Goal: Feedback & Contribution: Contribute content

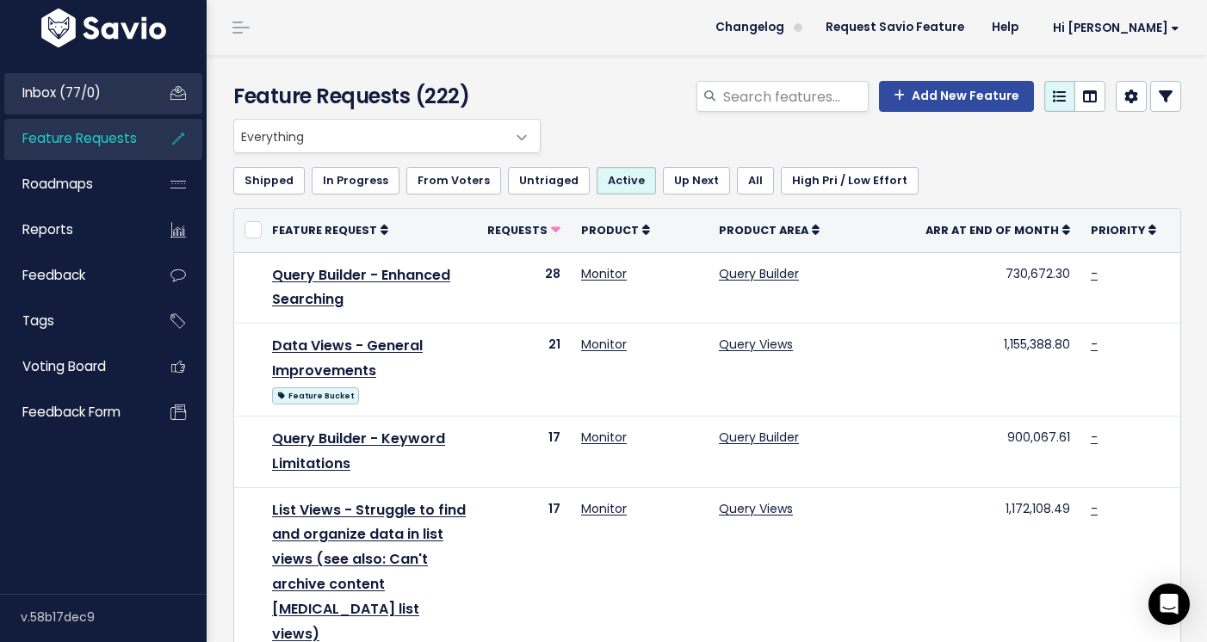
click at [54, 95] on span "Inbox (77/0)" at bounding box center [61, 92] width 78 height 18
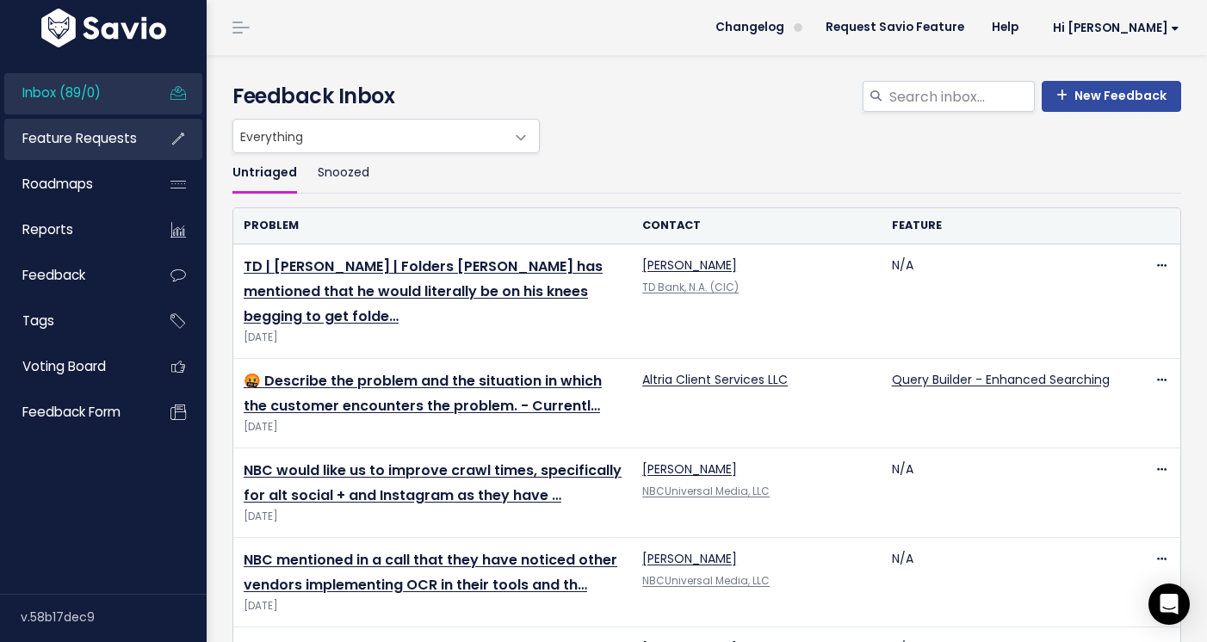
click at [90, 133] on span "Feature Requests" at bounding box center [79, 138] width 114 height 18
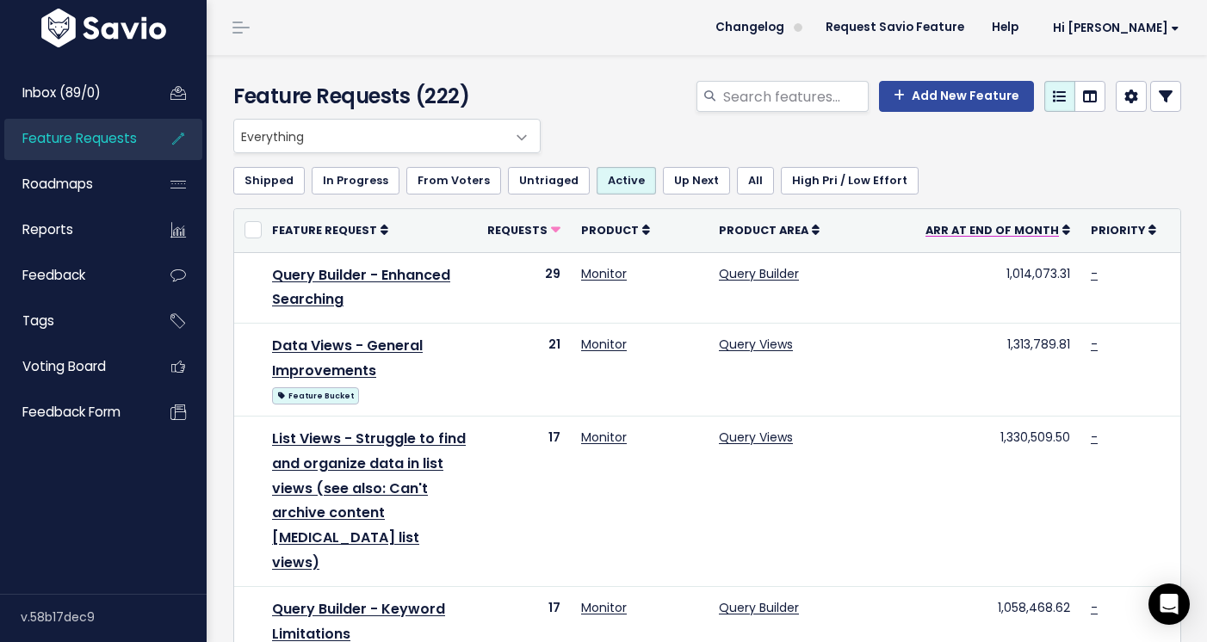
click at [1029, 229] on span "ARR at End of Month" at bounding box center [991, 230] width 133 height 15
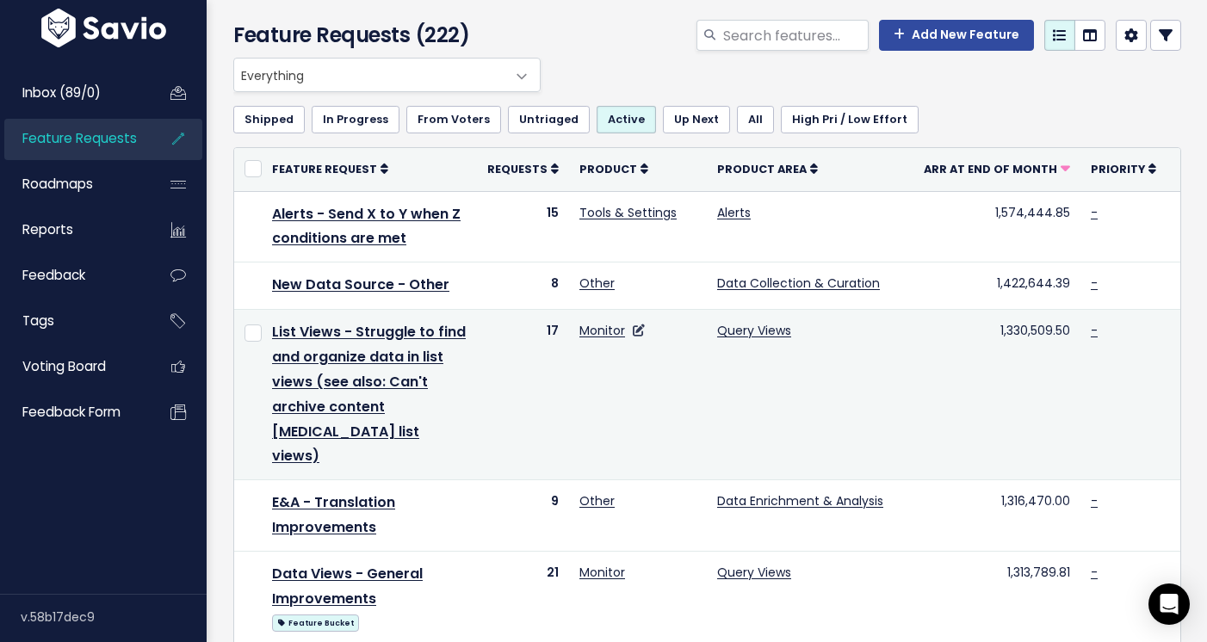
scroll to position [62, 0]
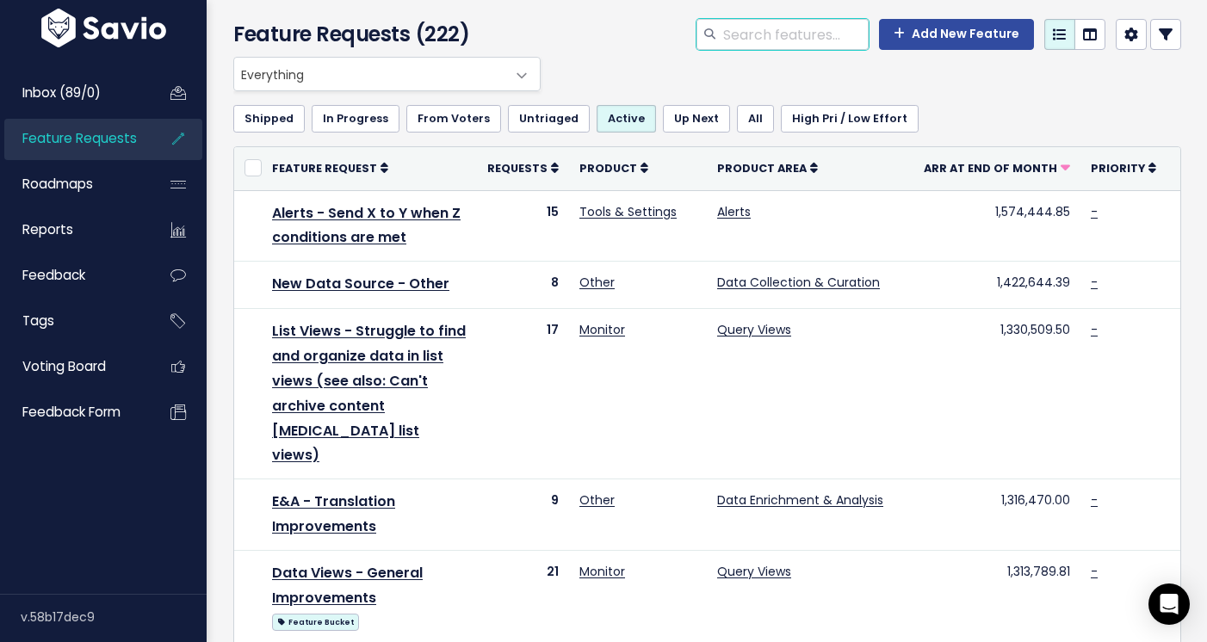
click at [721, 28] on input "search" at bounding box center [794, 34] width 147 height 31
type input "permission"
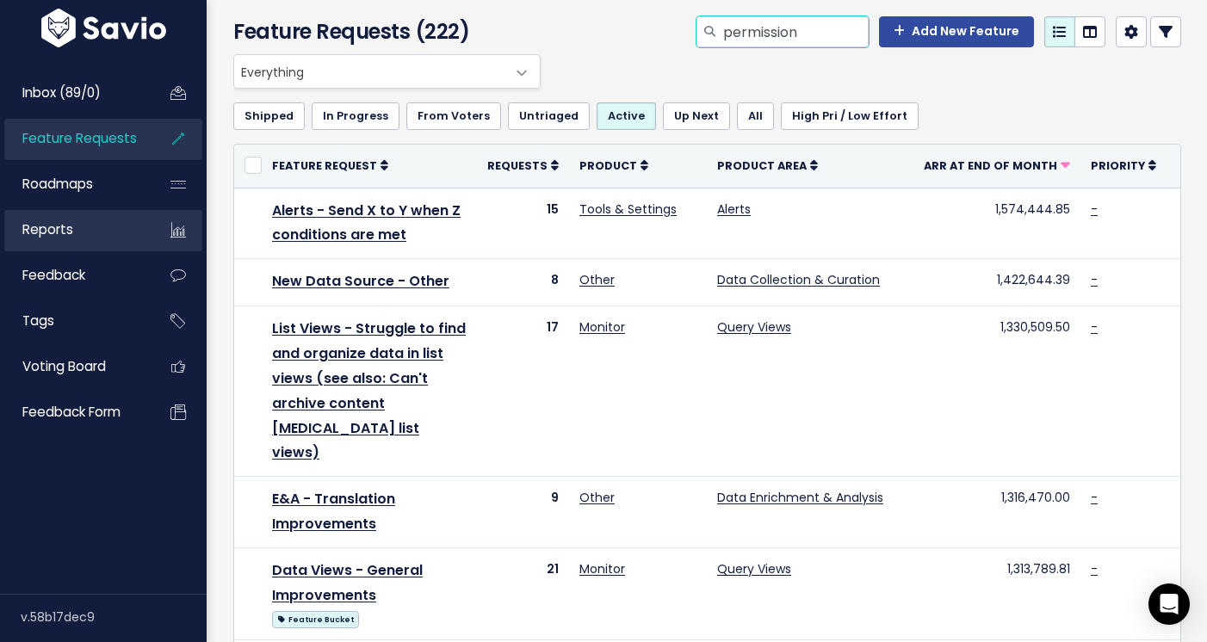
scroll to position [65, 0]
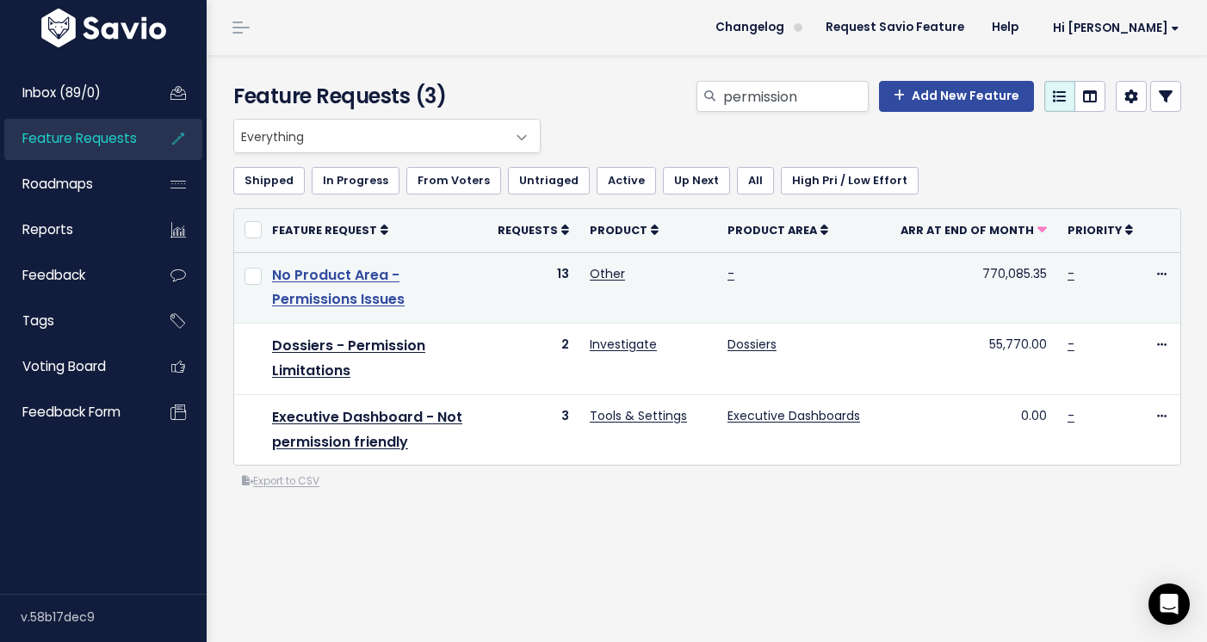
click at [344, 299] on link "No Product Area - Permissions Issues" at bounding box center [338, 287] width 133 height 45
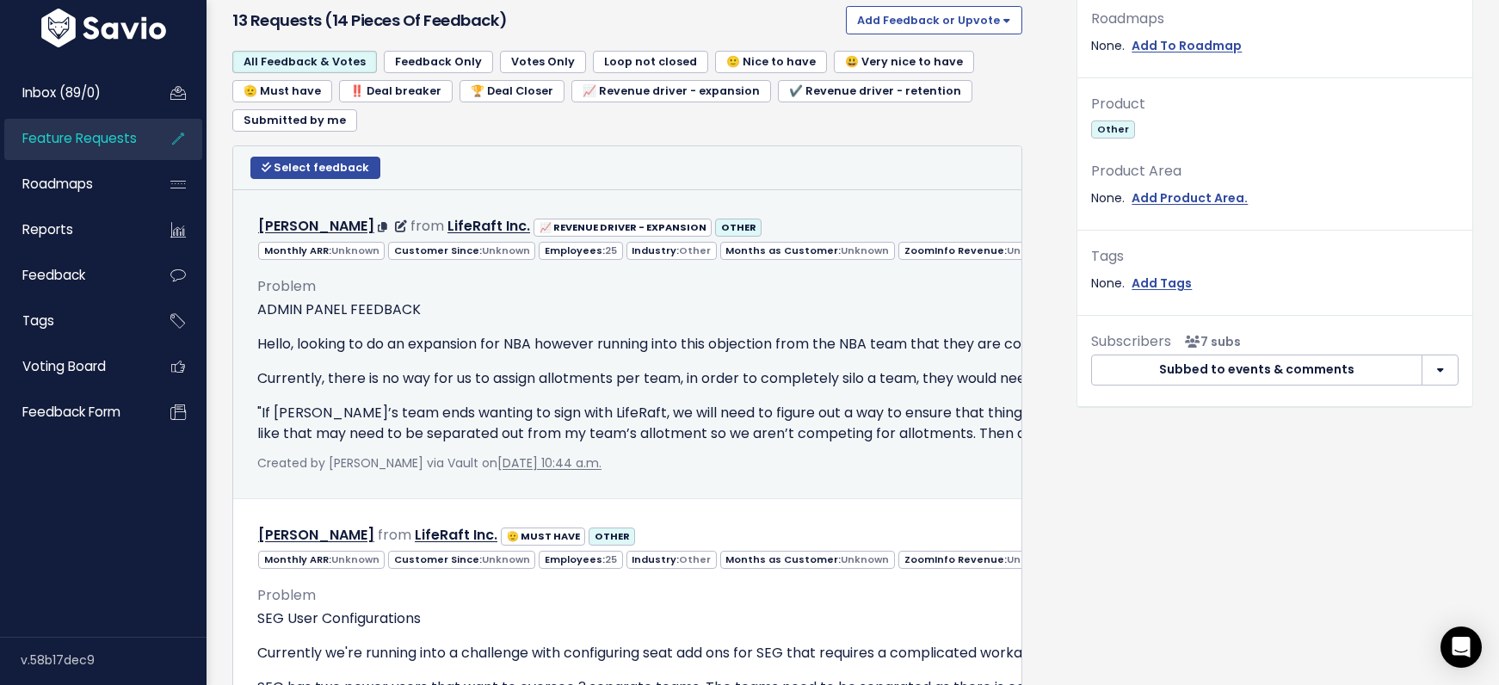
scroll to position [670, 0]
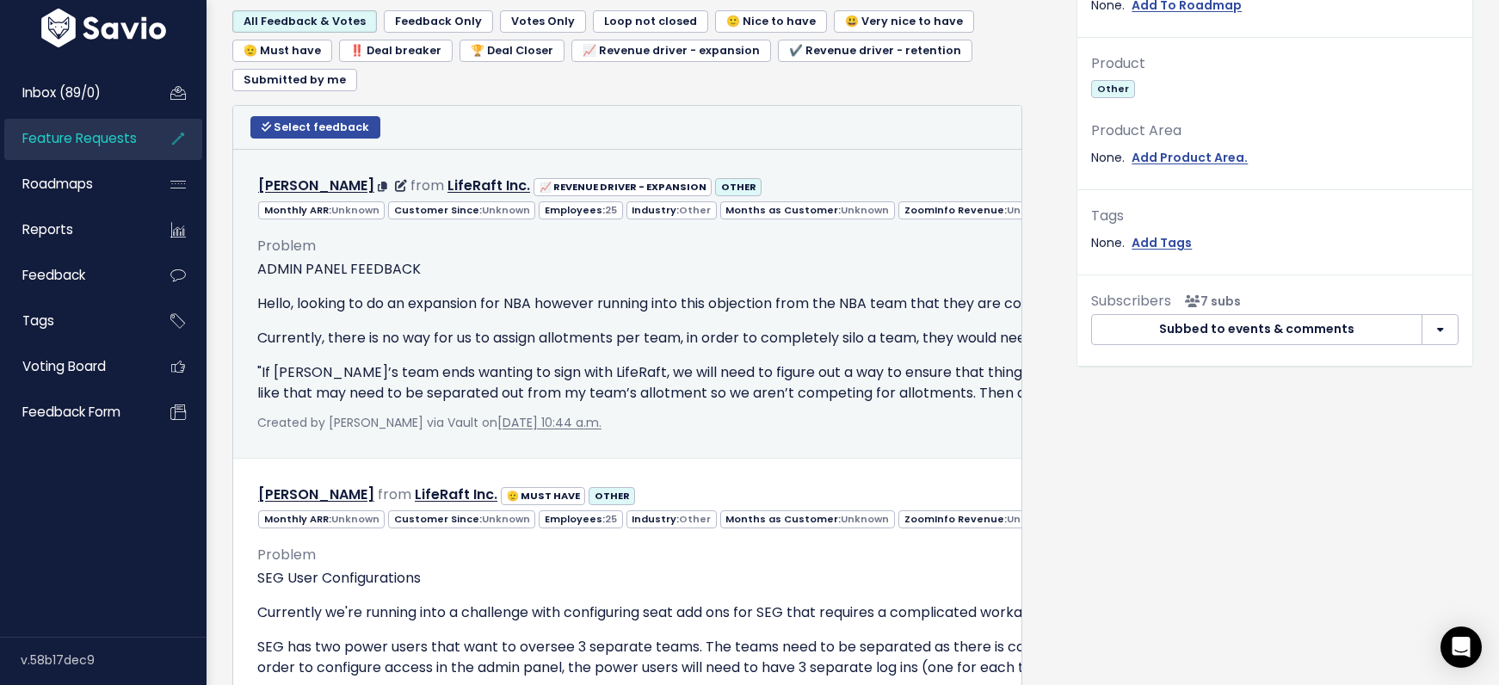
click at [517, 278] on p "ADMIN PANEL FEEDBACK" at bounding box center [1114, 269] width 1714 height 21
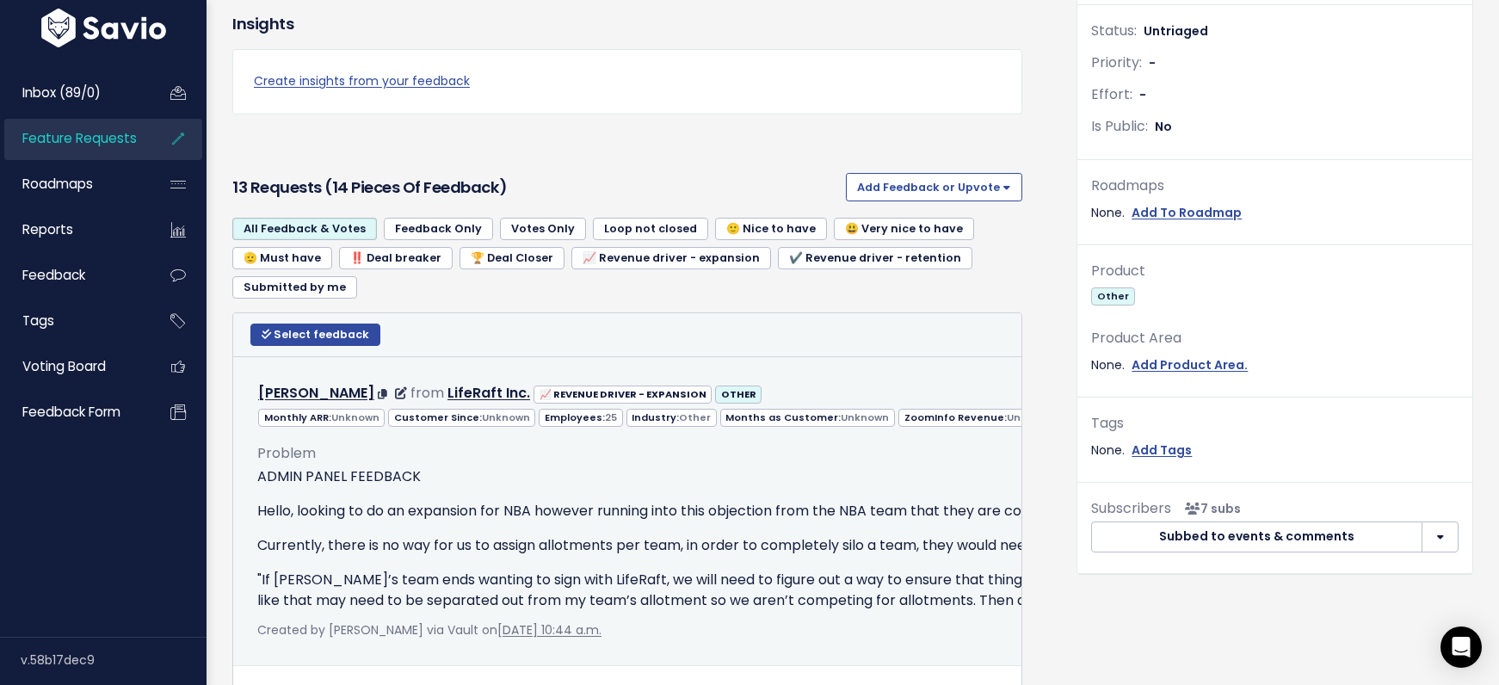
scroll to position [908, 0]
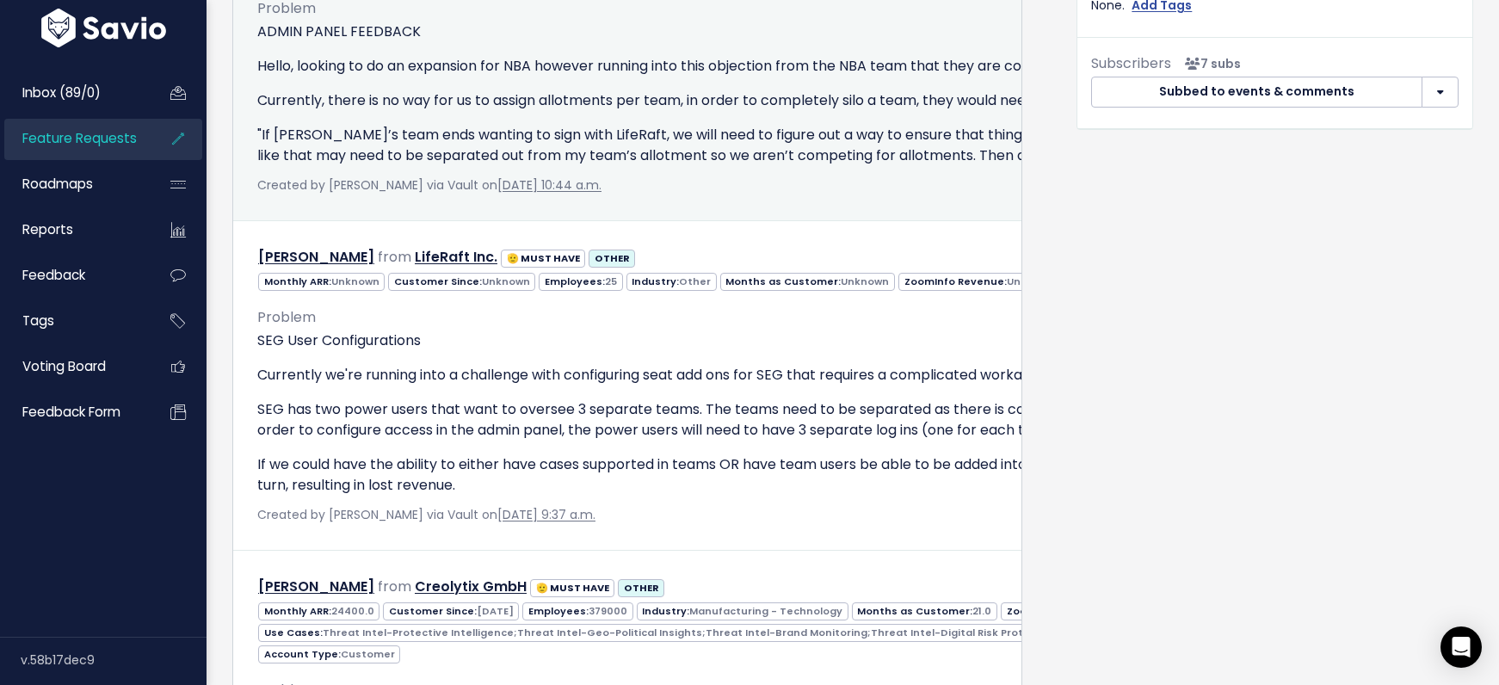
click at [807, 161] on p ""If [PERSON_NAME]’s team ends wanting to sign with LifeRaft, we will need to fi…" at bounding box center [1114, 145] width 1714 height 41
click at [631, 127] on p ""If [PERSON_NAME]’s team ends wanting to sign with LifeRaft, we will need to fi…" at bounding box center [1114, 145] width 1714 height 41
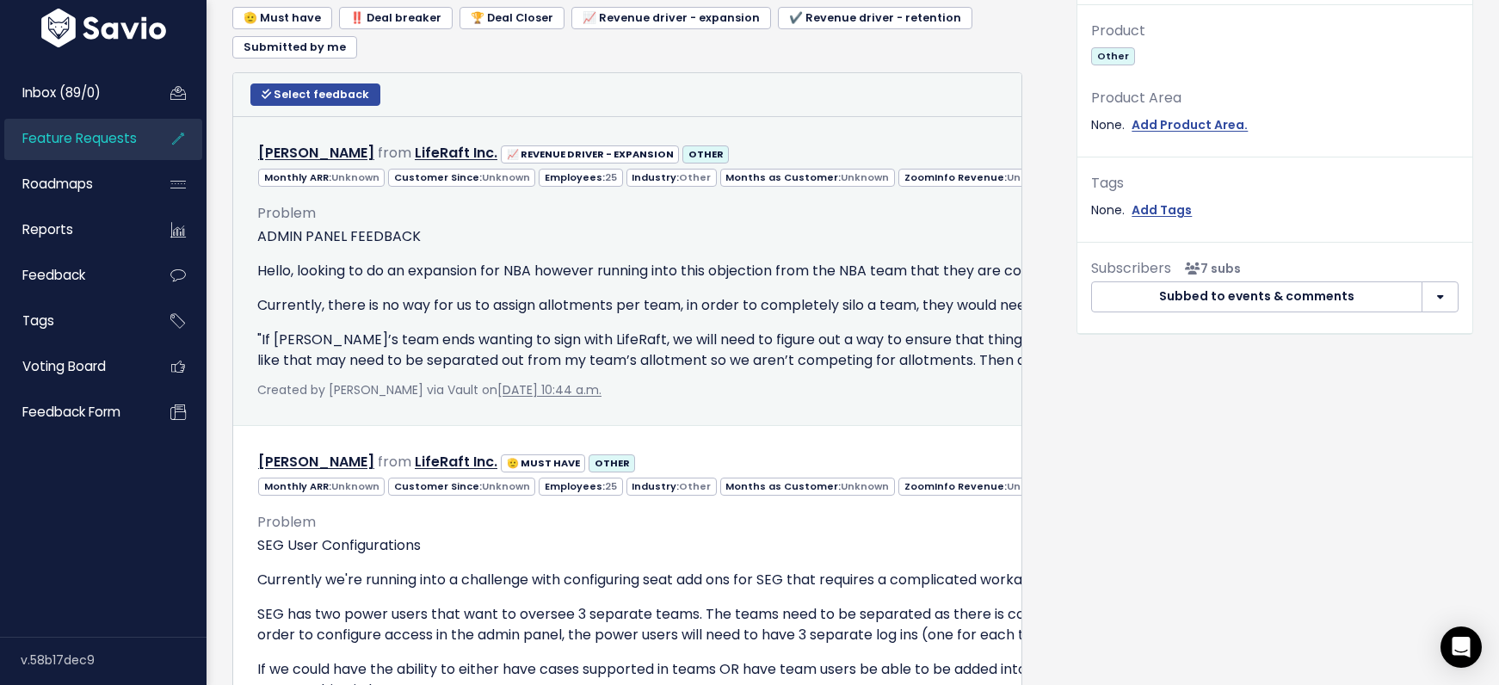
scroll to position [591, 0]
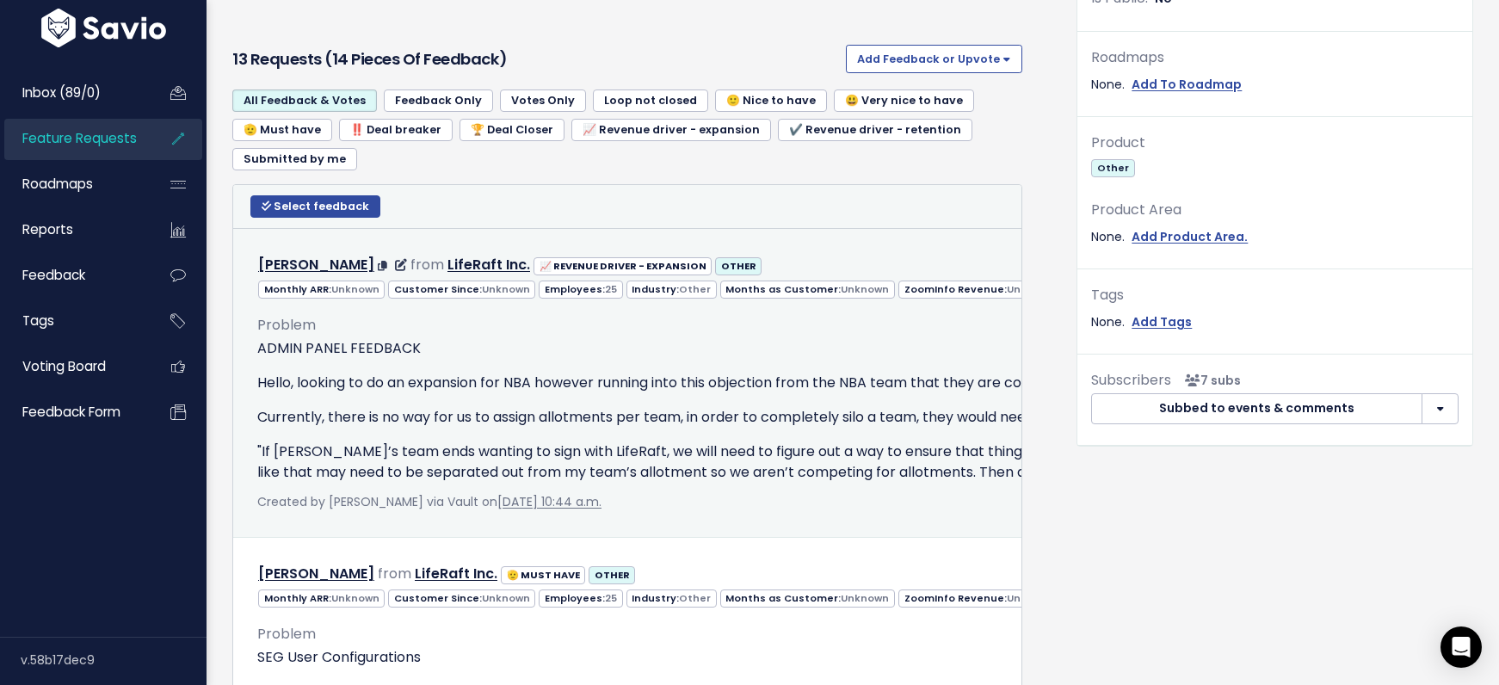
drag, startPoint x: 924, startPoint y: 367, endPoint x: 890, endPoint y: 367, distance: 34.4
click at [924, 366] on div "ADMIN PANEL FEEDBACK Hello, looking to do an expansion for NBA however running …" at bounding box center [1114, 410] width 1714 height 145
click at [355, 502] on span "Created by Jenn Turnbull via Vault on June 24, 2025, 10:44 a.m." at bounding box center [429, 501] width 344 height 17
click at [479, 398] on div "ADMIN PANEL FEEDBACK Hello, looking to do an expansion for NBA however running …" at bounding box center [1114, 410] width 1714 height 145
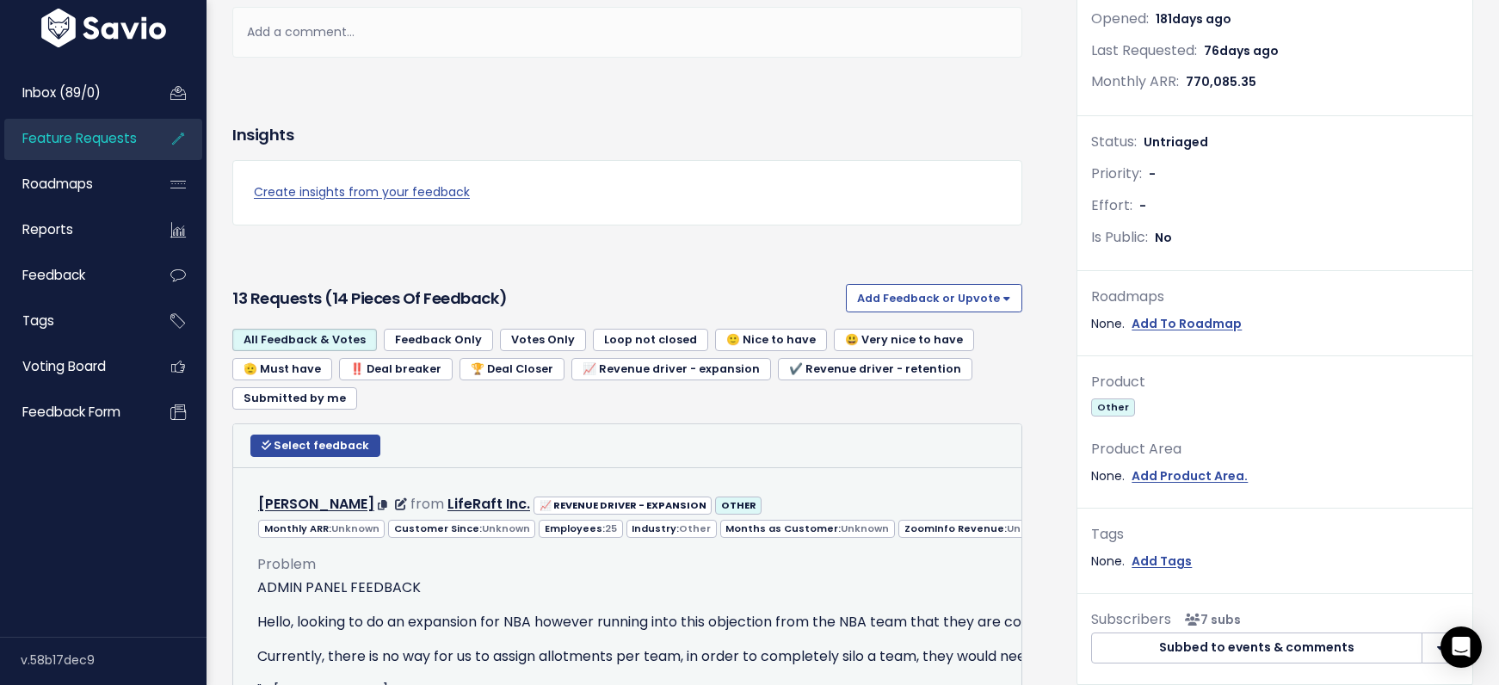
scroll to position [559, 0]
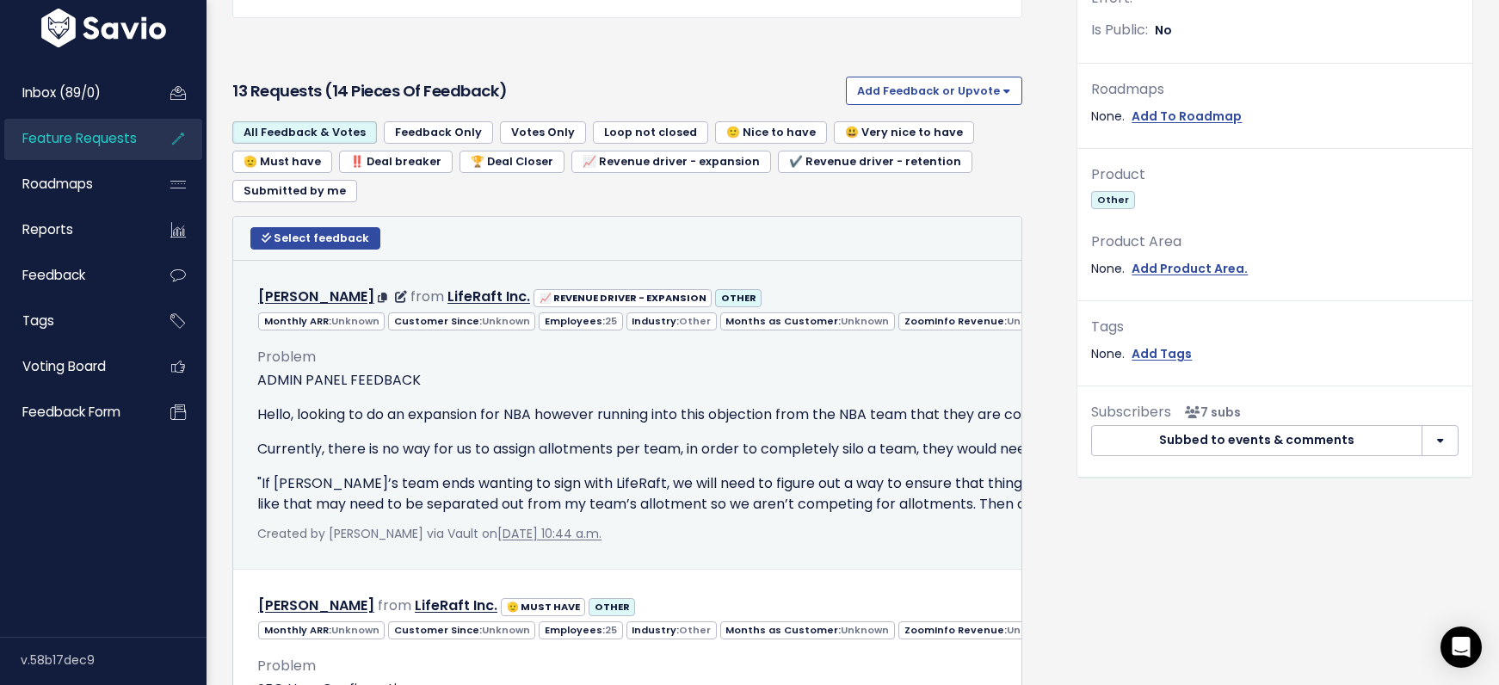
drag, startPoint x: 319, startPoint y: 411, endPoint x: 288, endPoint y: 417, distance: 31.7
click at [319, 411] on p "Hello, looking to do an expansion for NBA however running into this objection f…" at bounding box center [1114, 415] width 1714 height 21
click at [398, 479] on p ""If [PERSON_NAME]’s team ends wanting to sign with LifeRaft, we will need to fi…" at bounding box center [1114, 493] width 1714 height 41
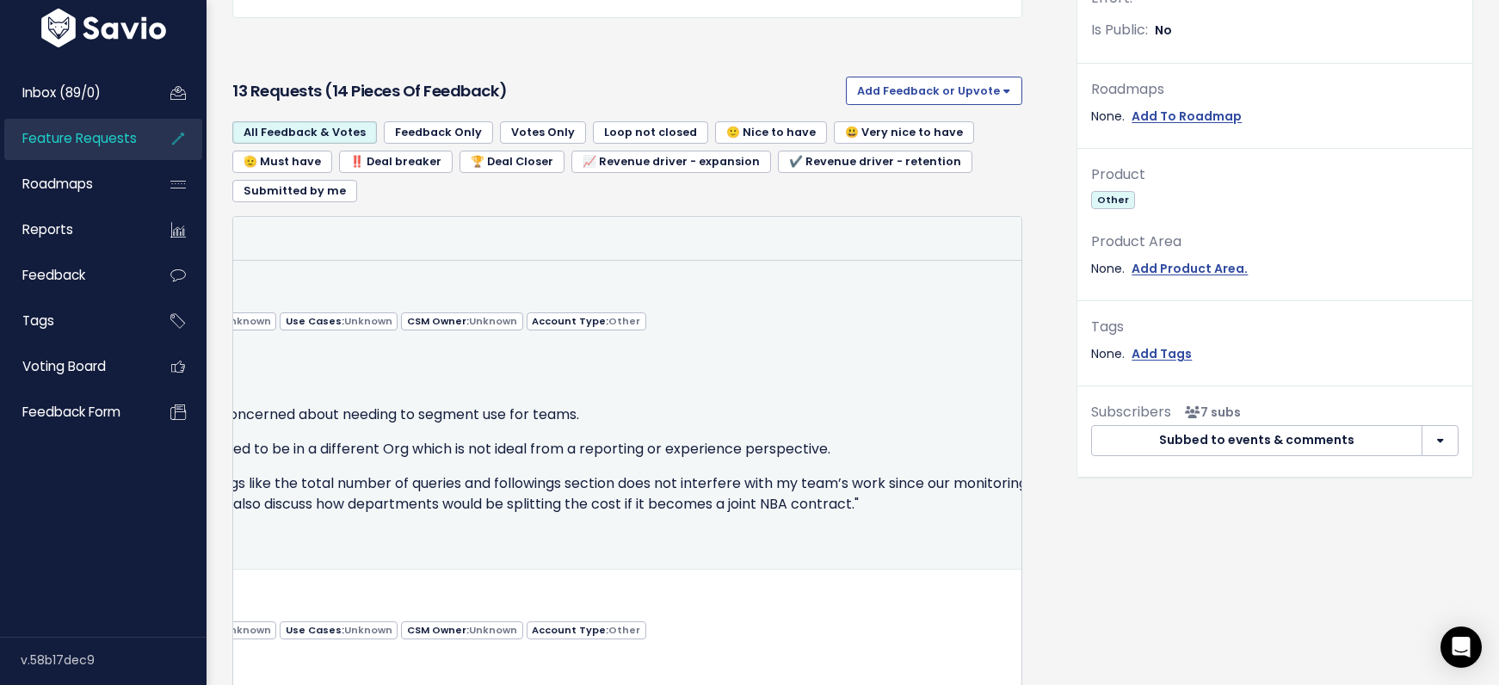
scroll to position [0, 815]
click at [1143, 297] on icon at bounding box center [1147, 296] width 9 height 11
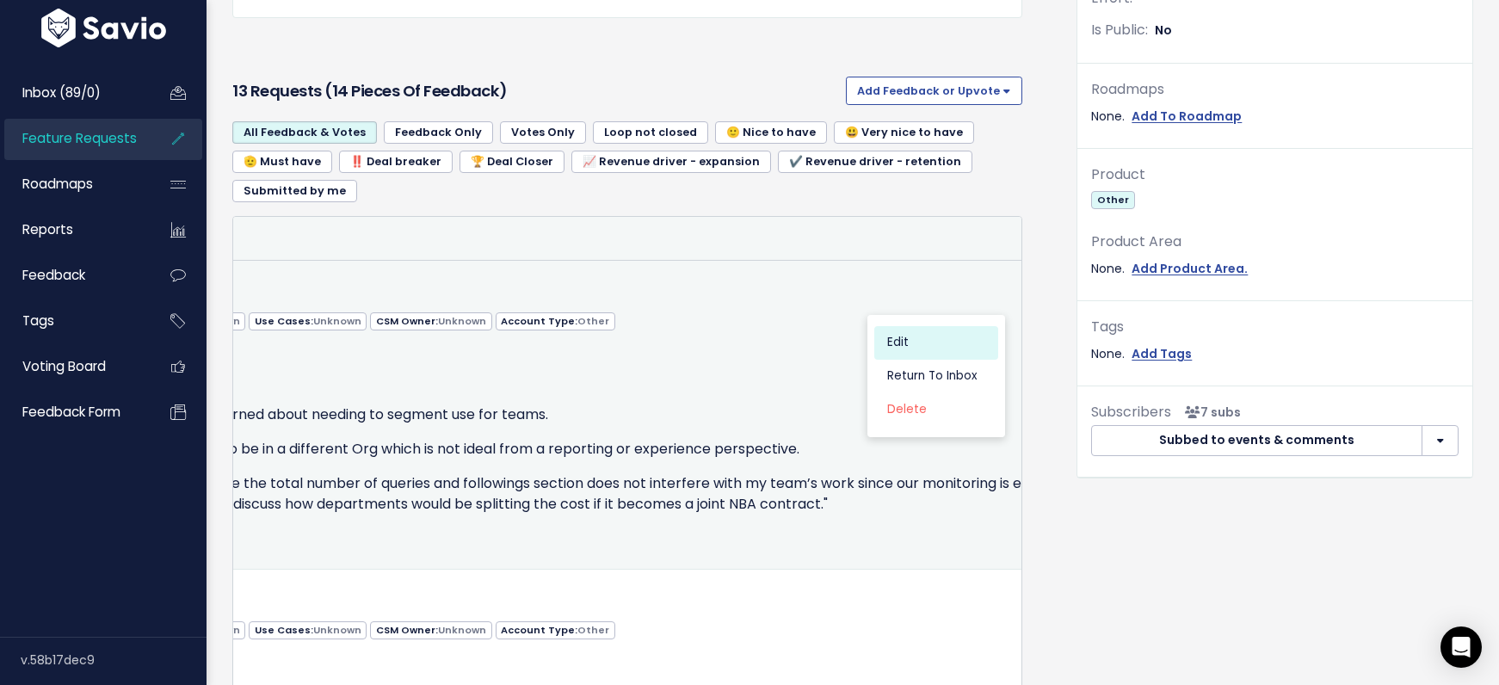
click at [905, 349] on link "Edit" at bounding box center [936, 343] width 124 height 34
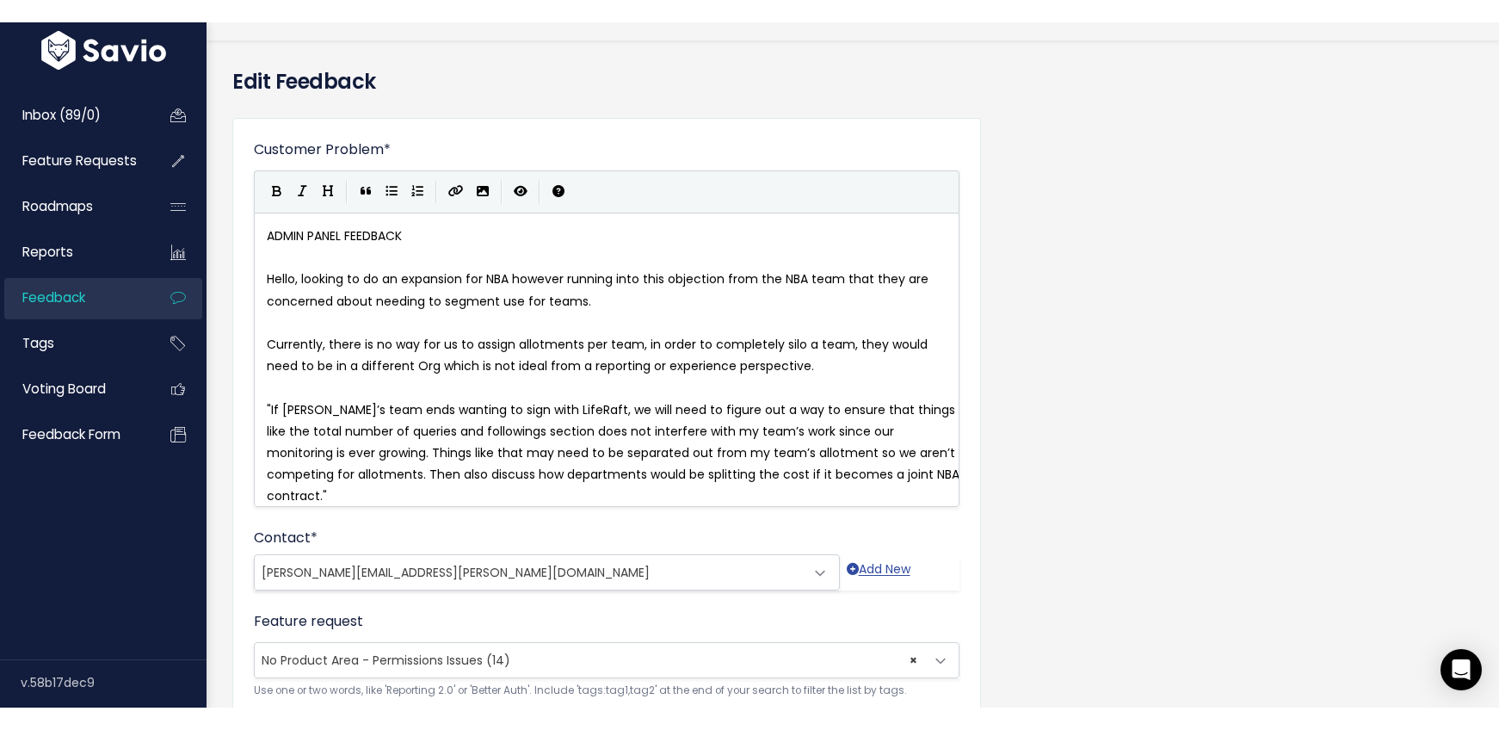
scroll to position [38, 0]
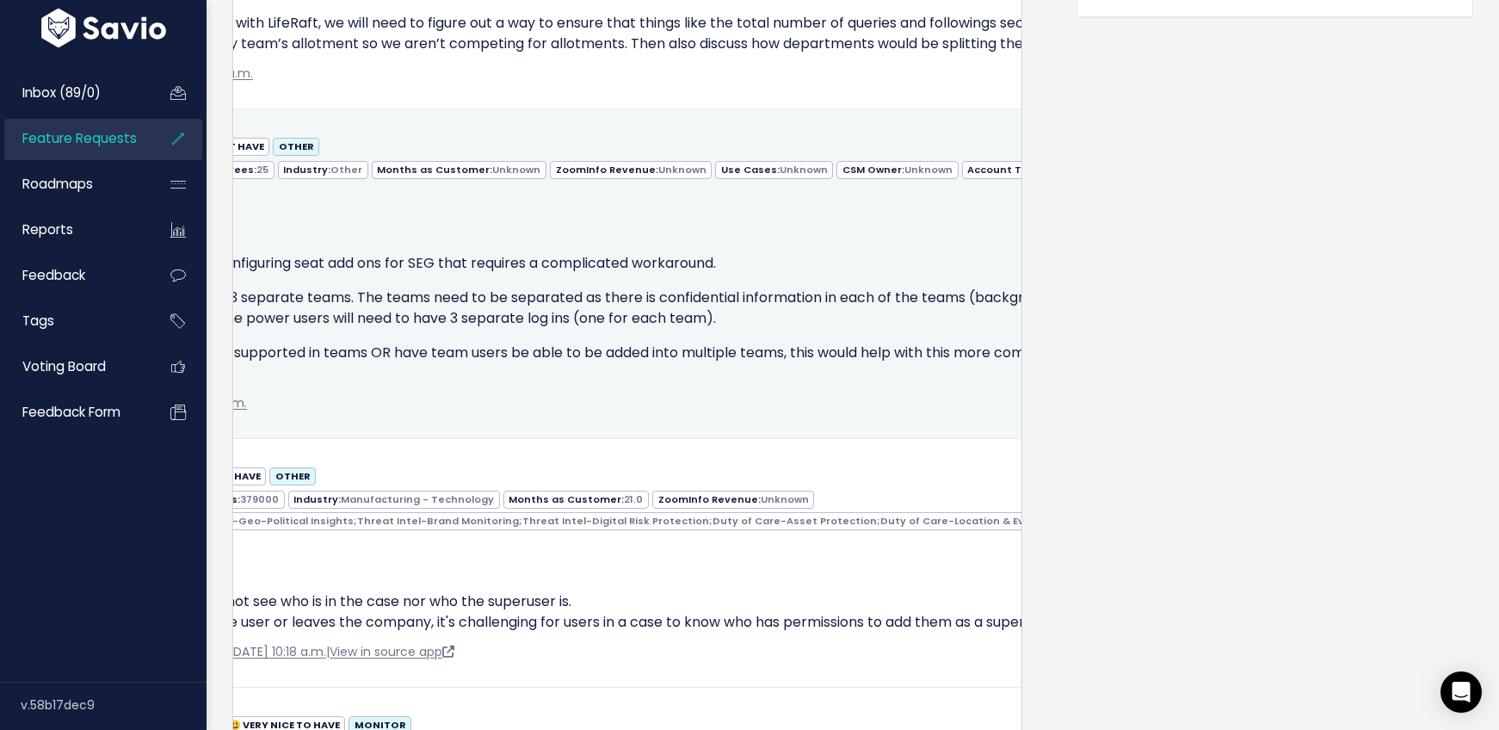
scroll to position [0, 815]
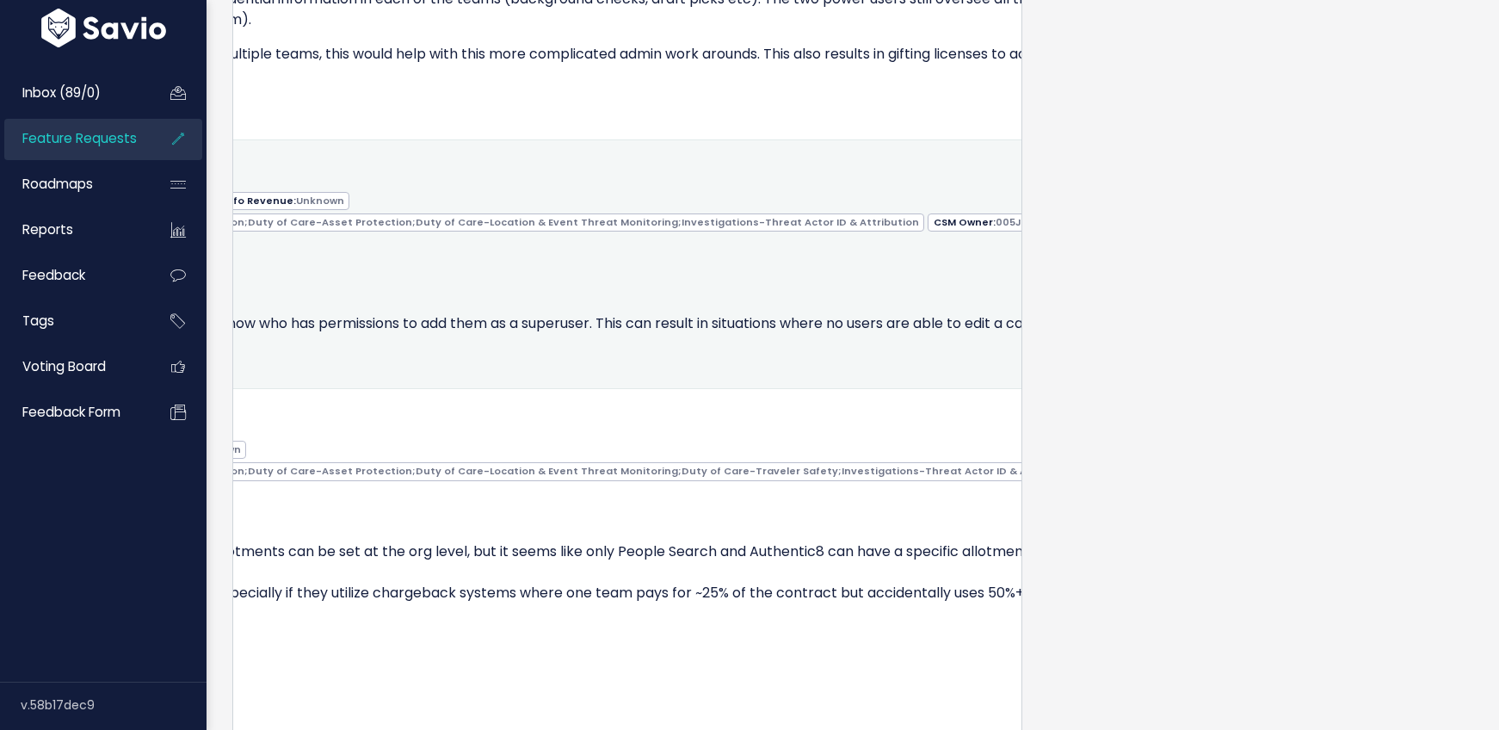
scroll to position [0, 815]
click at [1143, 170] on icon at bounding box center [1147, 175] width 9 height 11
click at [900, 232] on link "Edit" at bounding box center [936, 223] width 124 height 34
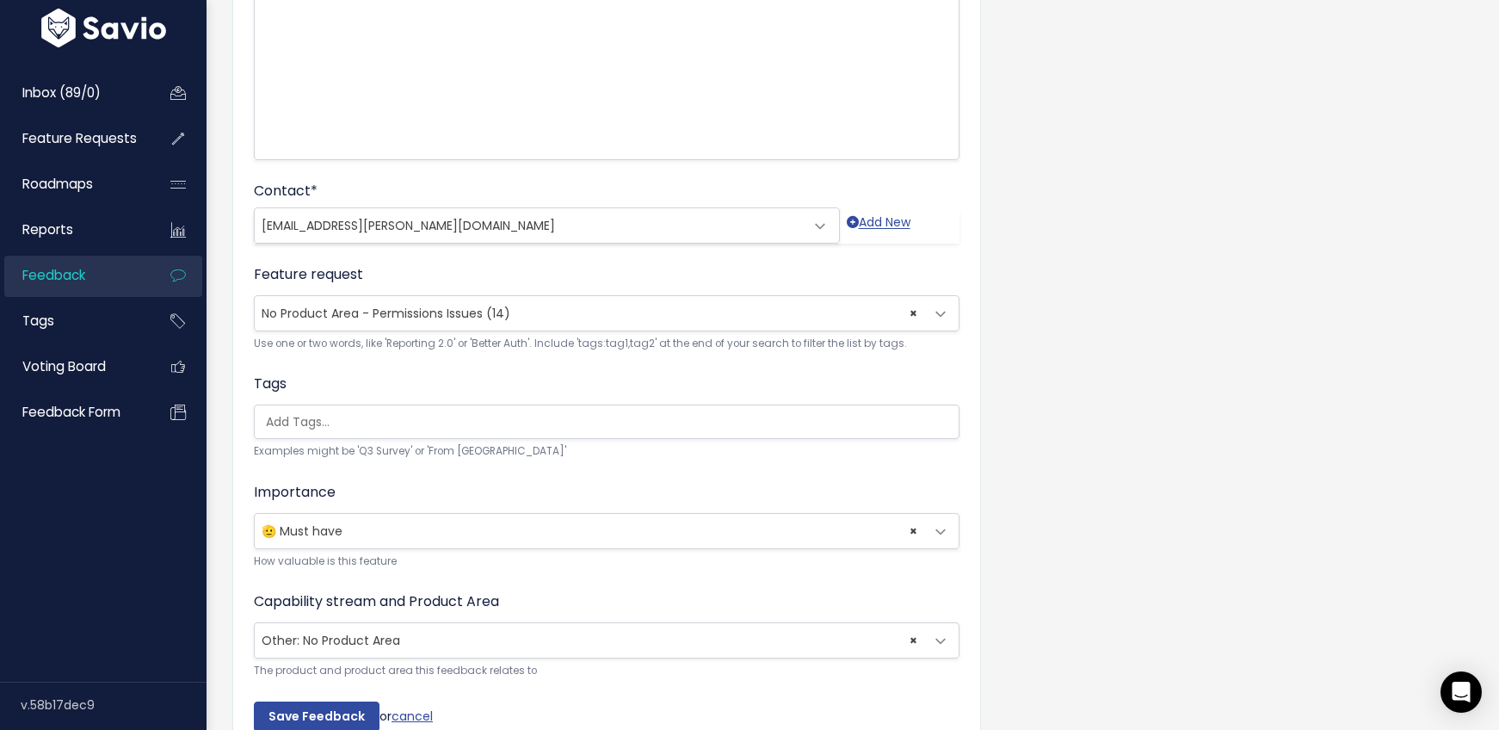
scroll to position [399, 0]
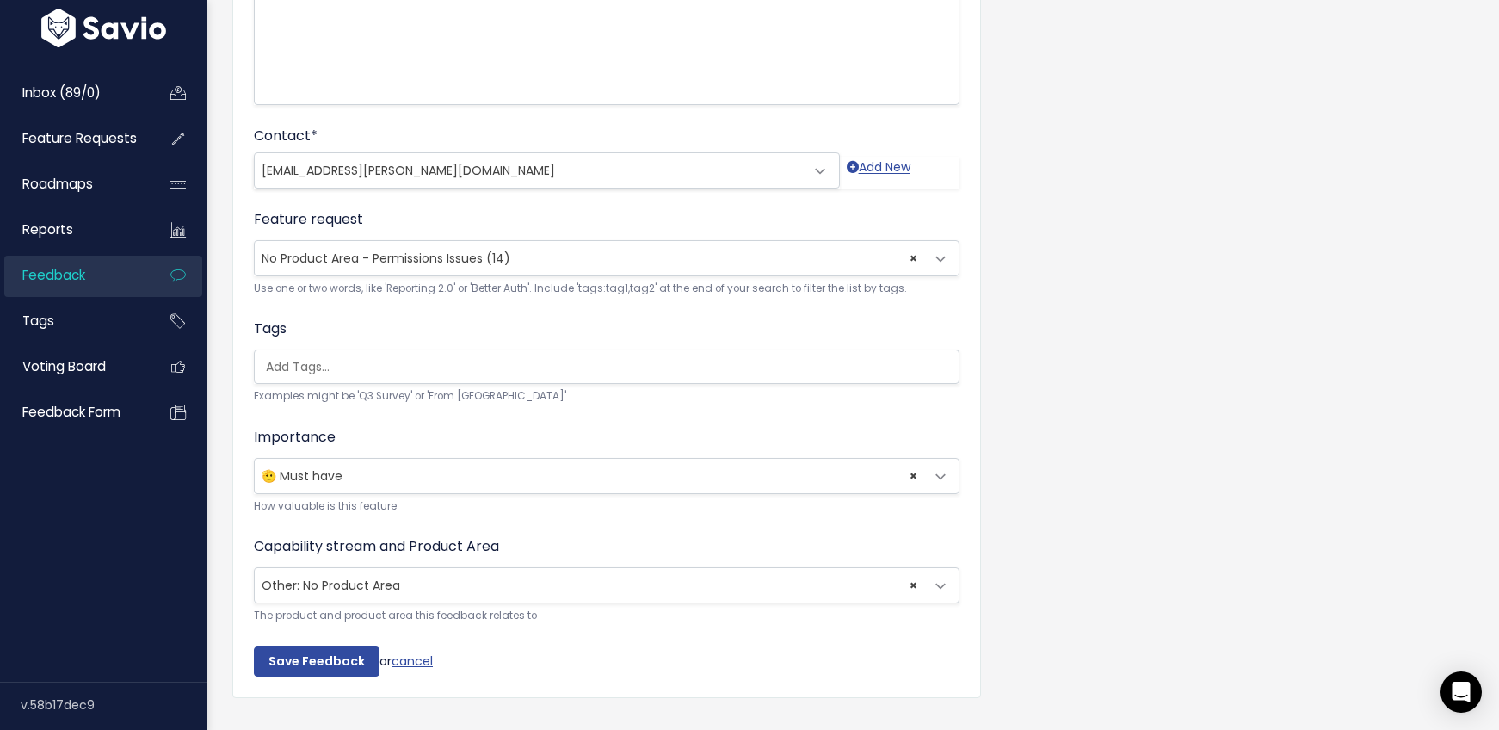
click at [450, 360] on input "search" at bounding box center [611, 367] width 704 height 18
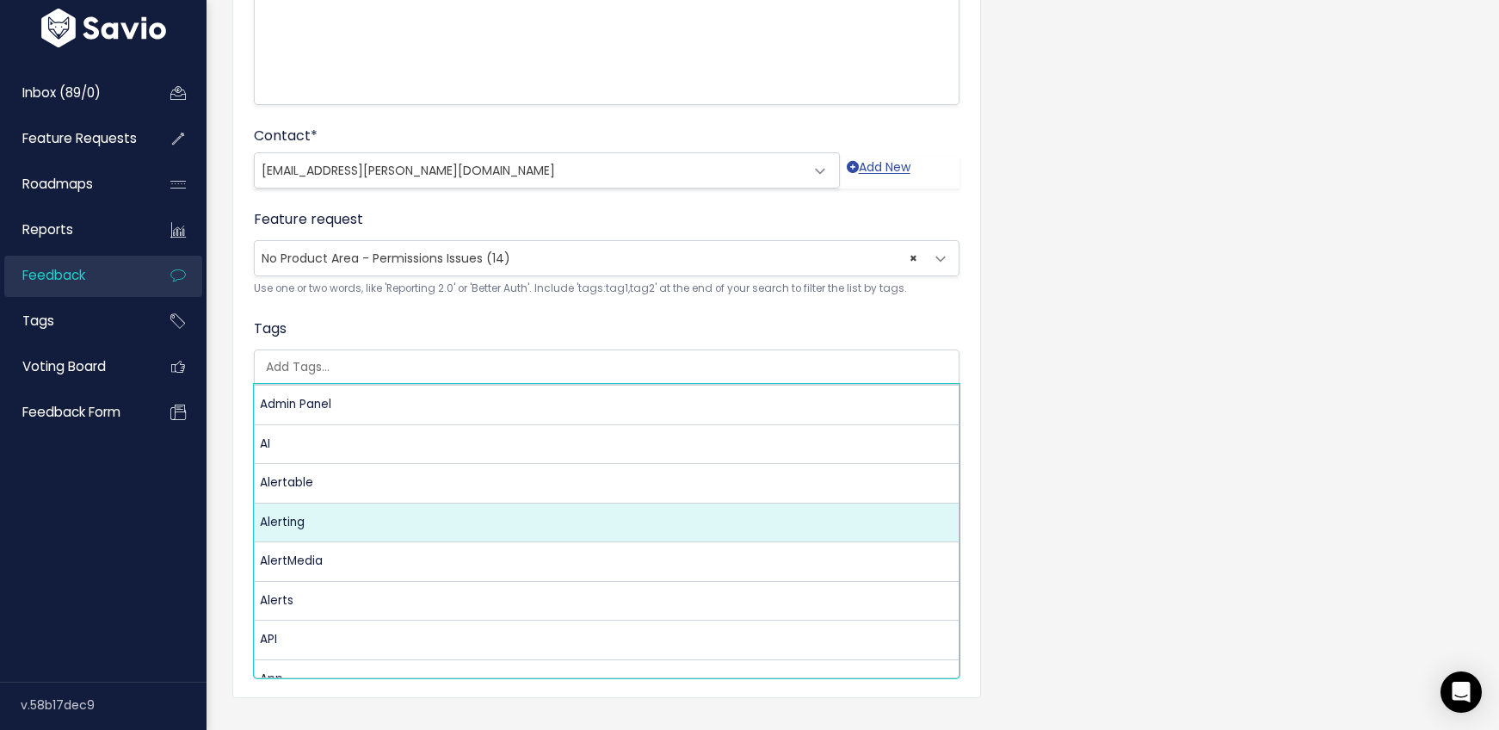
drag, startPoint x: 305, startPoint y: 485, endPoint x: 275, endPoint y: 630, distance: 148.5
select select "13284"
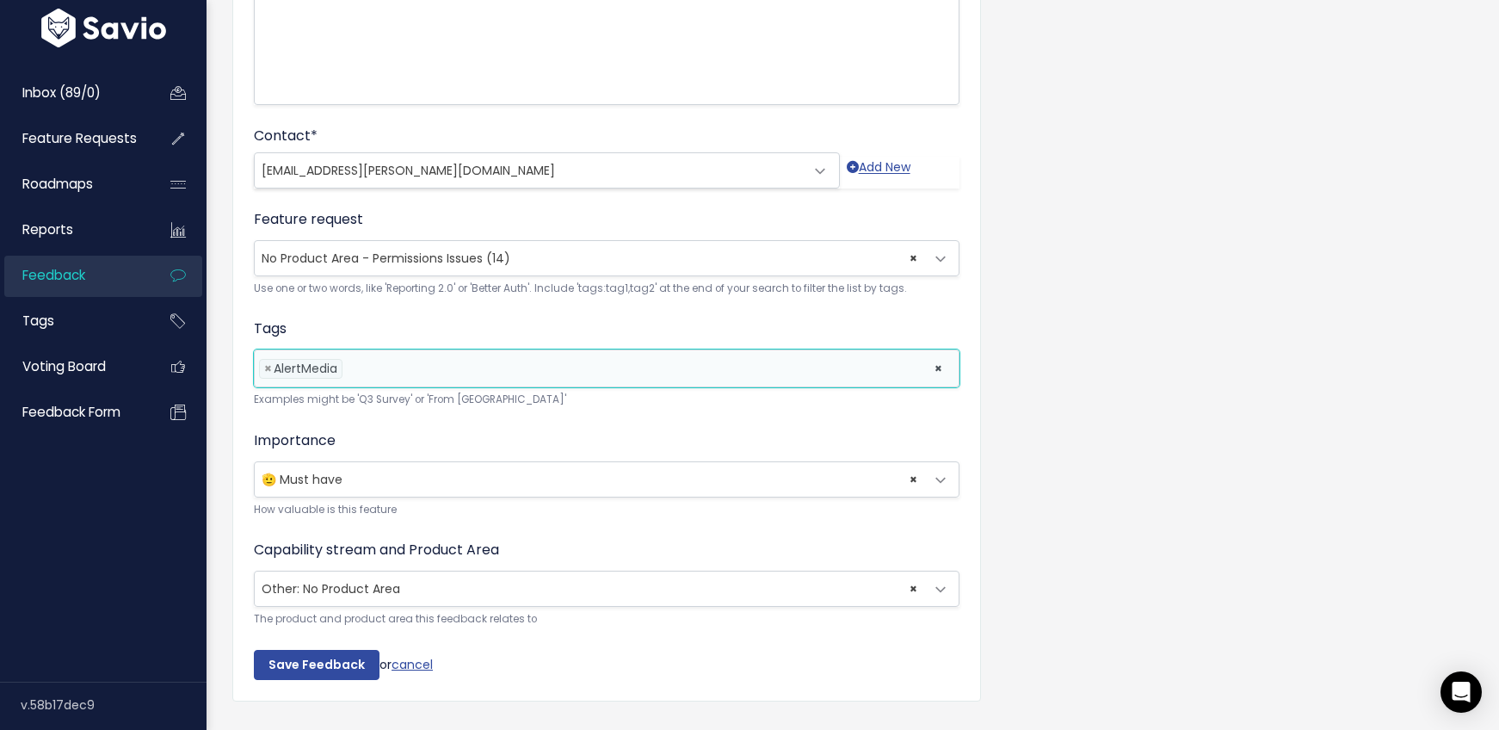
select select
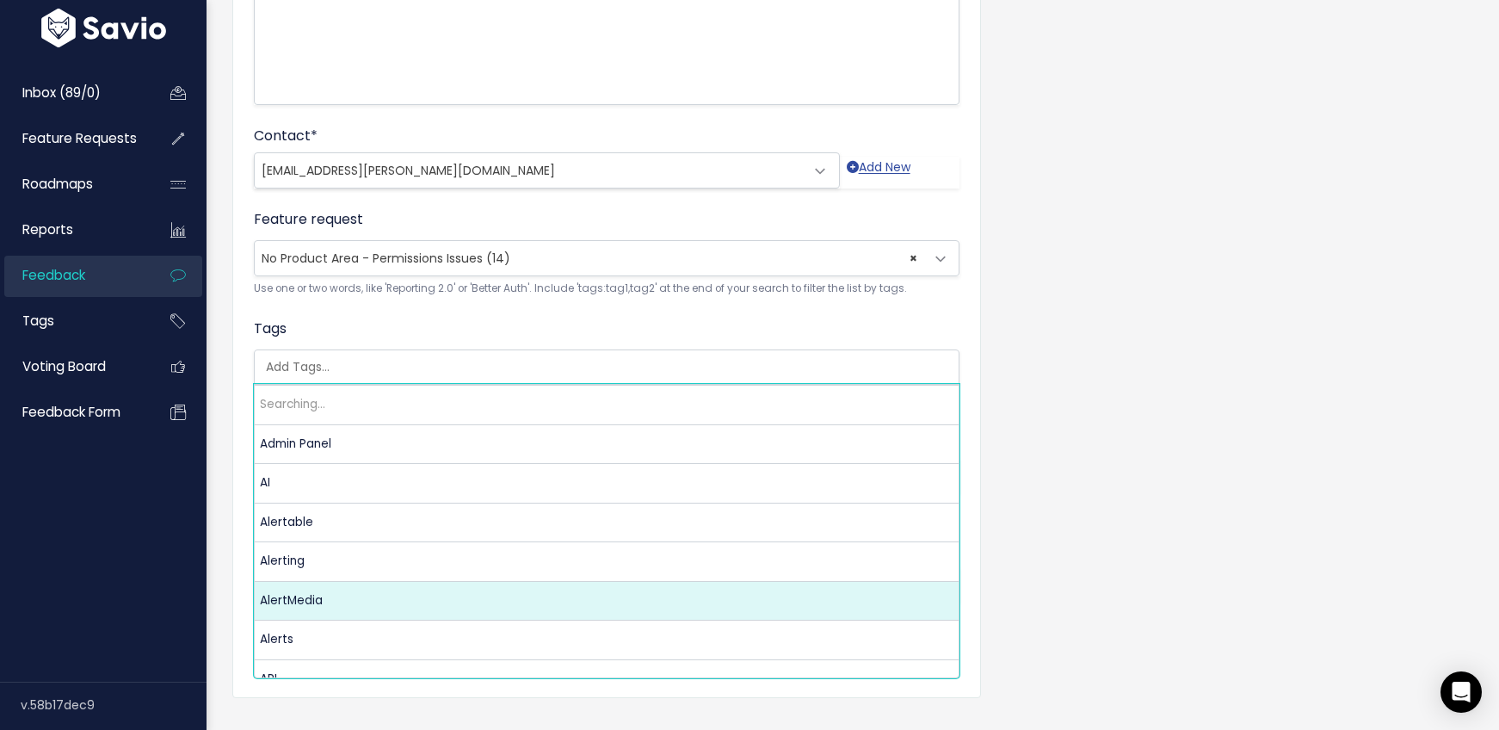
scroll to position [0, 4]
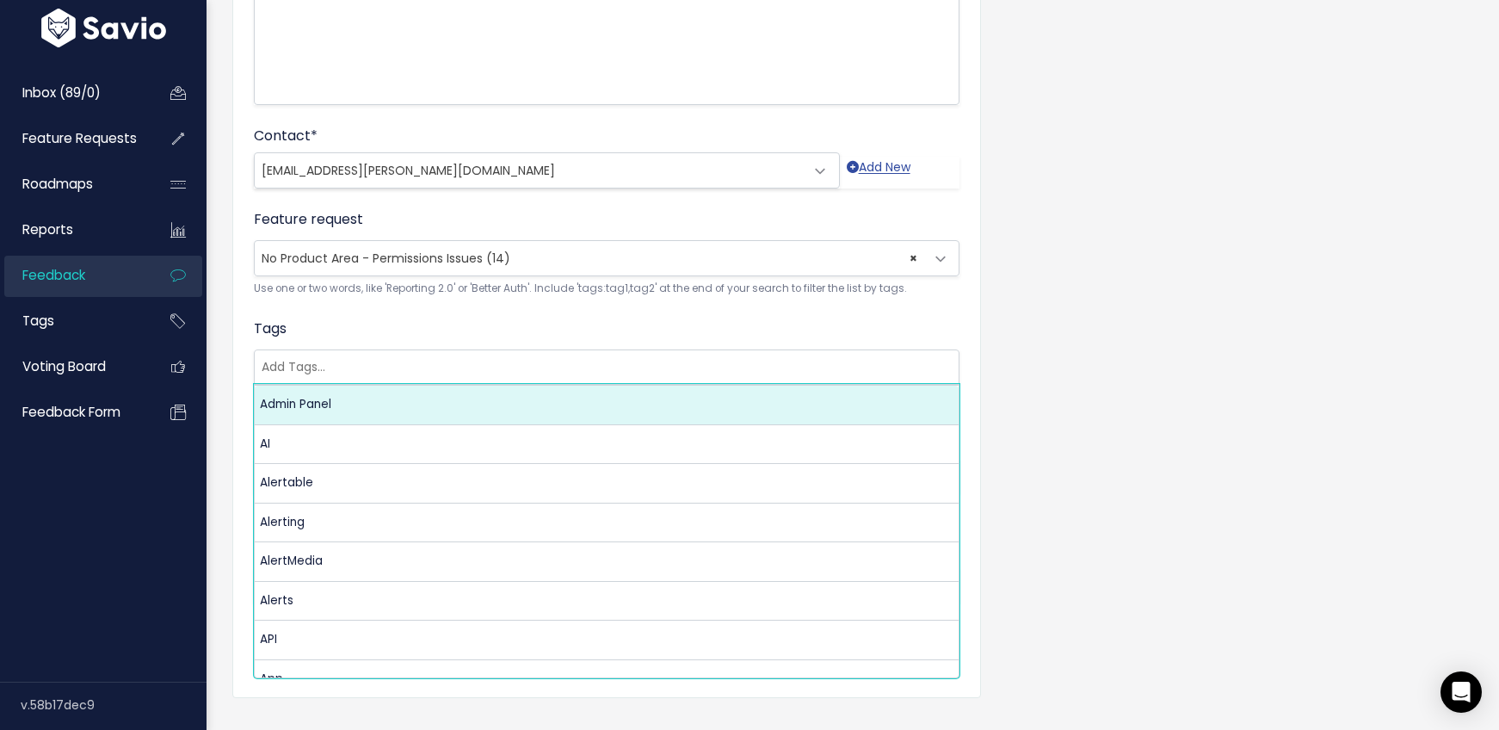
click at [483, 304] on form "Customer Problem * 🤬 Users added to a case as read-only/full cannot see who is …" at bounding box center [607, 216] width 706 height 922
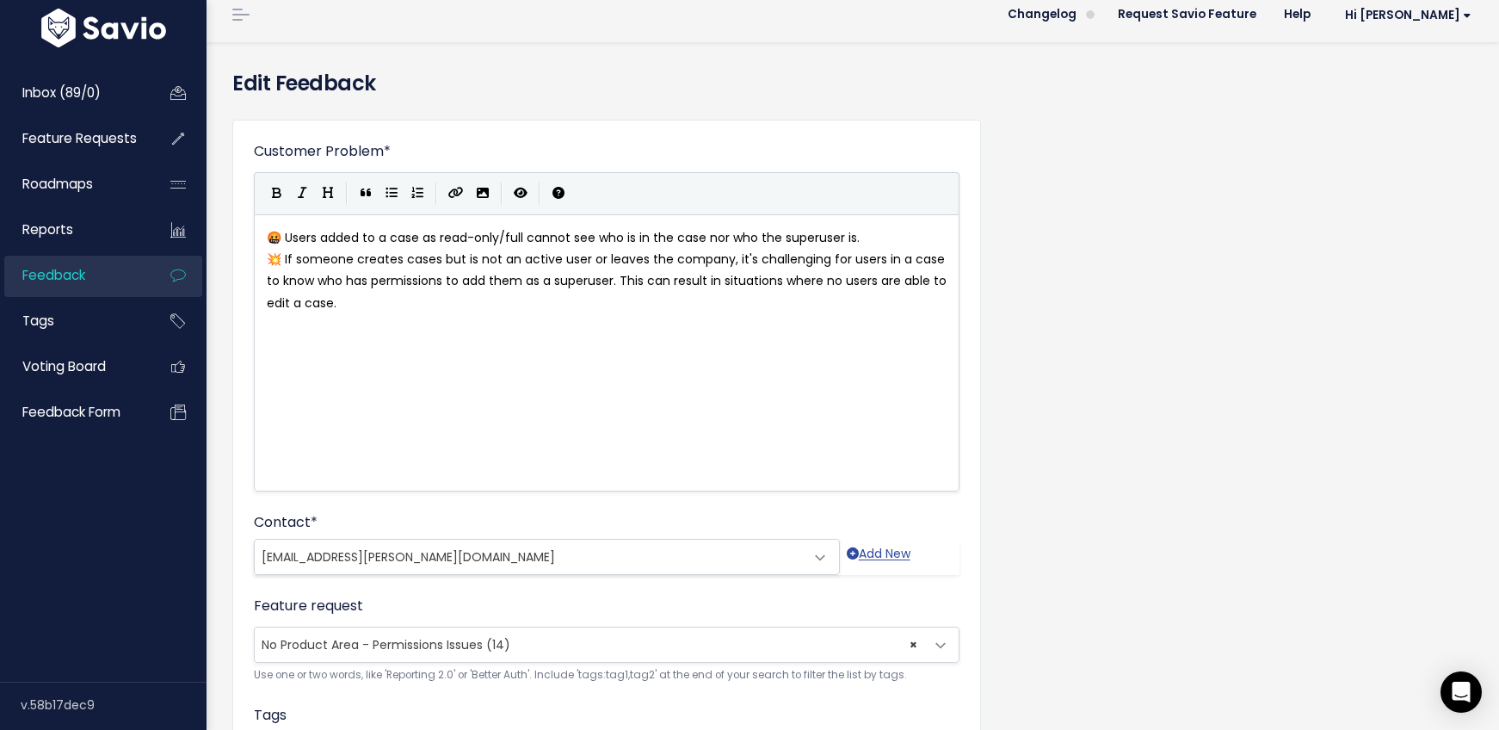
scroll to position [0, 0]
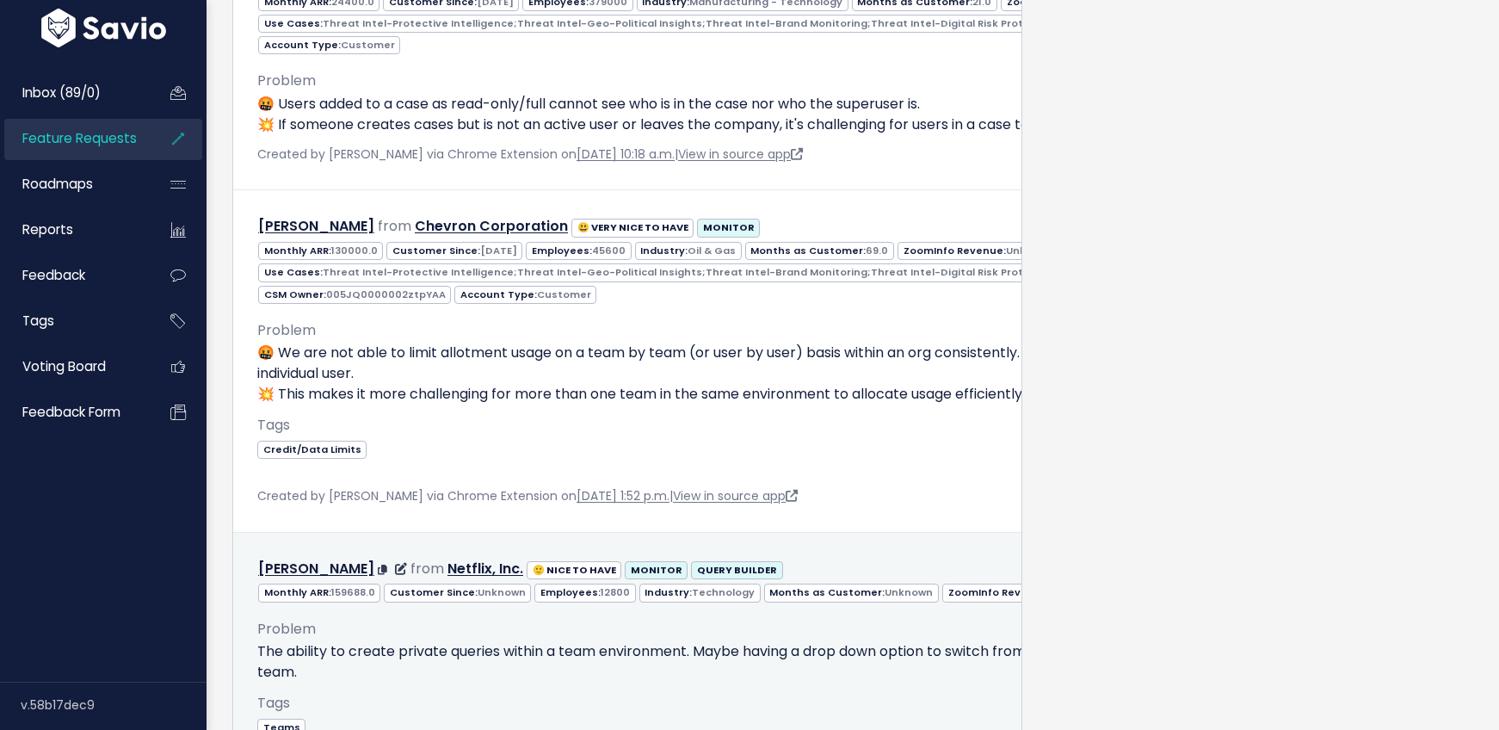
scroll to position [1588, 0]
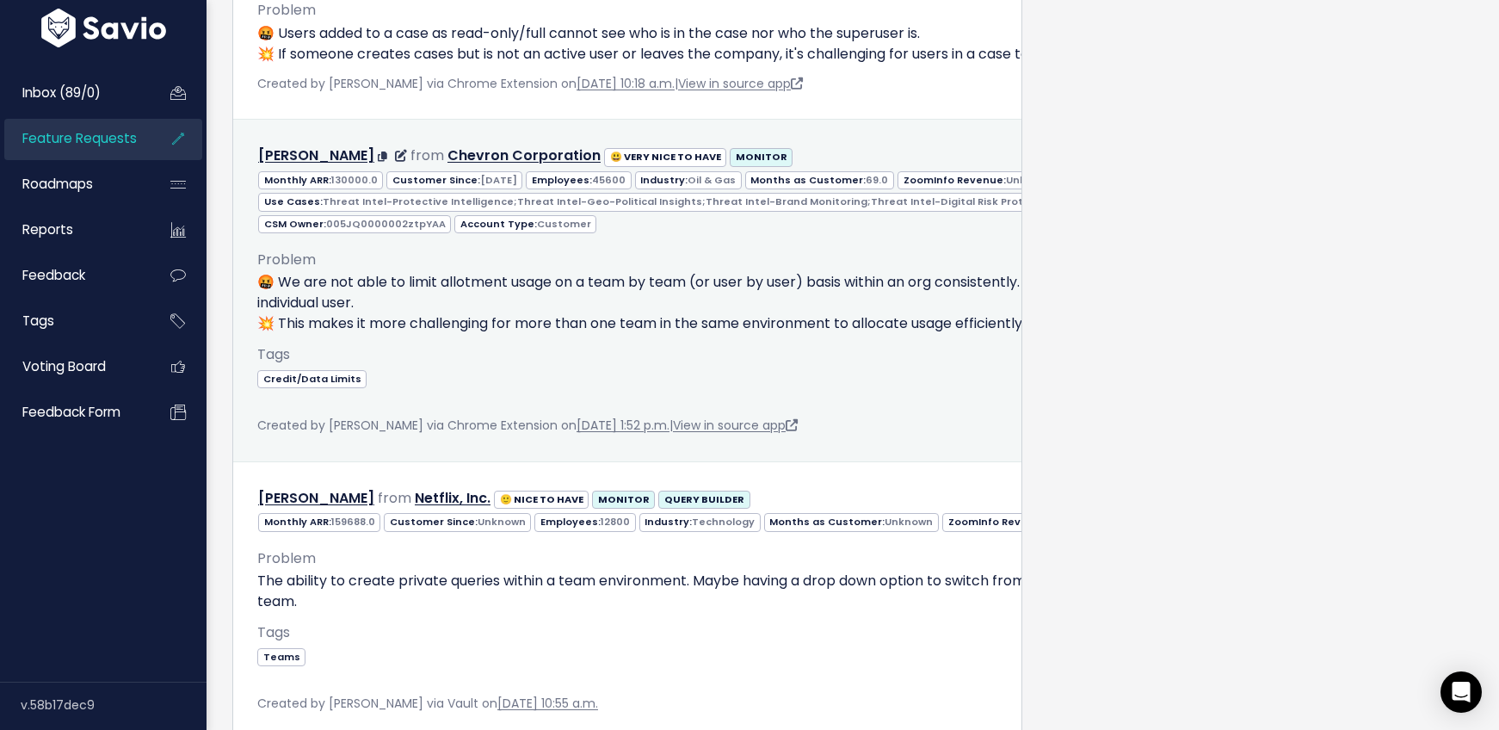
click at [705, 321] on p "🤬 We are not able to limit allotment usage on a team by team (or user by user) …" at bounding box center [1114, 303] width 1714 height 62
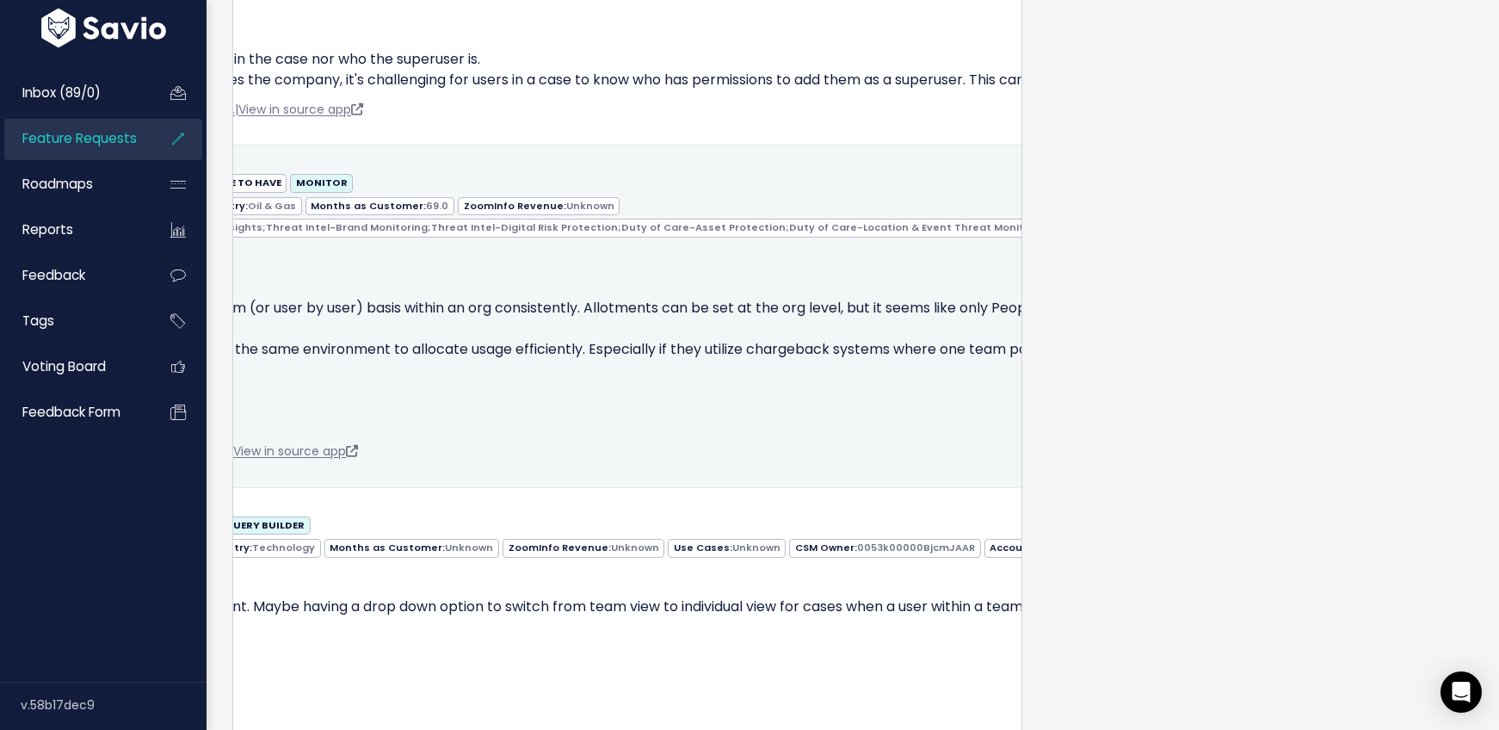
scroll to position [0, 815]
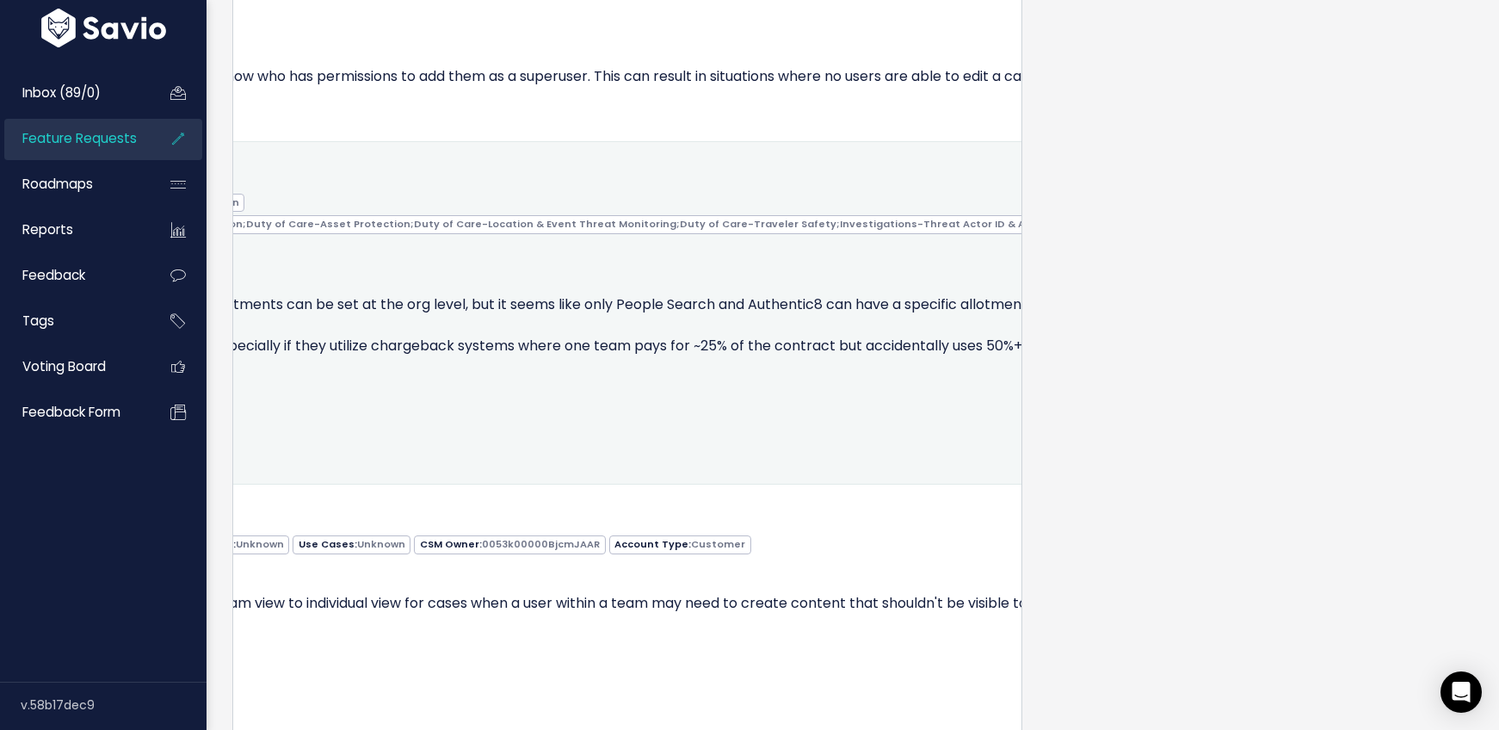
click at [1140, 188] on span at bounding box center [1148, 177] width 16 height 22
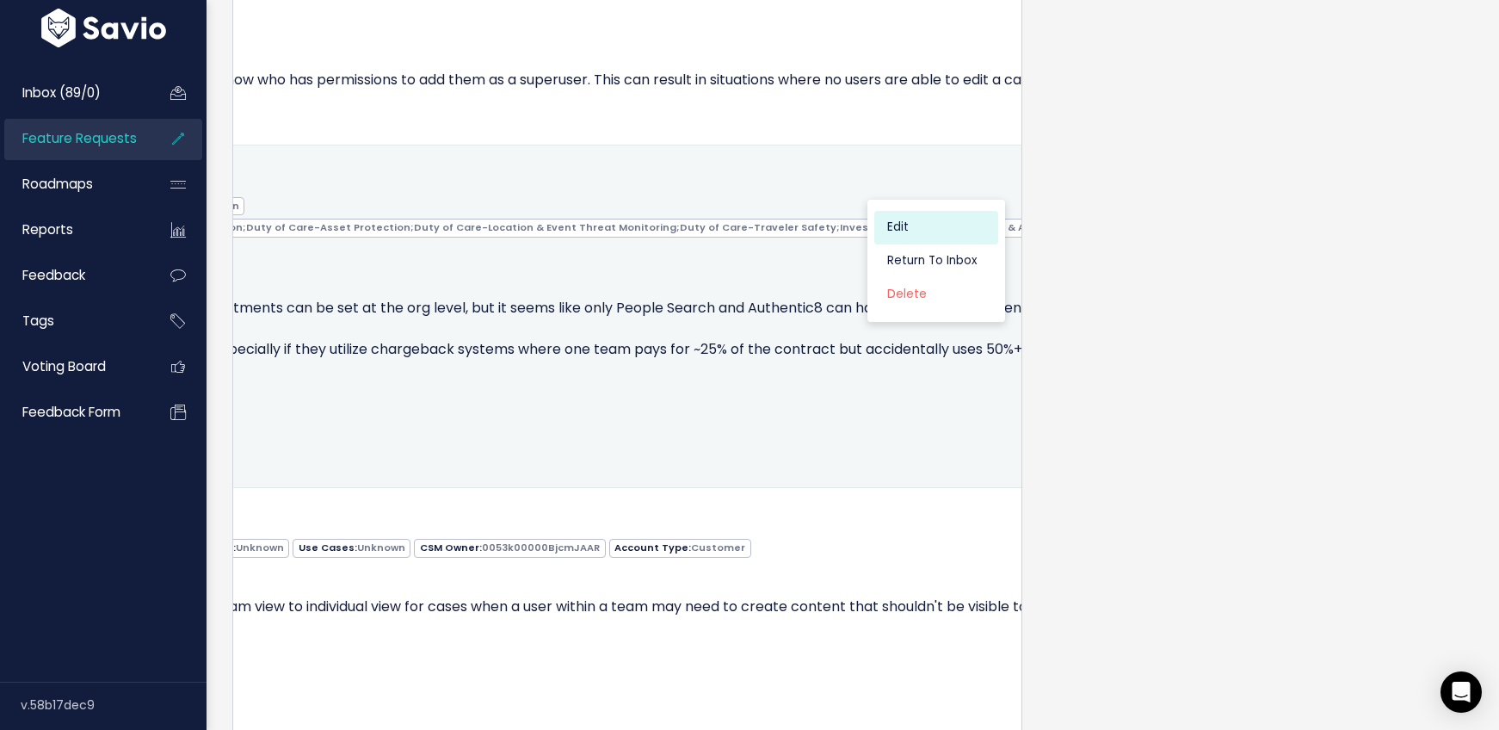
click at [915, 241] on link "Edit" at bounding box center [936, 228] width 124 height 34
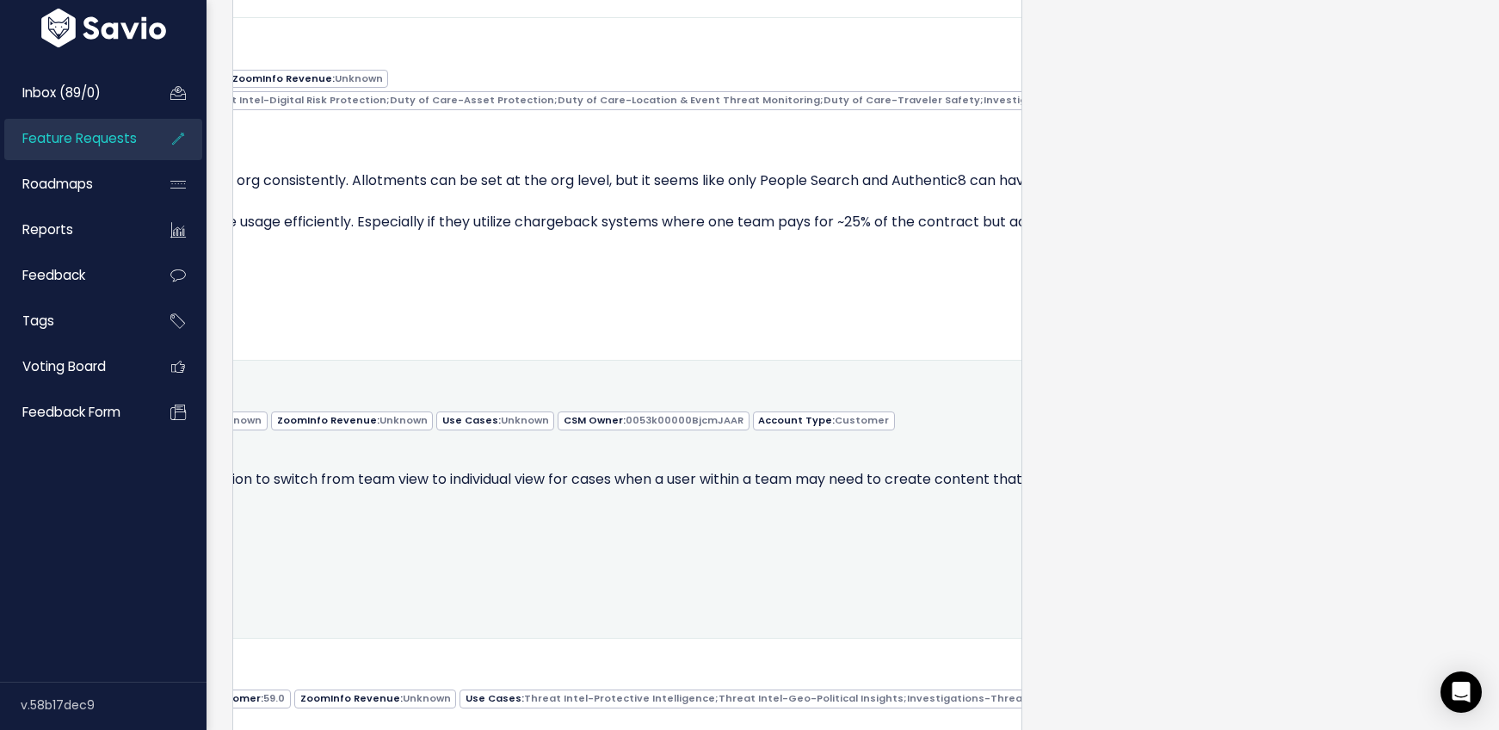
scroll to position [0, 815]
click at [1143, 402] on icon at bounding box center [1147, 396] width 9 height 11
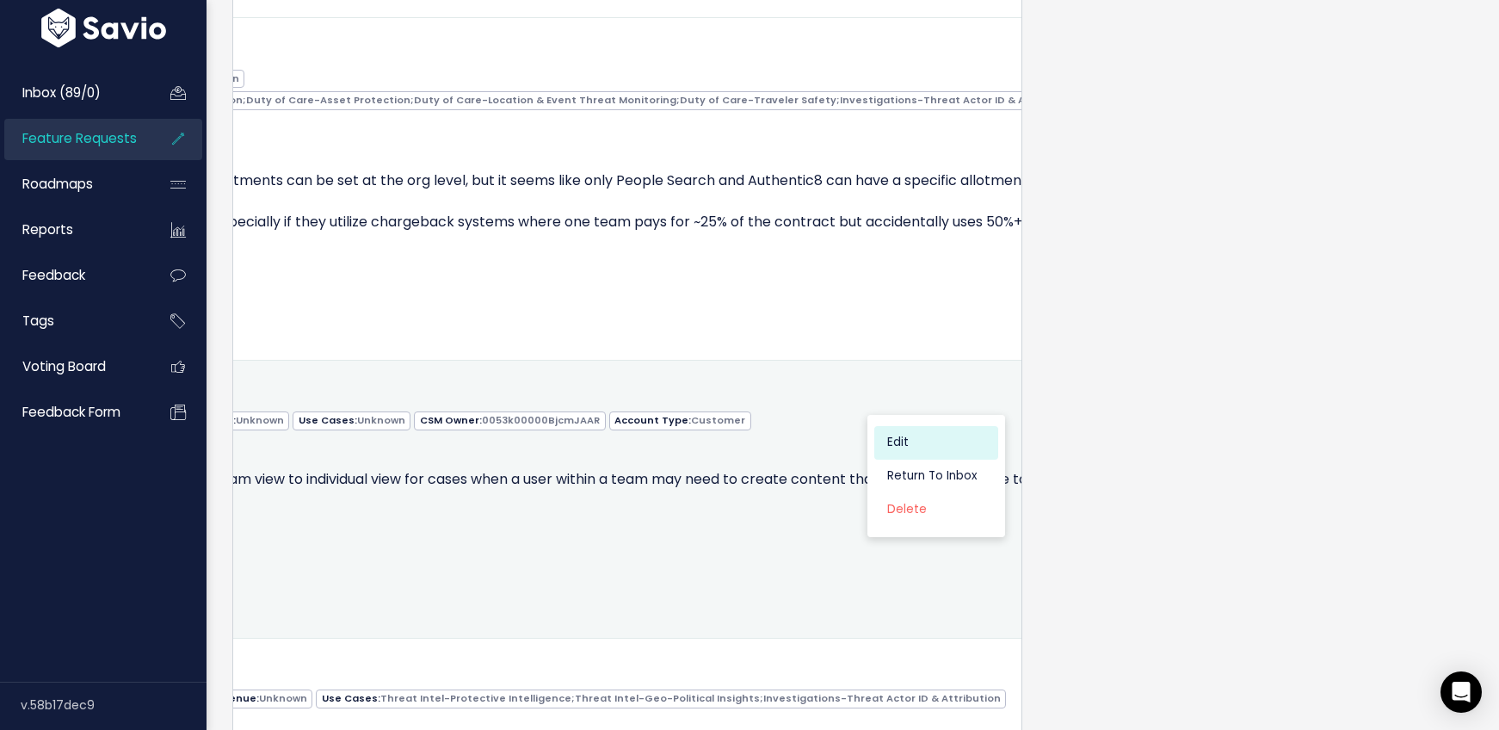
click at [900, 459] on link "Edit" at bounding box center [936, 442] width 124 height 34
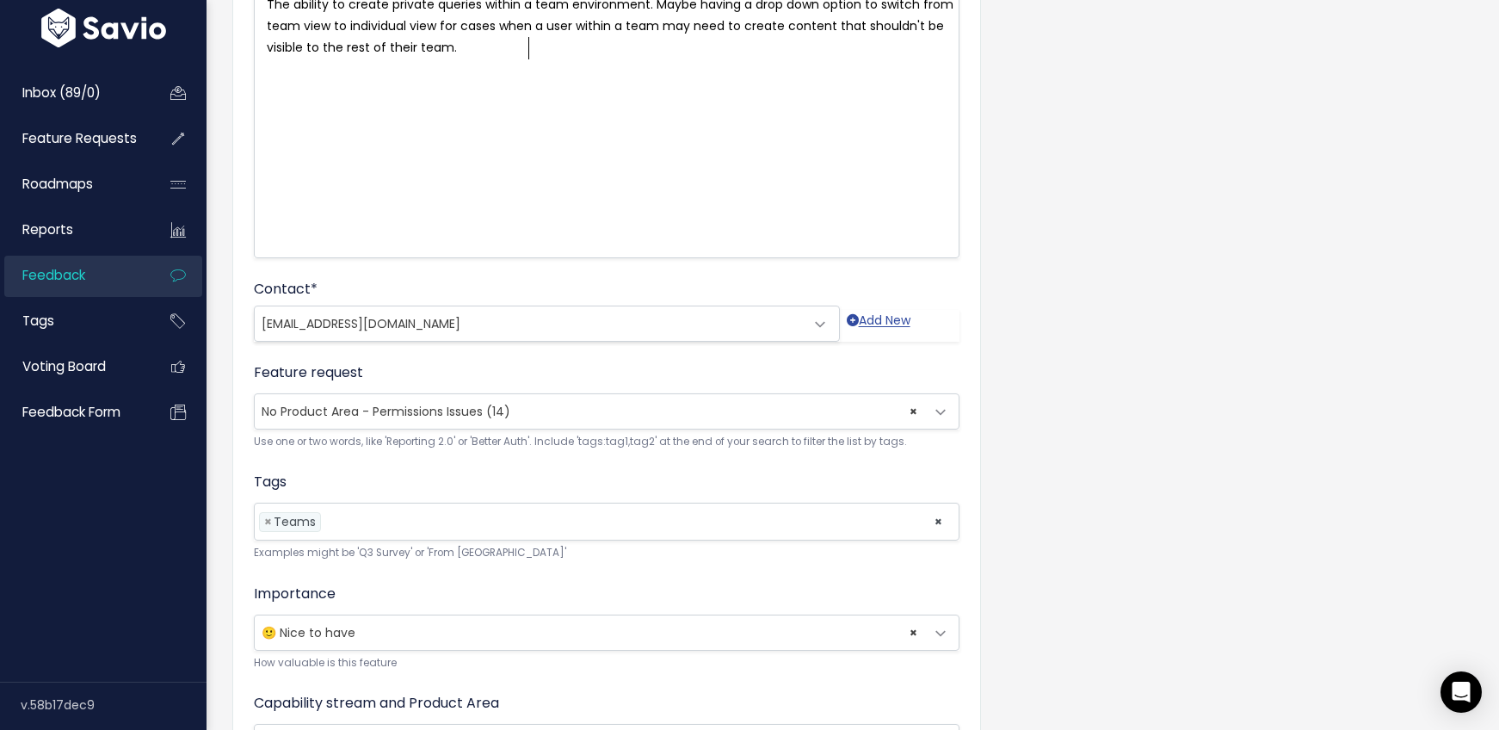
scroll to position [451, 0]
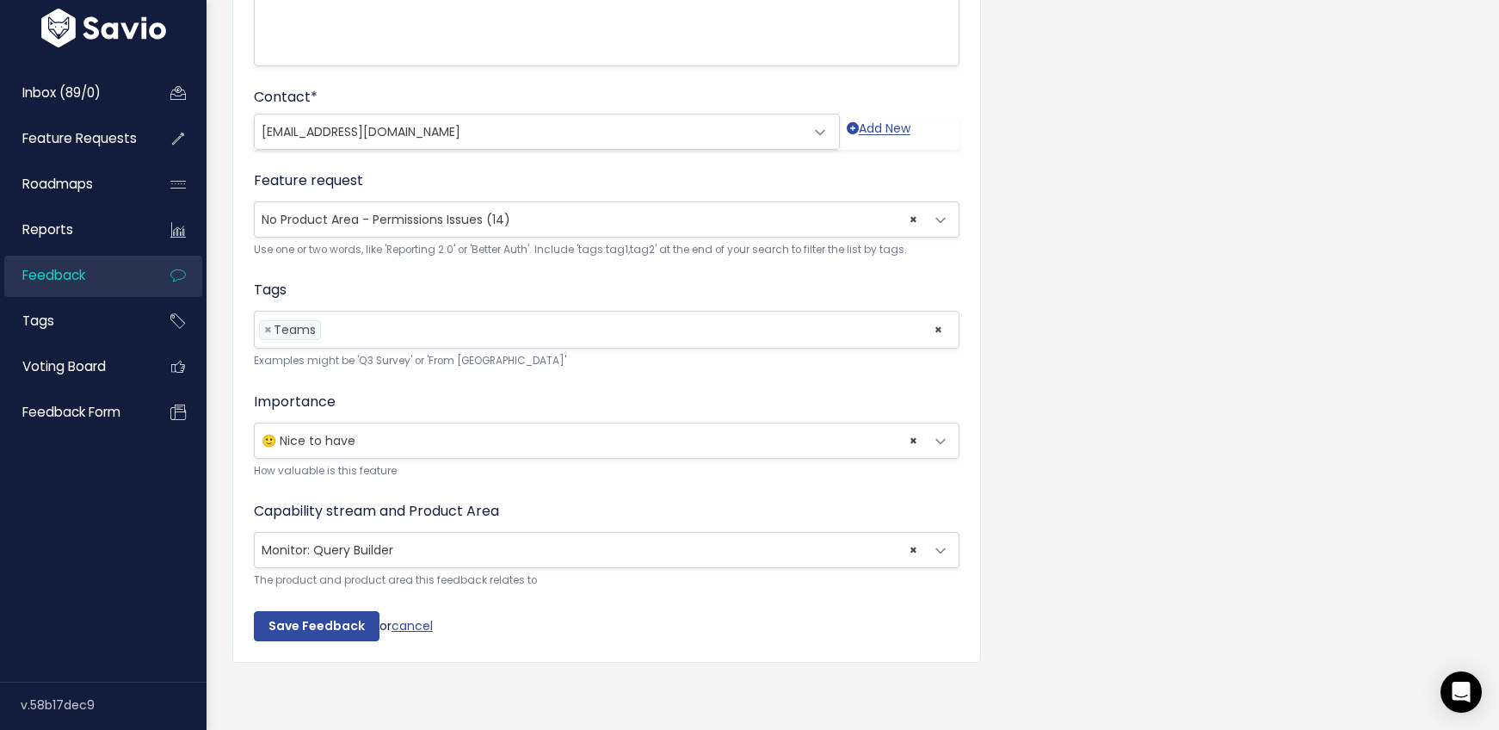
click at [329, 321] on input "search" at bounding box center [329, 330] width 9 height 18
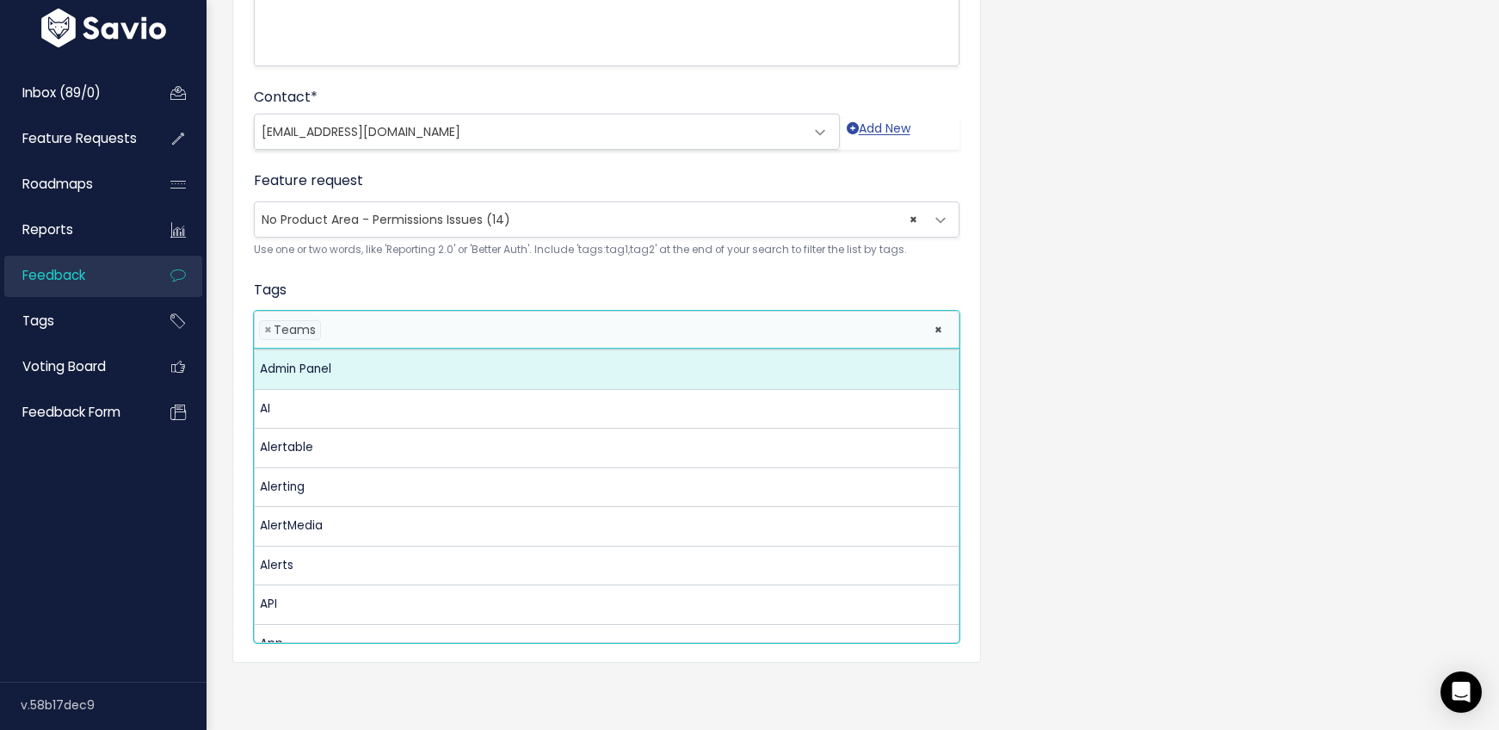
click at [376, 321] on li at bounding box center [623, 330] width 596 height 18
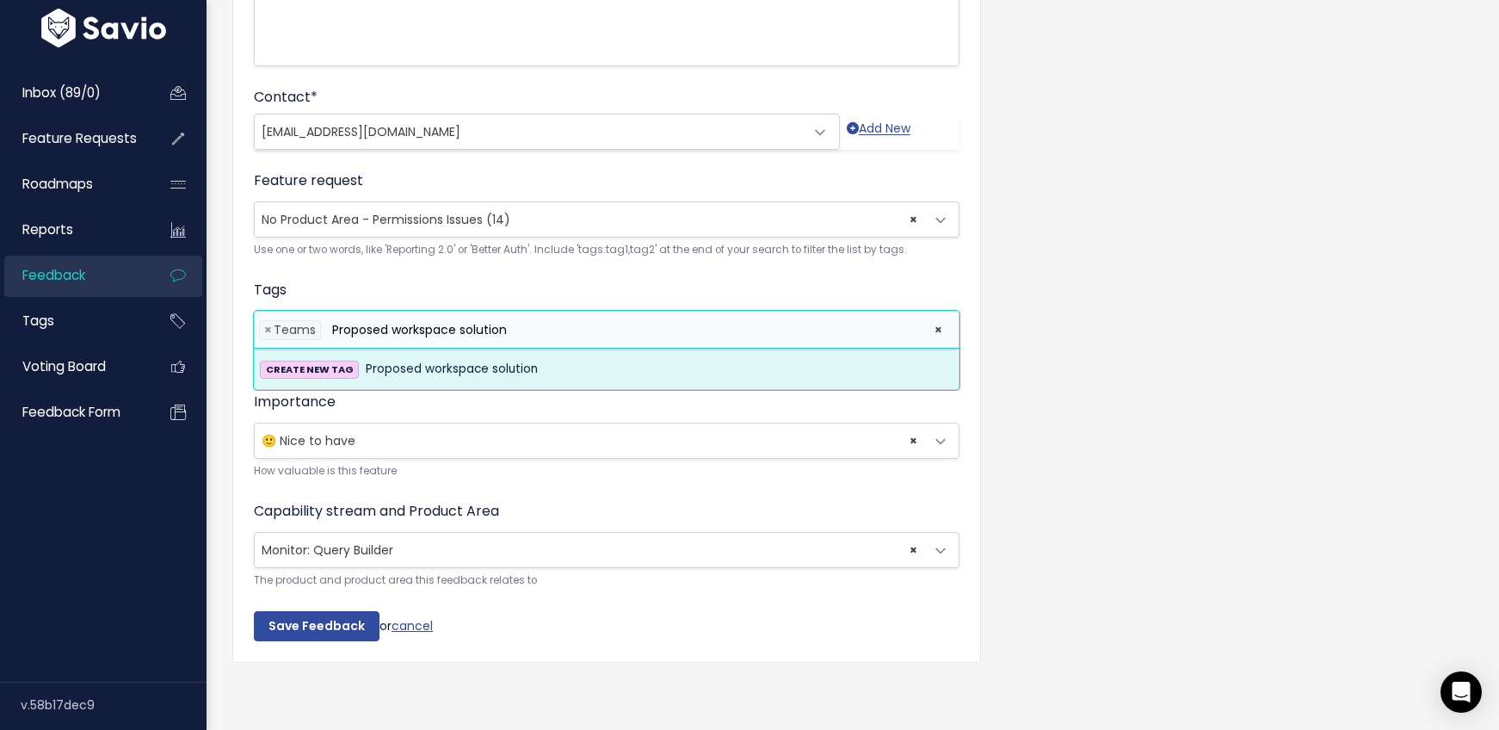
type input "Proposed workspace solution"
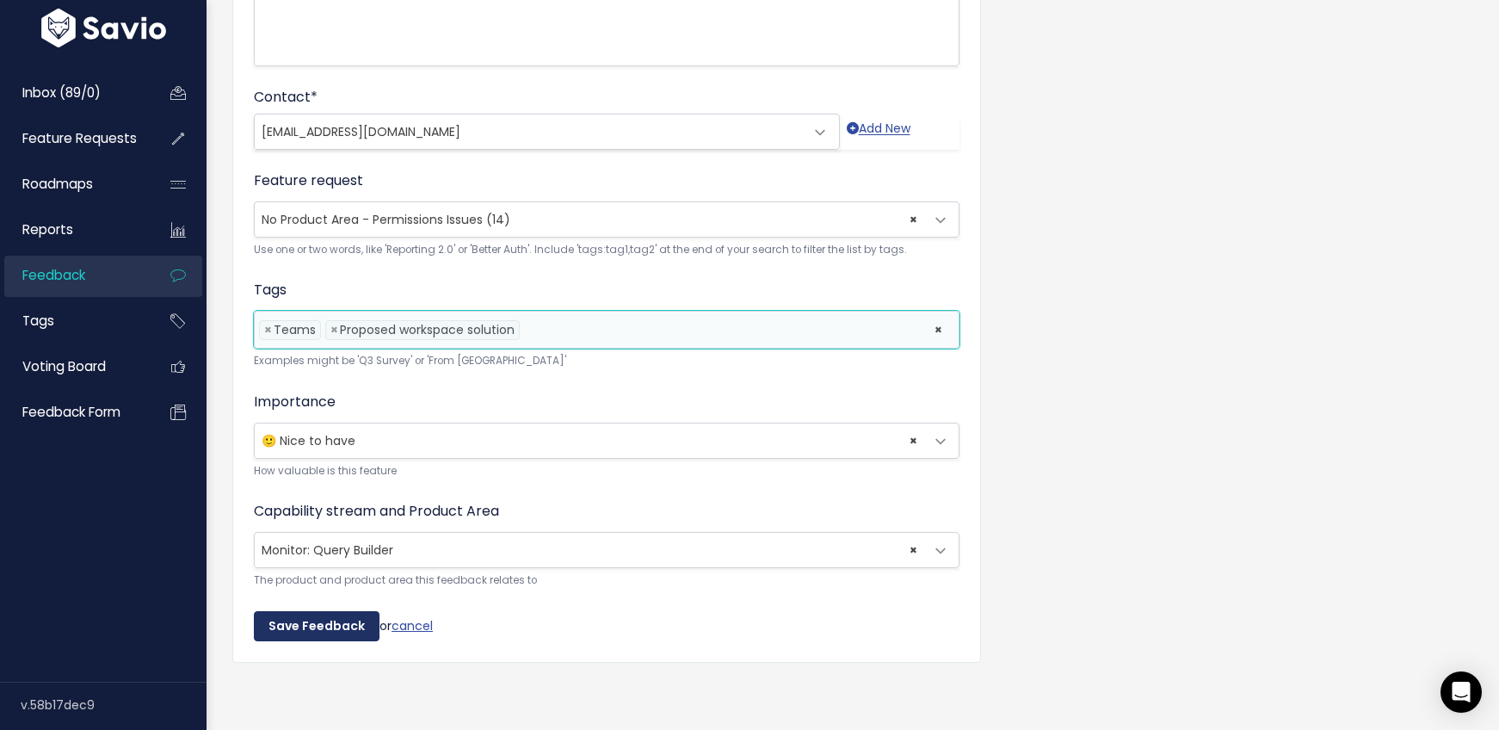
click at [310, 612] on input "Save Feedback" at bounding box center [317, 626] width 126 height 31
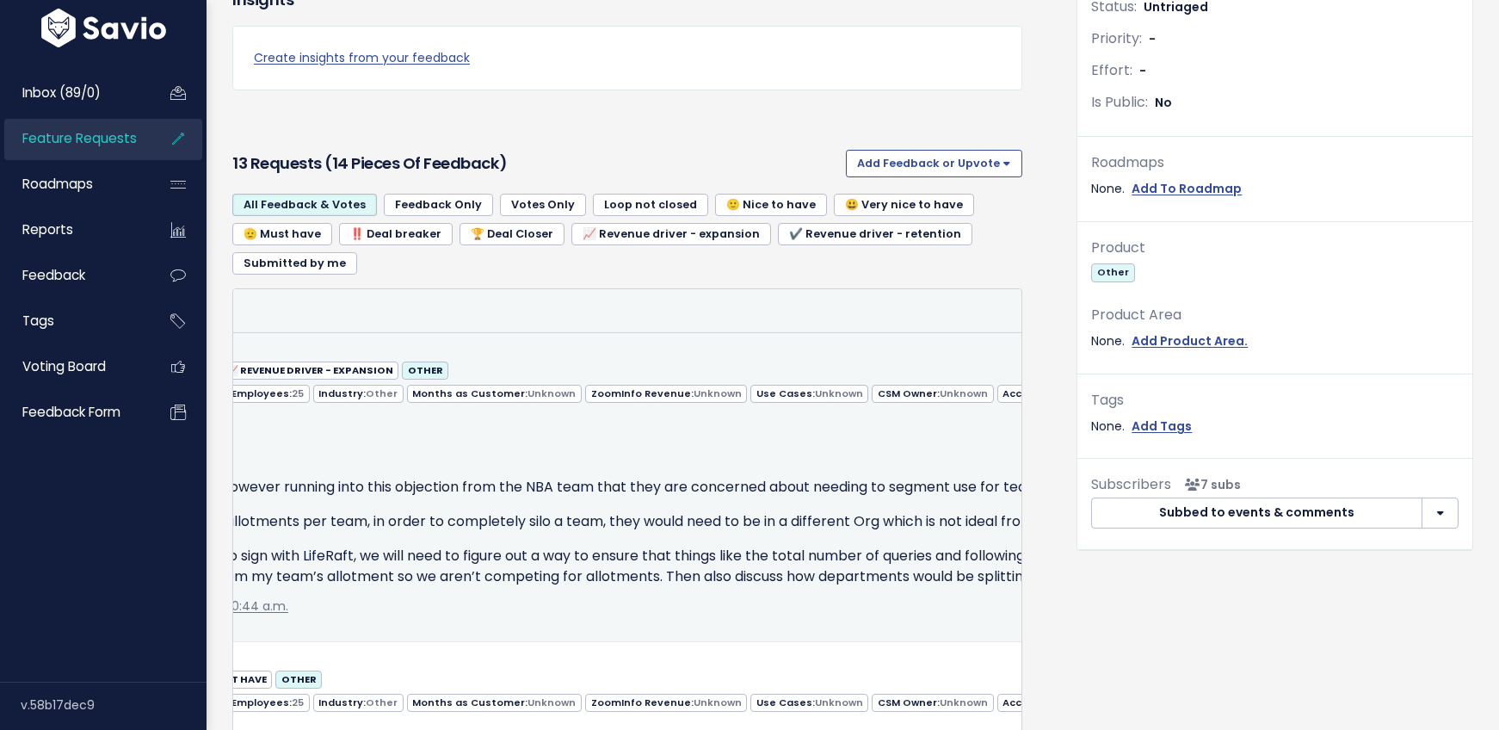
scroll to position [0, 815]
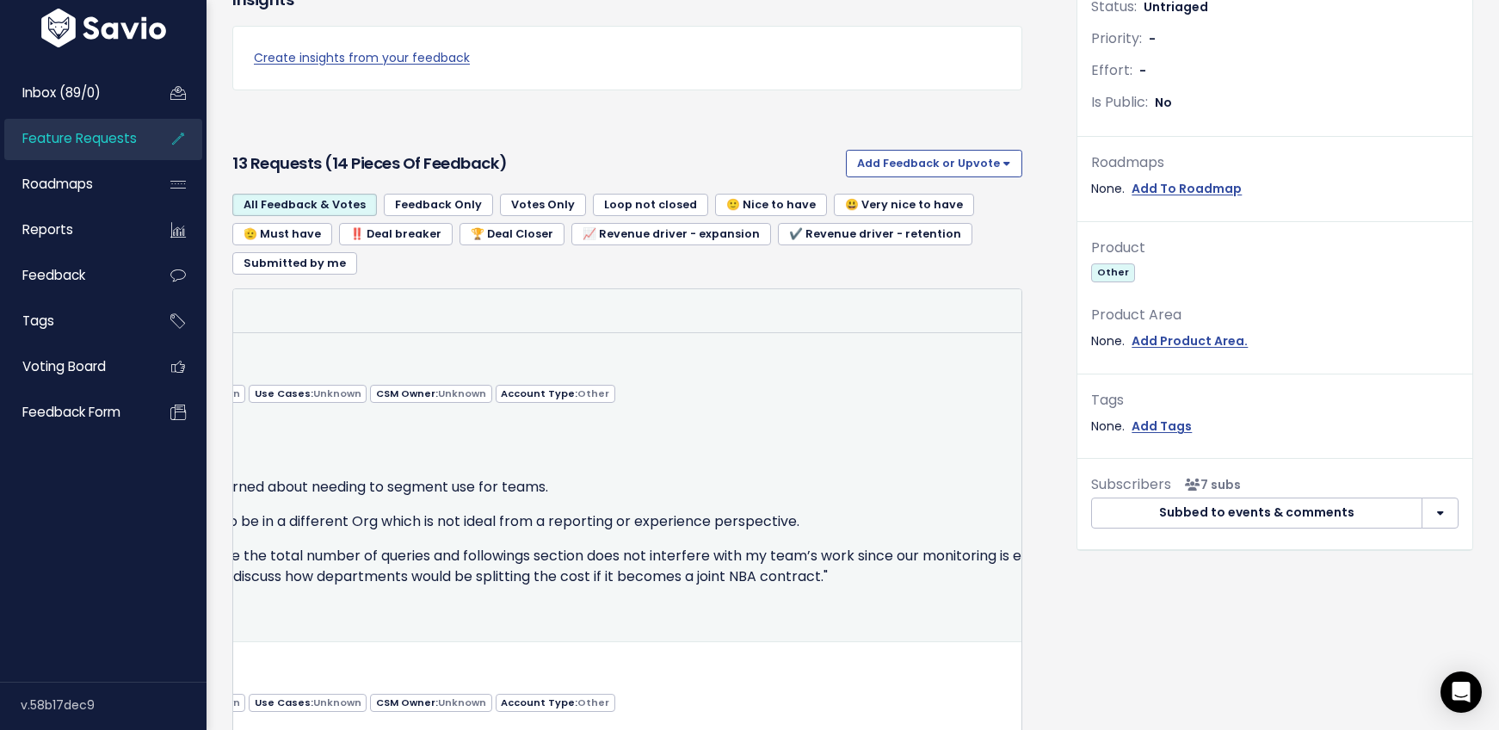
click at [987, 366] on div "Edit Return to Inbox Delete Jennifer Turnbull from LifeRaft Inc." at bounding box center [299, 369] width 1740 height 25
click at [1143, 367] on icon at bounding box center [1147, 368] width 9 height 11
click at [923, 412] on link "Edit" at bounding box center [936, 415] width 124 height 34
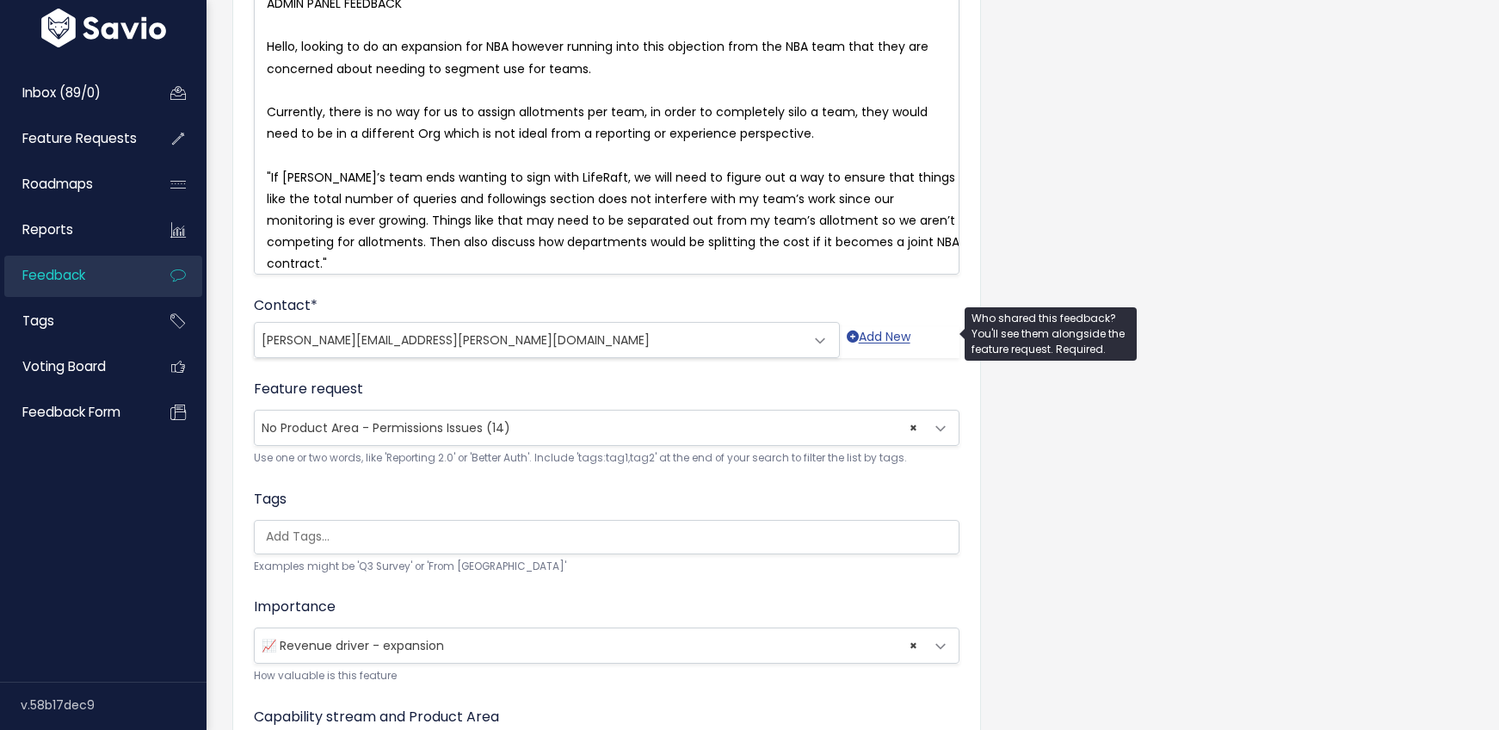
scroll to position [456, 0]
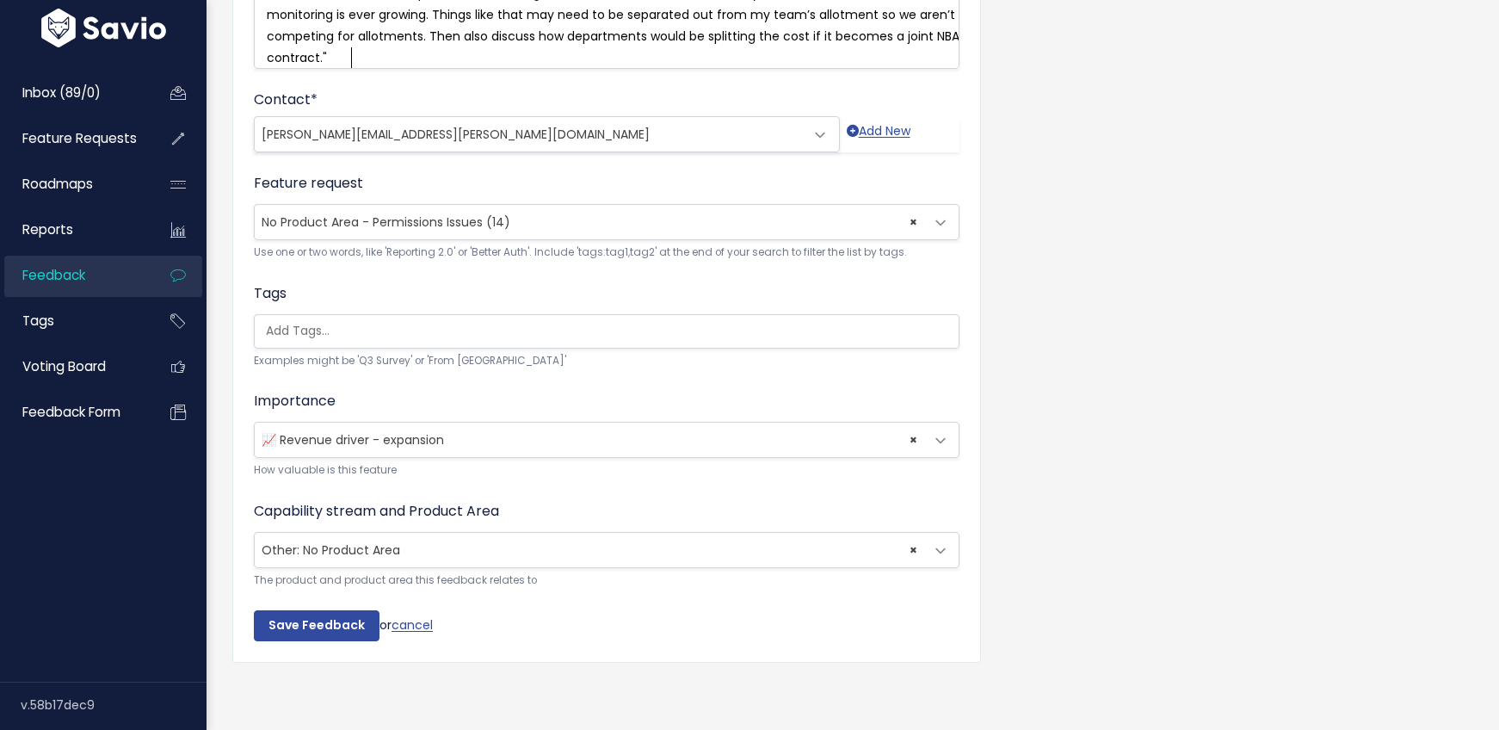
click at [363, 324] on input "search" at bounding box center [611, 331] width 704 height 18
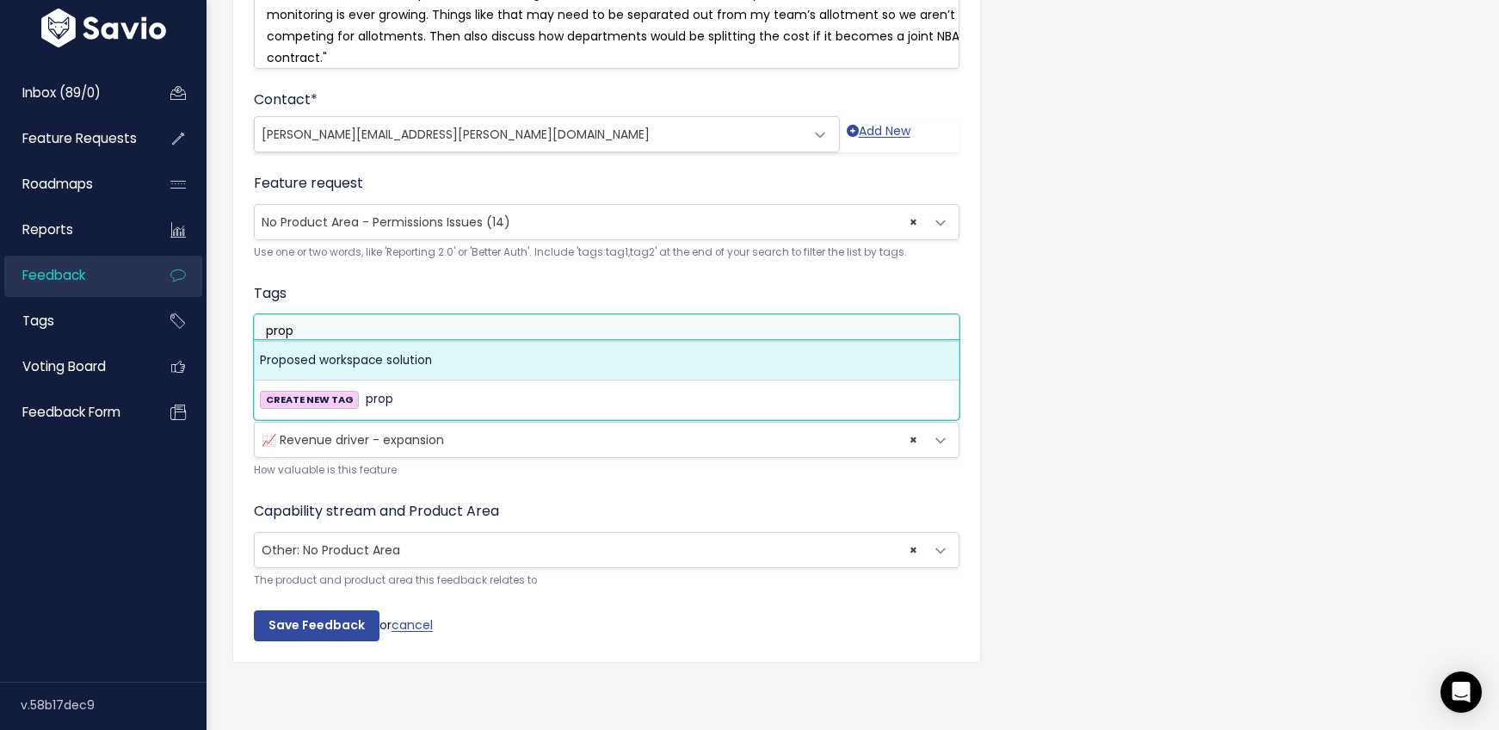
type input "prop"
select select "13833"
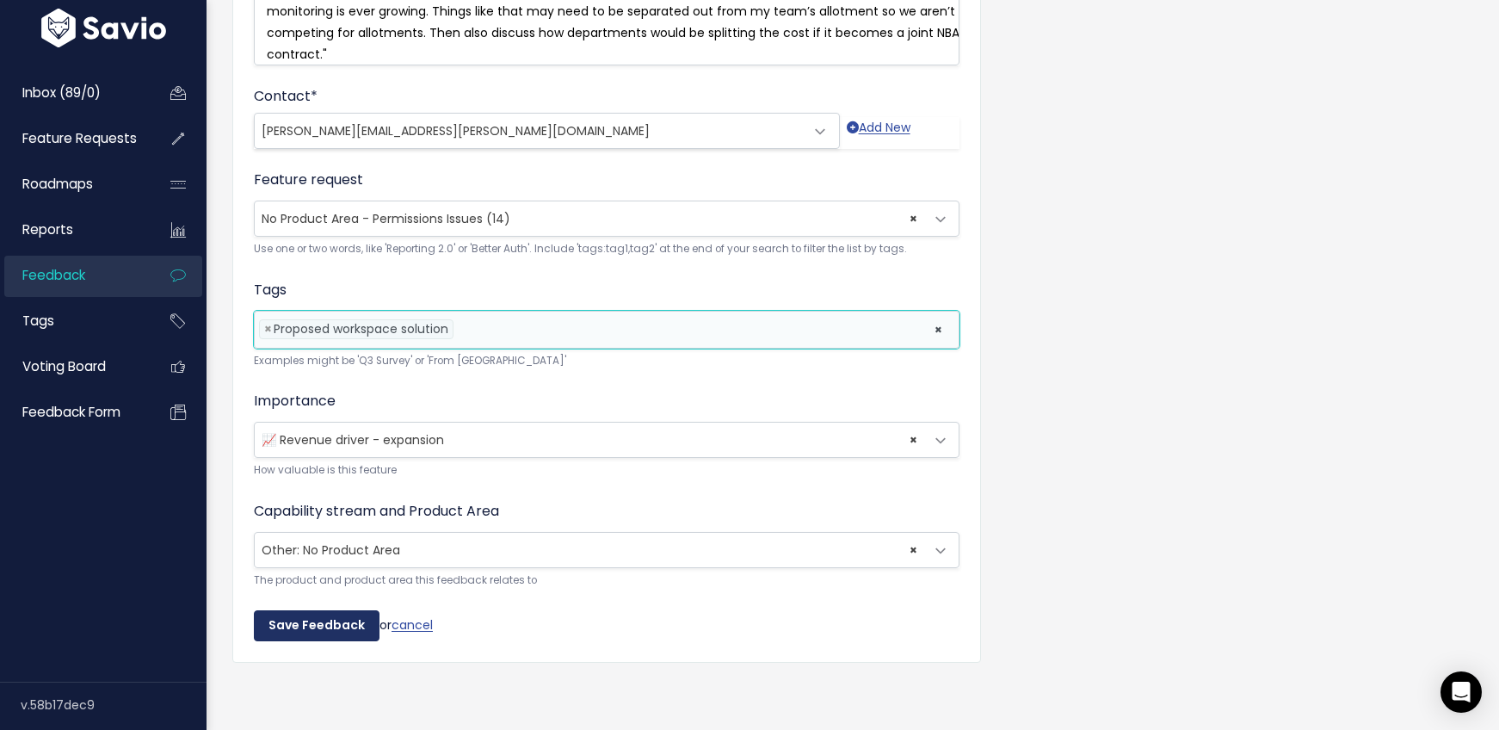
click at [306, 621] on input "Save Feedback" at bounding box center [317, 625] width 126 height 31
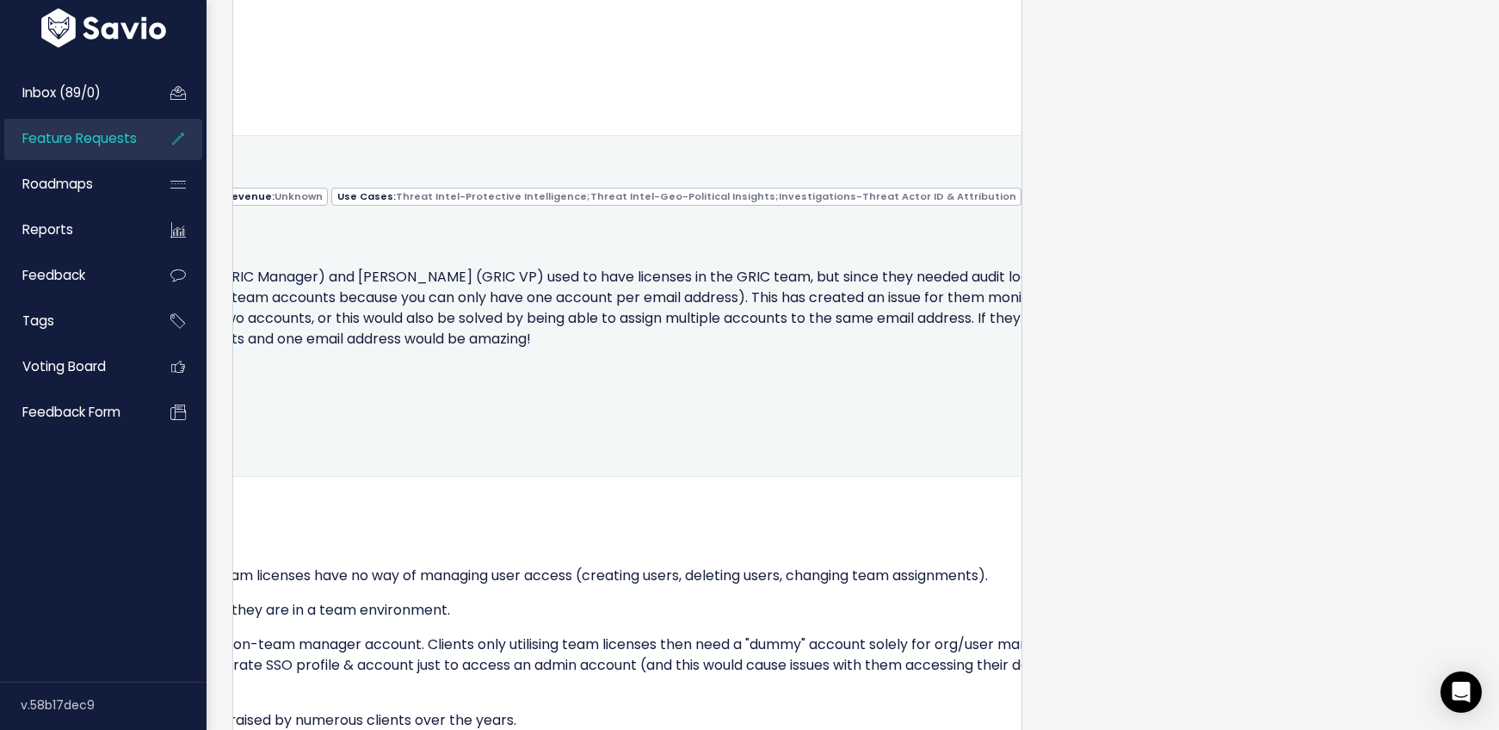
scroll to position [0, 815]
click at [1143, 177] on icon at bounding box center [1147, 171] width 9 height 11
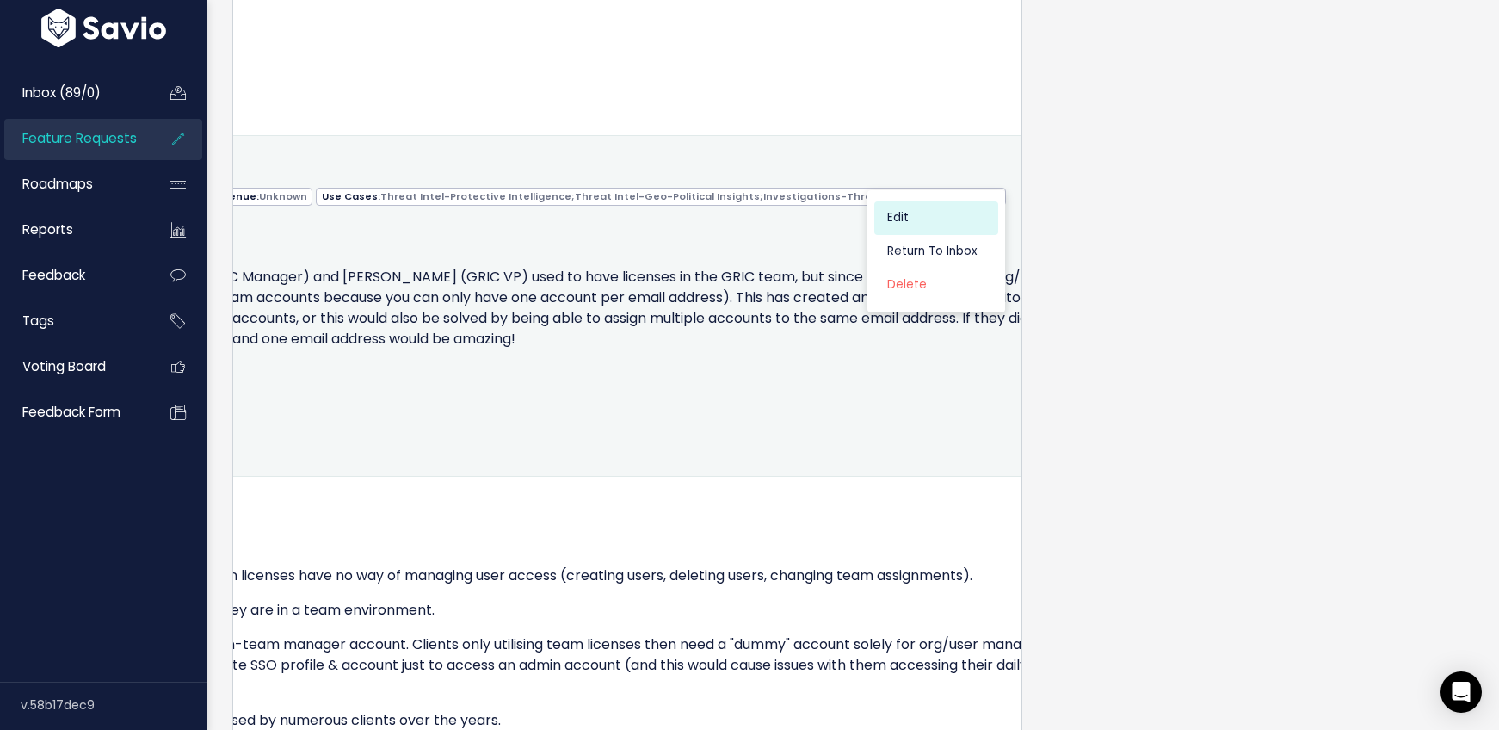
click at [898, 235] on link "Edit" at bounding box center [936, 218] width 124 height 34
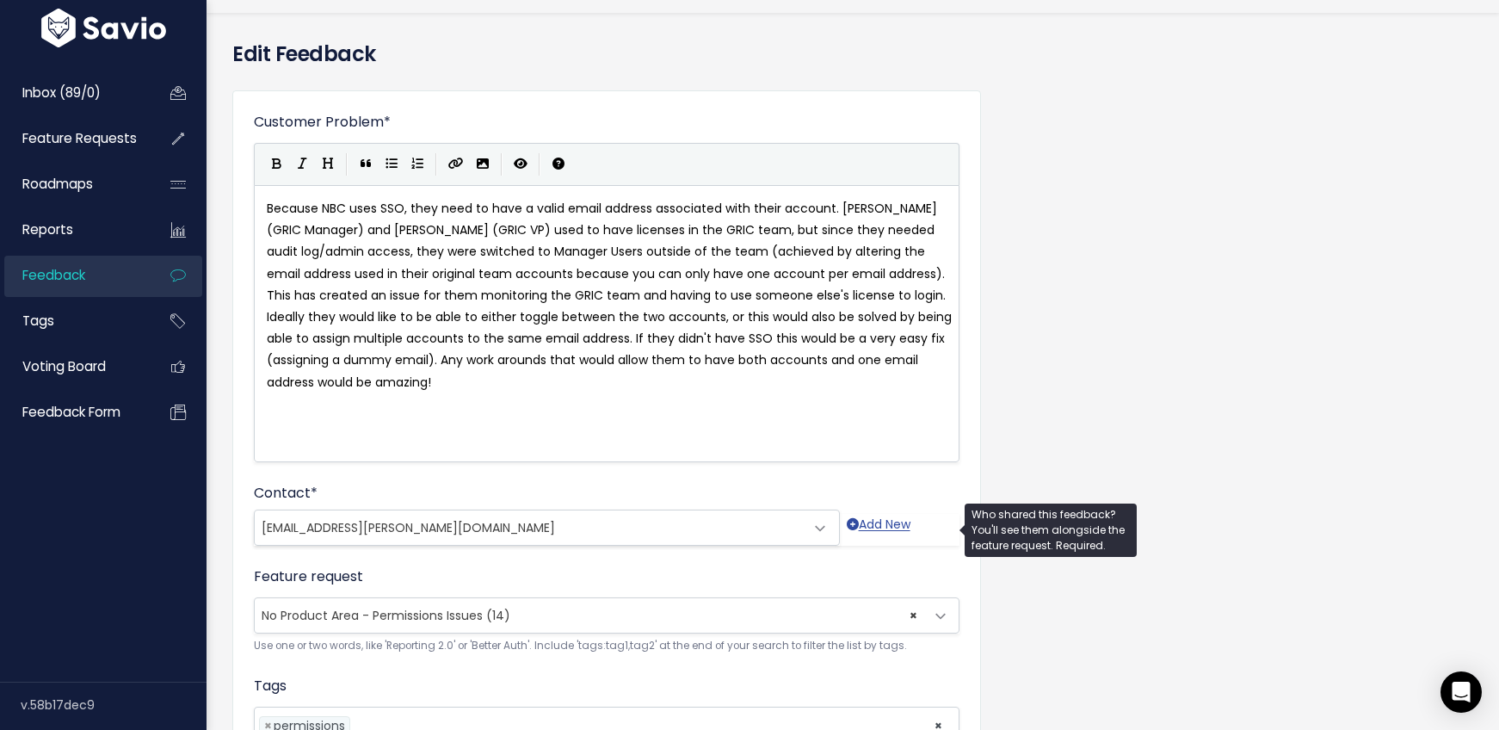
scroll to position [451, 0]
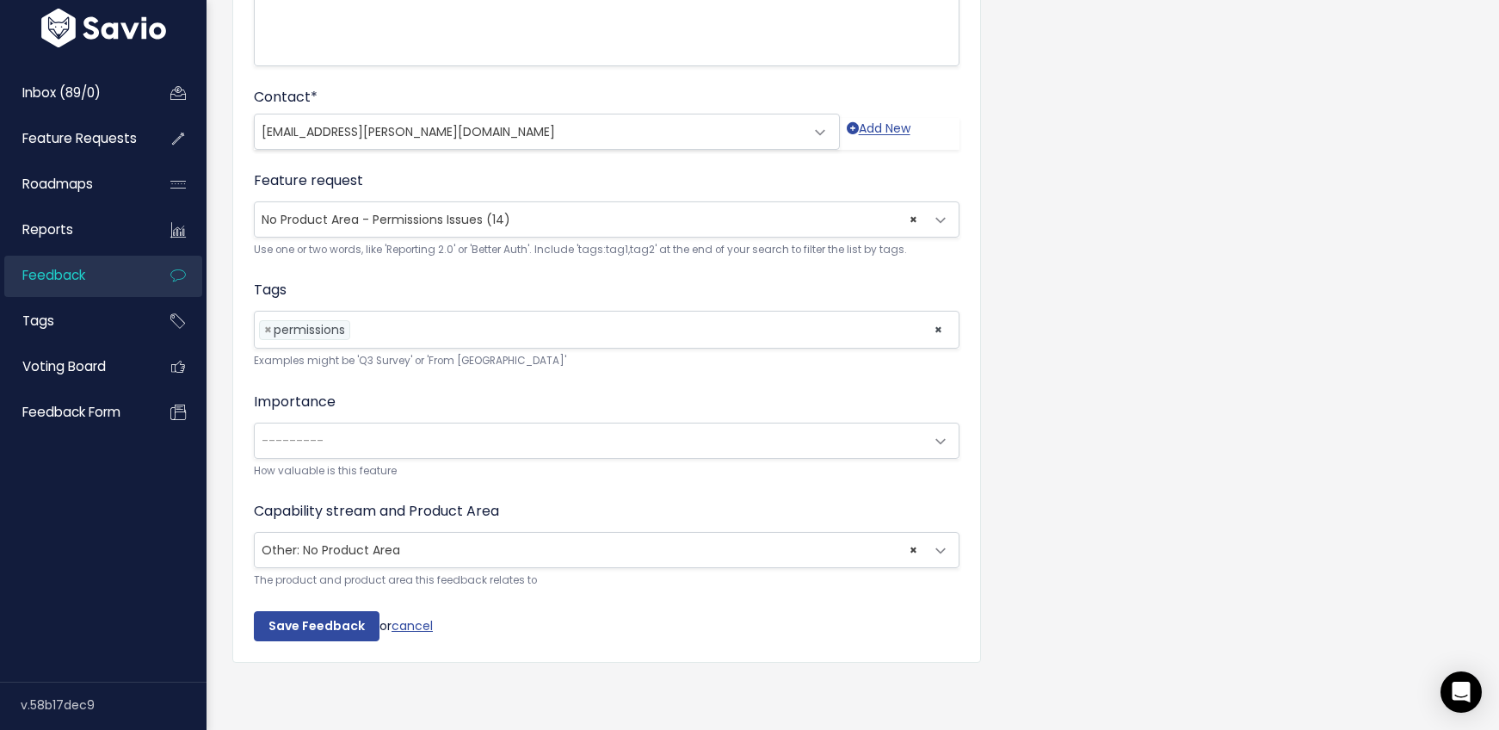
click at [390, 321] on li at bounding box center [638, 330] width 567 height 18
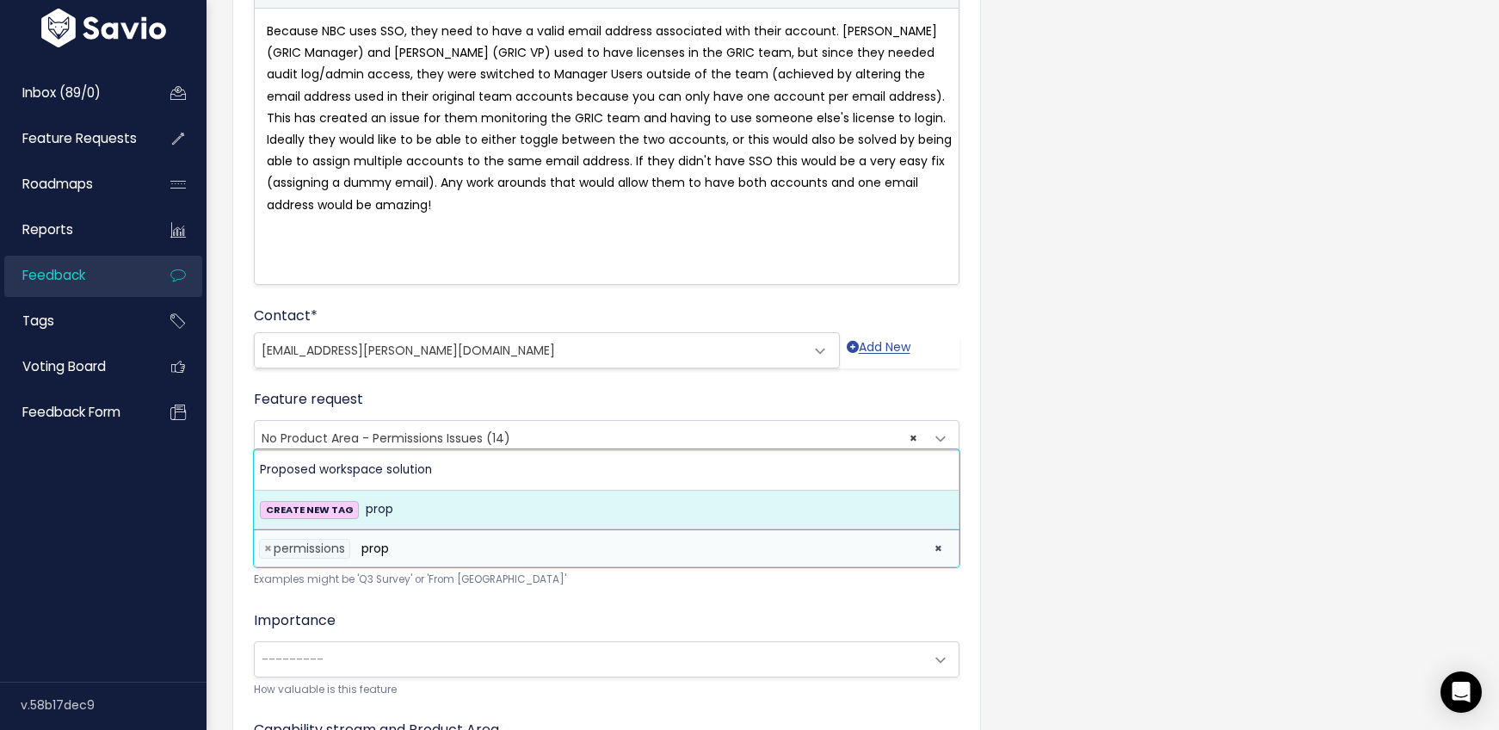
scroll to position [306, 0]
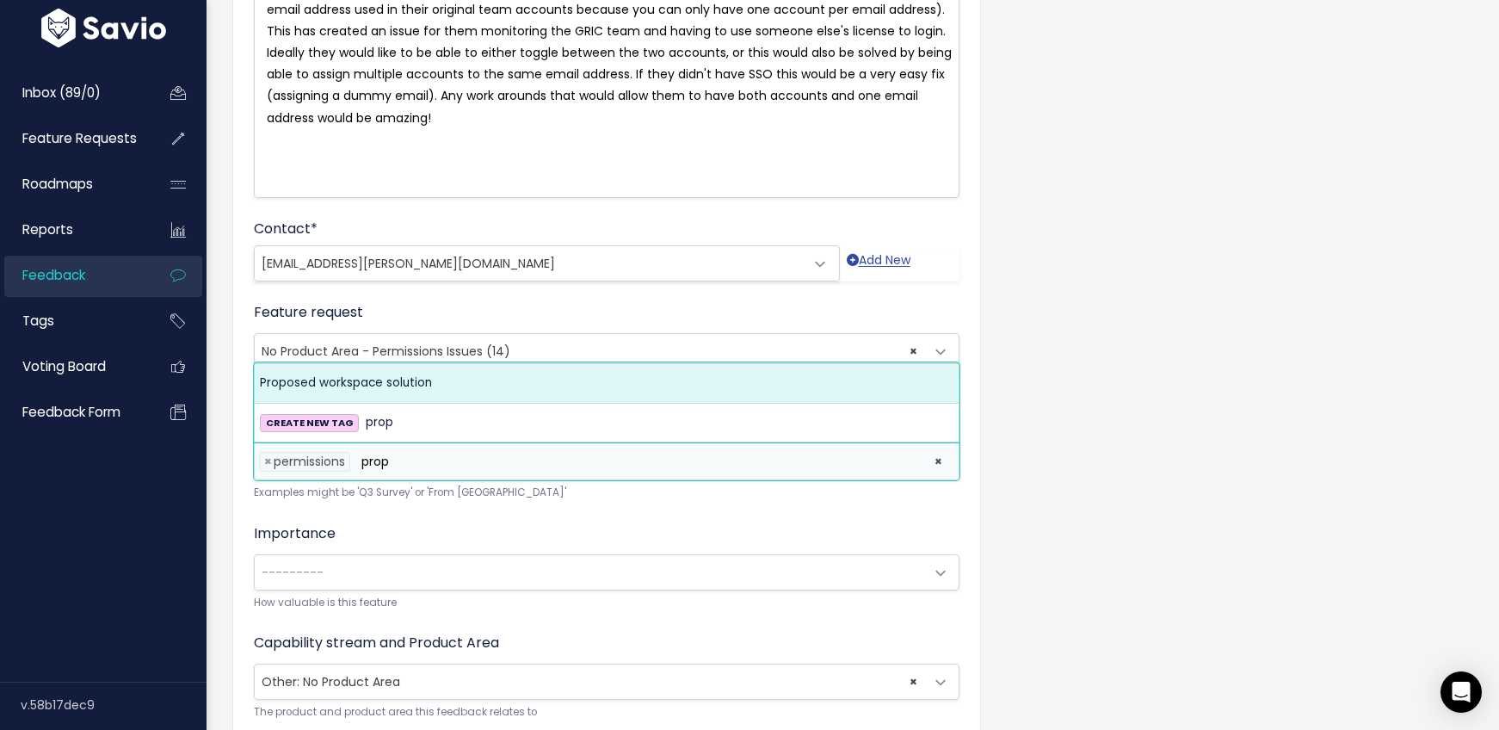
type input "prop"
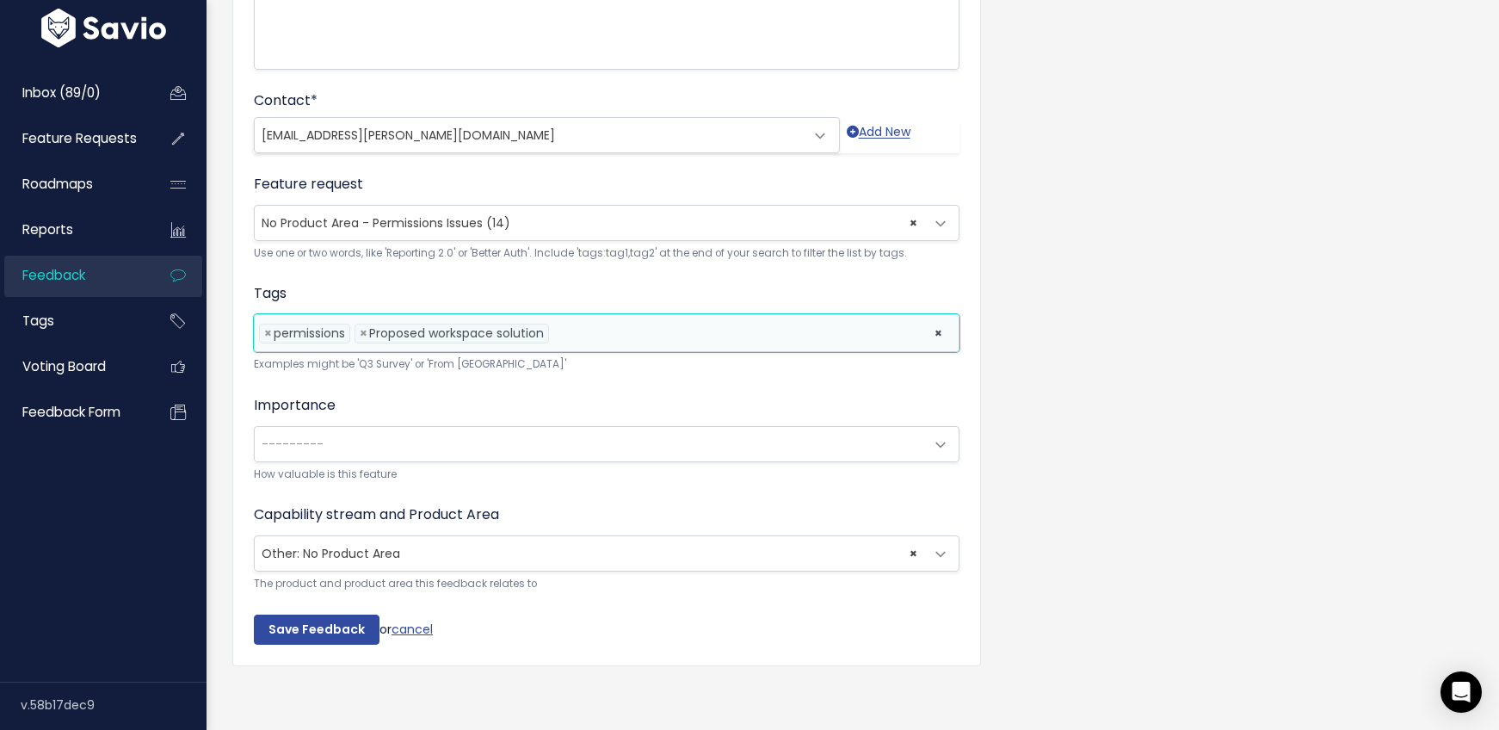
scroll to position [451, 0]
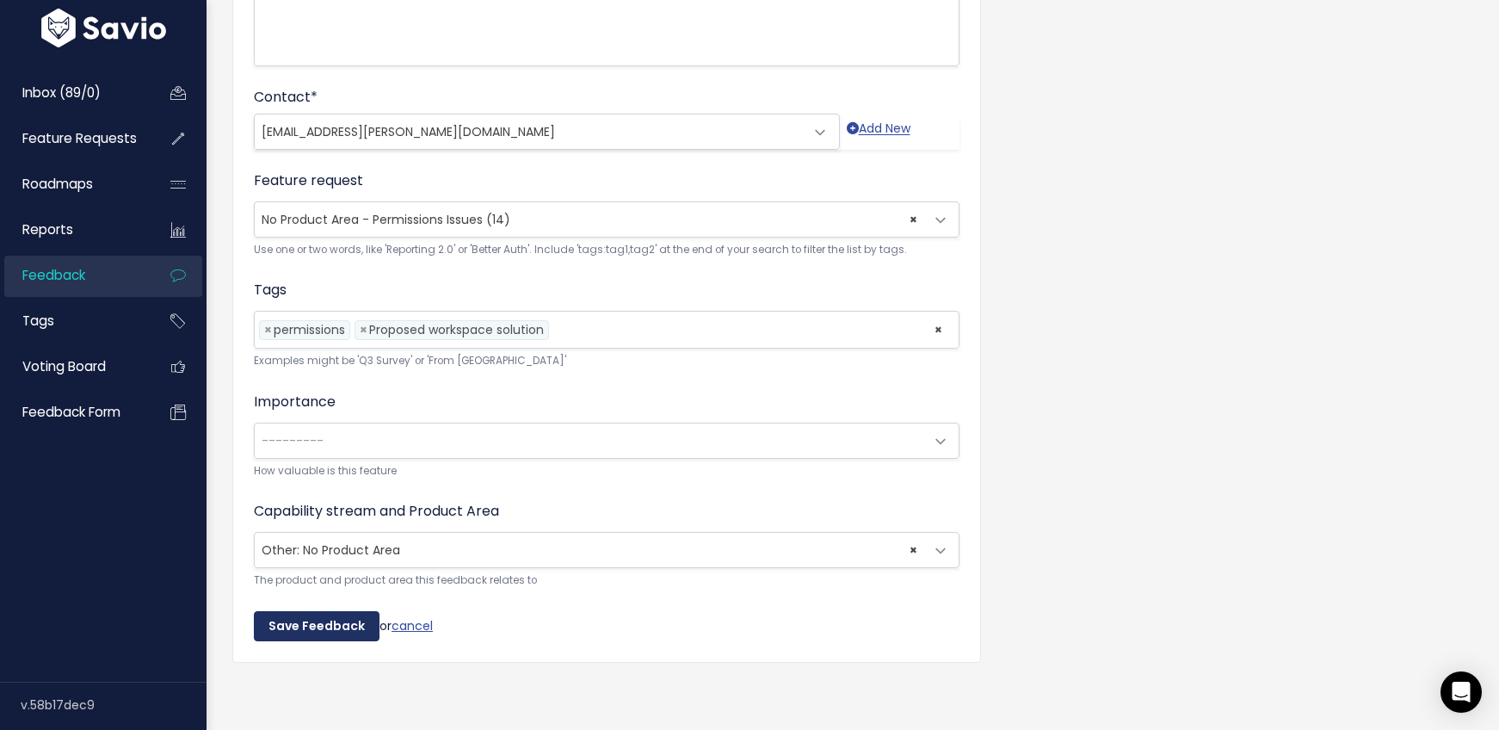
click at [314, 611] on input "Save Feedback" at bounding box center [317, 626] width 126 height 31
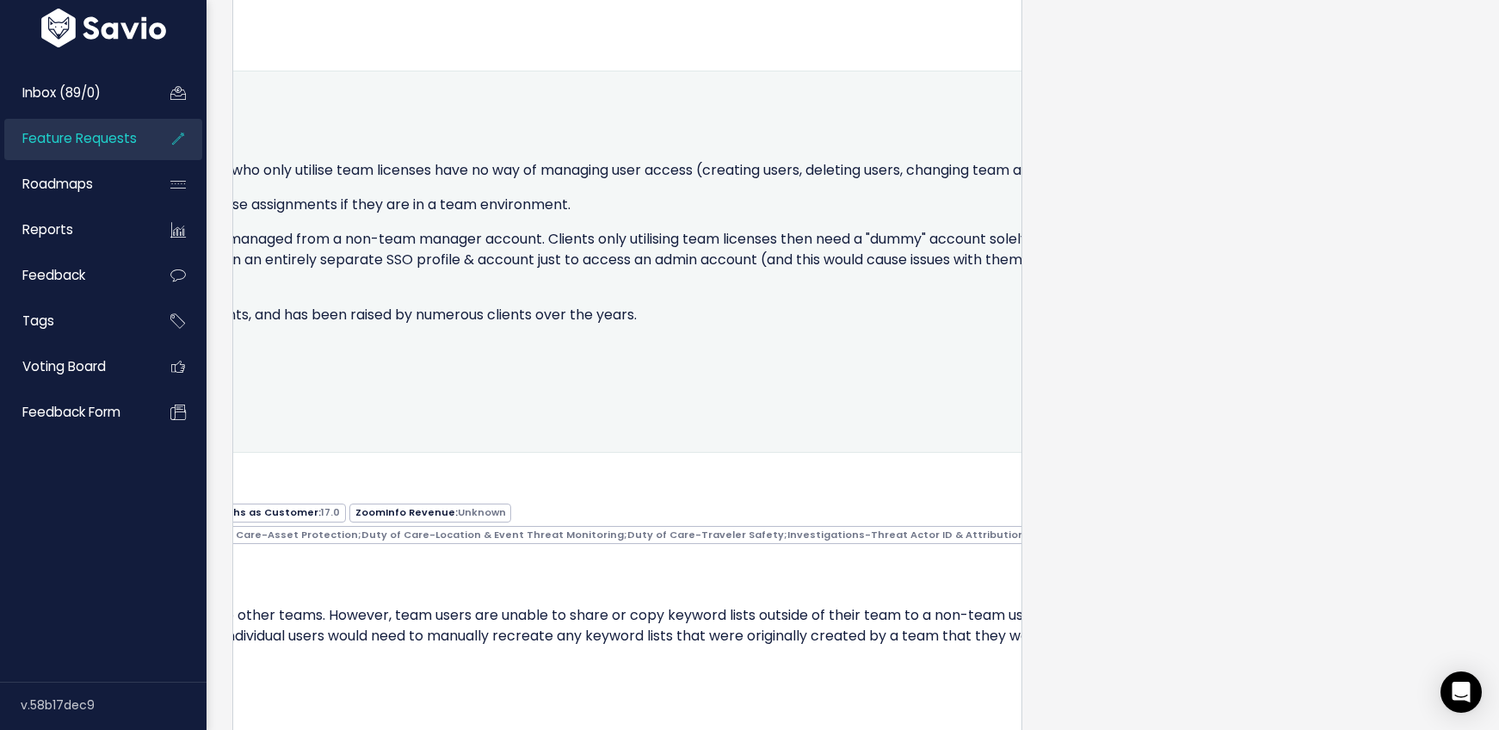
scroll to position [0, 815]
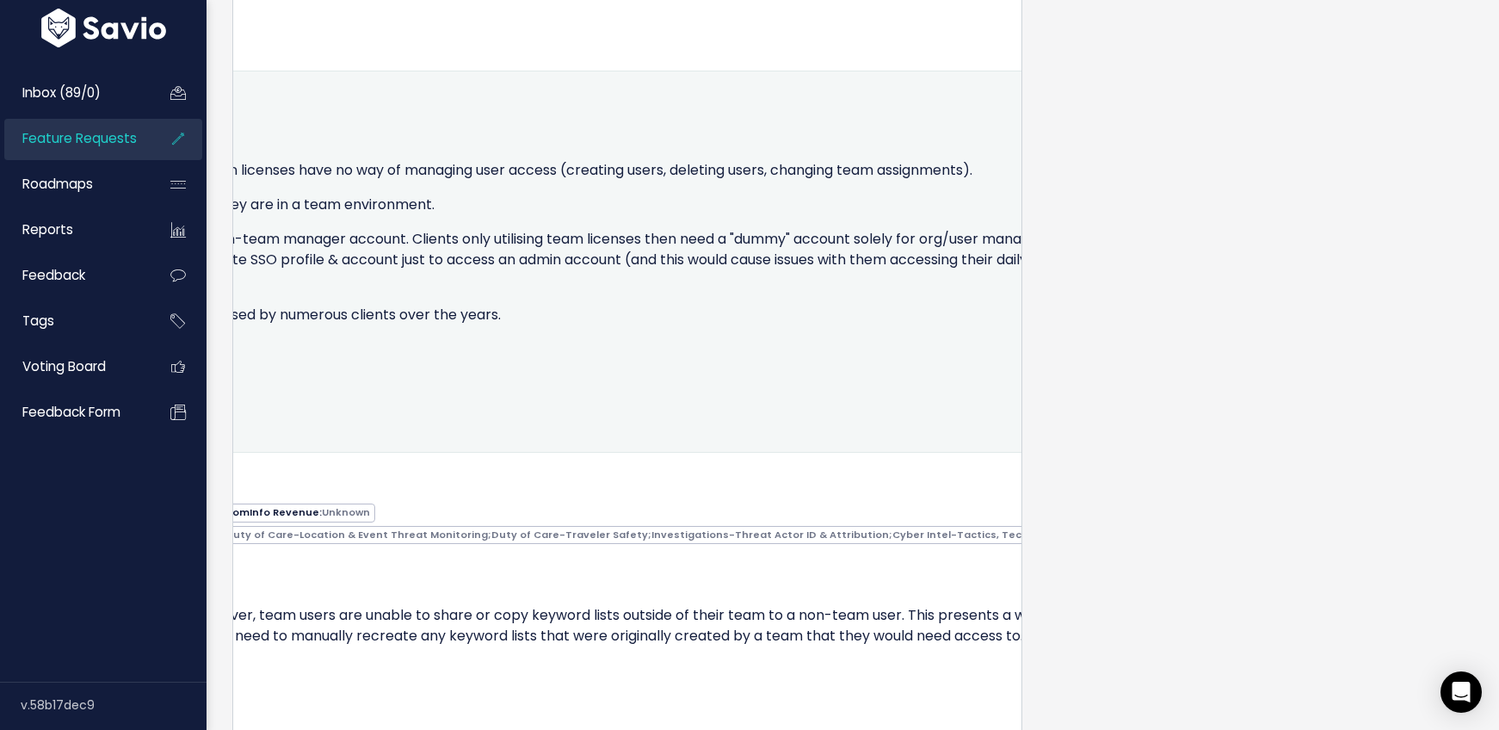
click at [969, 120] on div "Edit Return to Inbox Delete Rhys Robinson from Unknown Company 🫡 MUST HAVE" at bounding box center [299, 108] width 1740 height 25
click at [1143, 113] on icon at bounding box center [1147, 107] width 9 height 11
click at [891, 170] on link "Edit" at bounding box center [936, 154] width 124 height 34
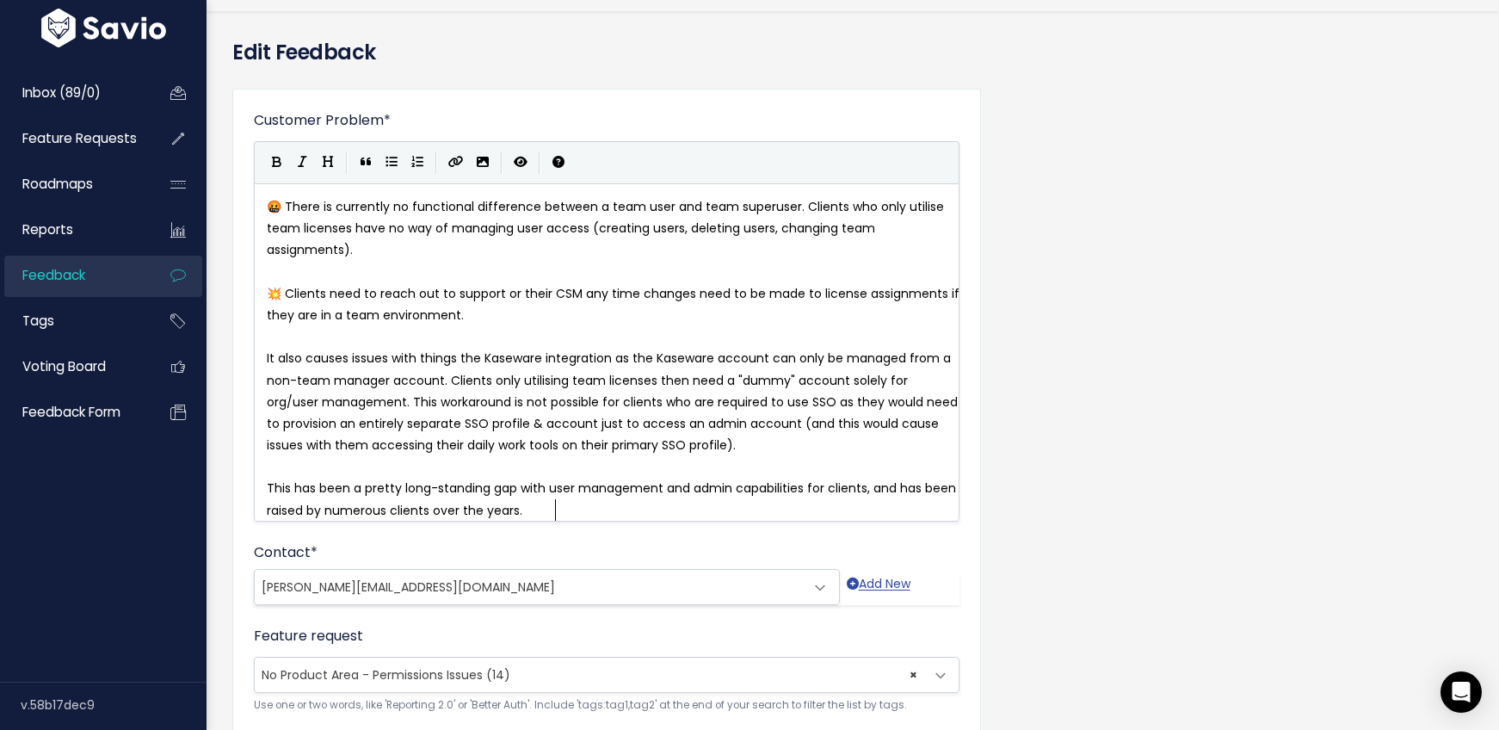
scroll to position [47, 0]
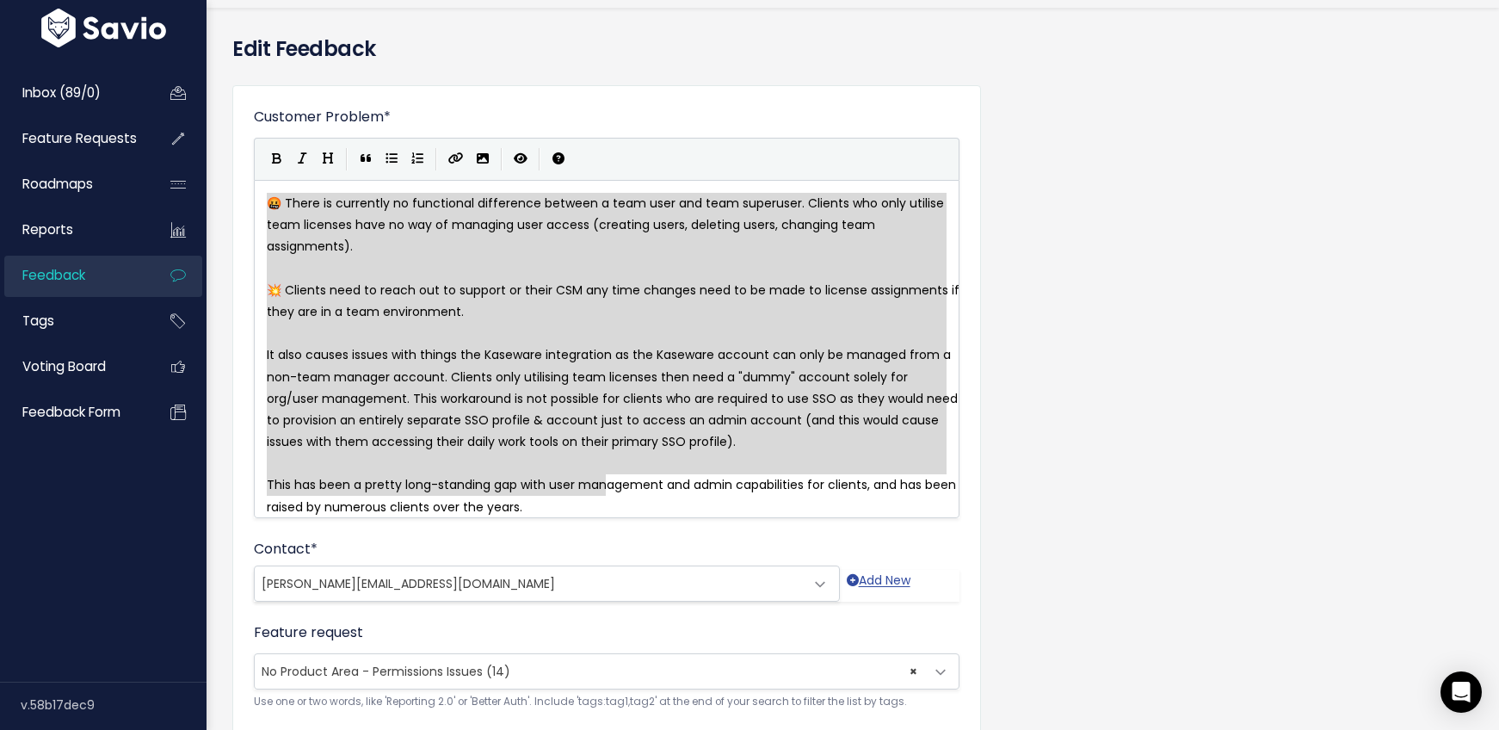
type textarea "🤬 Lorem ip dolorsita co adipiscing elitseddoe tempori u labo etdo mag aliq enim…"
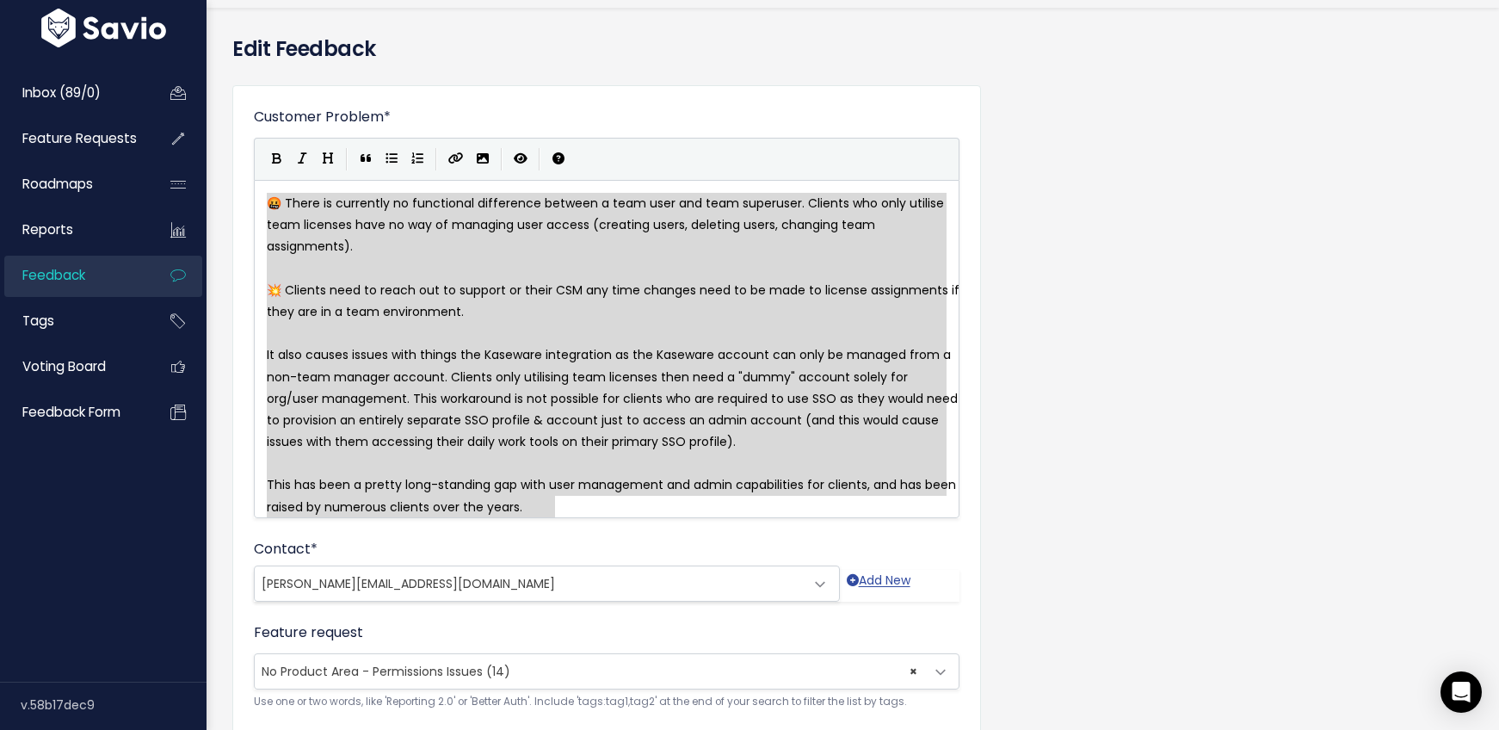
drag, startPoint x: 263, startPoint y: 202, endPoint x: 607, endPoint y: 497, distance: 452.8
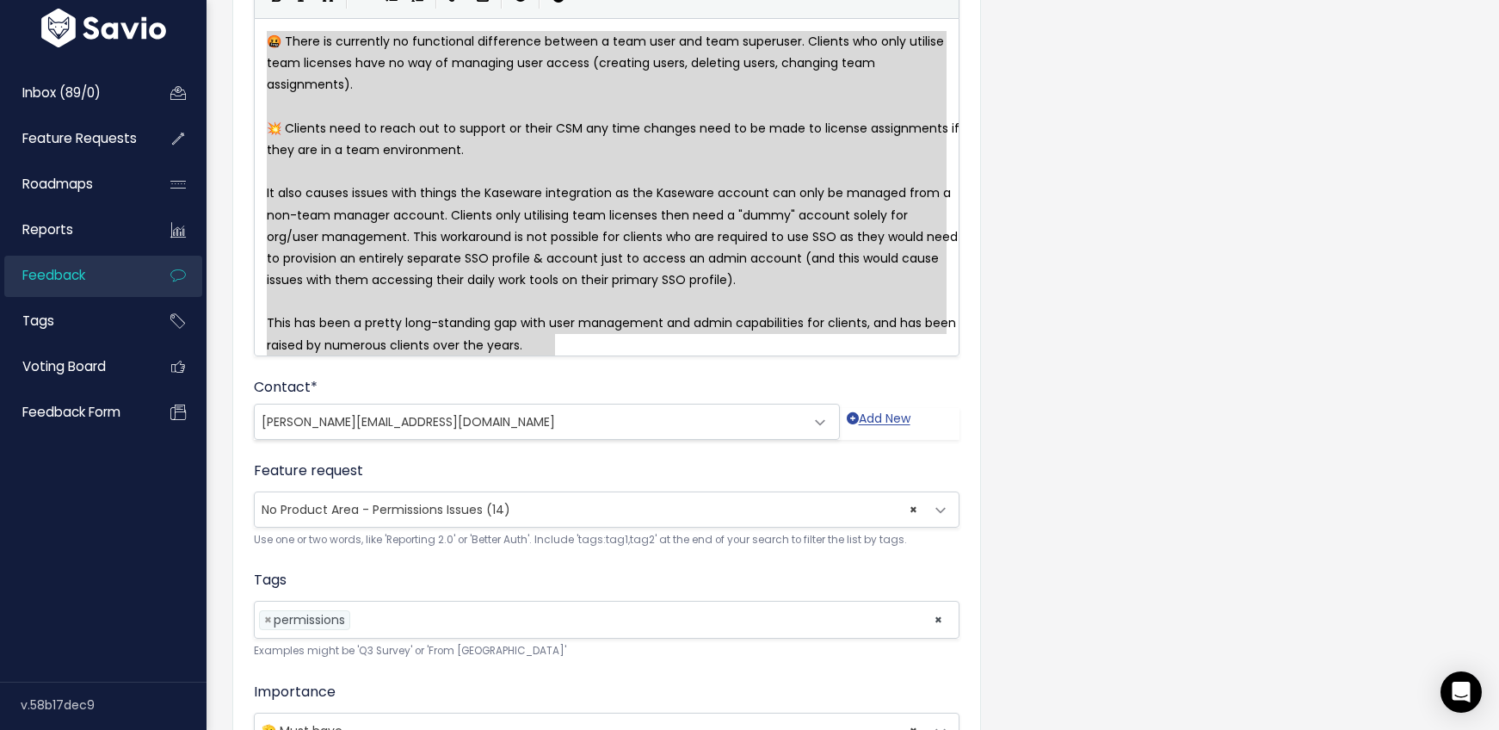
scroll to position [129, 0]
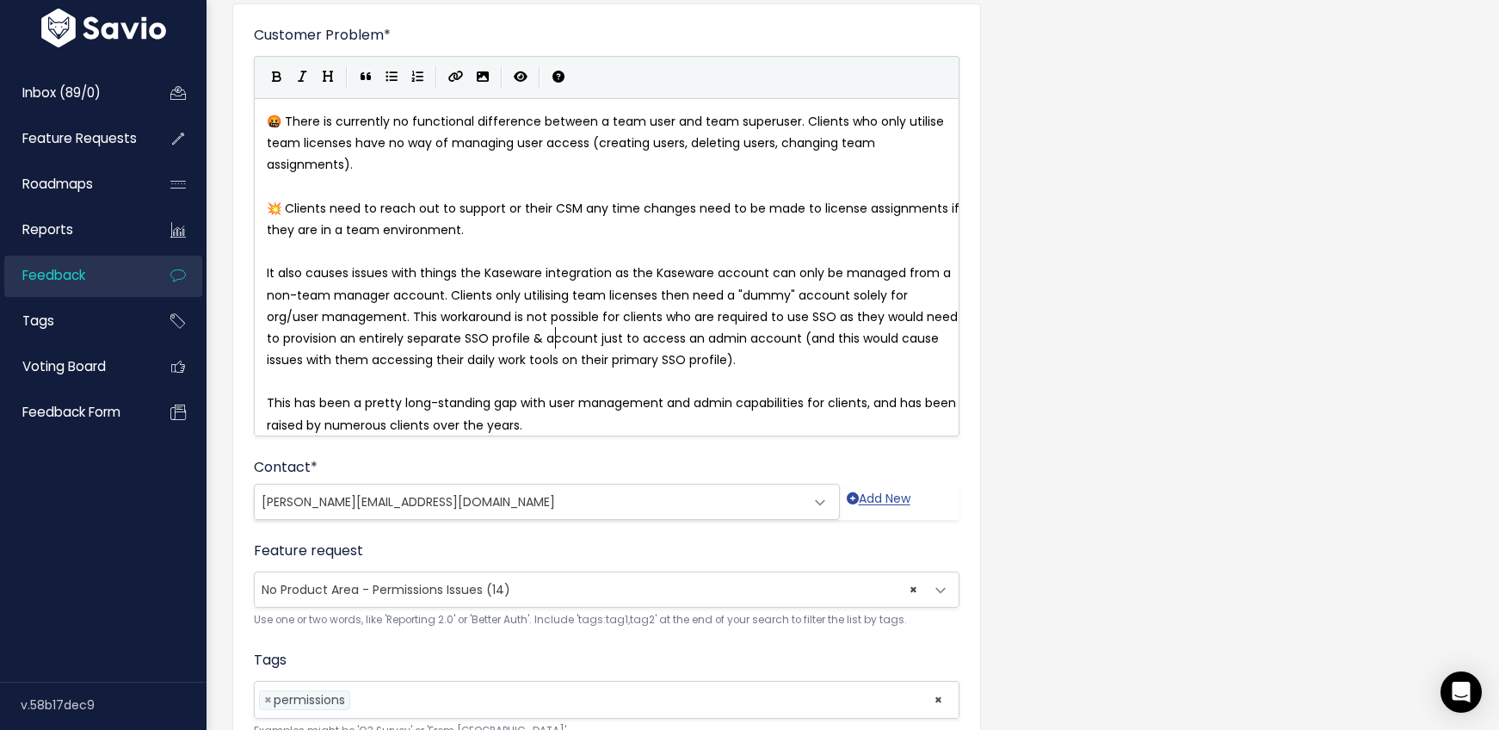
click at [559, 328] on pre "It also causes issues with things the Kaseware integration as the Kaseware acco…" at bounding box center [613, 316] width 700 height 108
type textarea "It also causes issues with things the Kaseware integration as the Kaseware acco…"
click at [558, 415] on pre "This has been a pretty long-standing gap with user management and admin capabil…" at bounding box center [613, 413] width 700 height 43
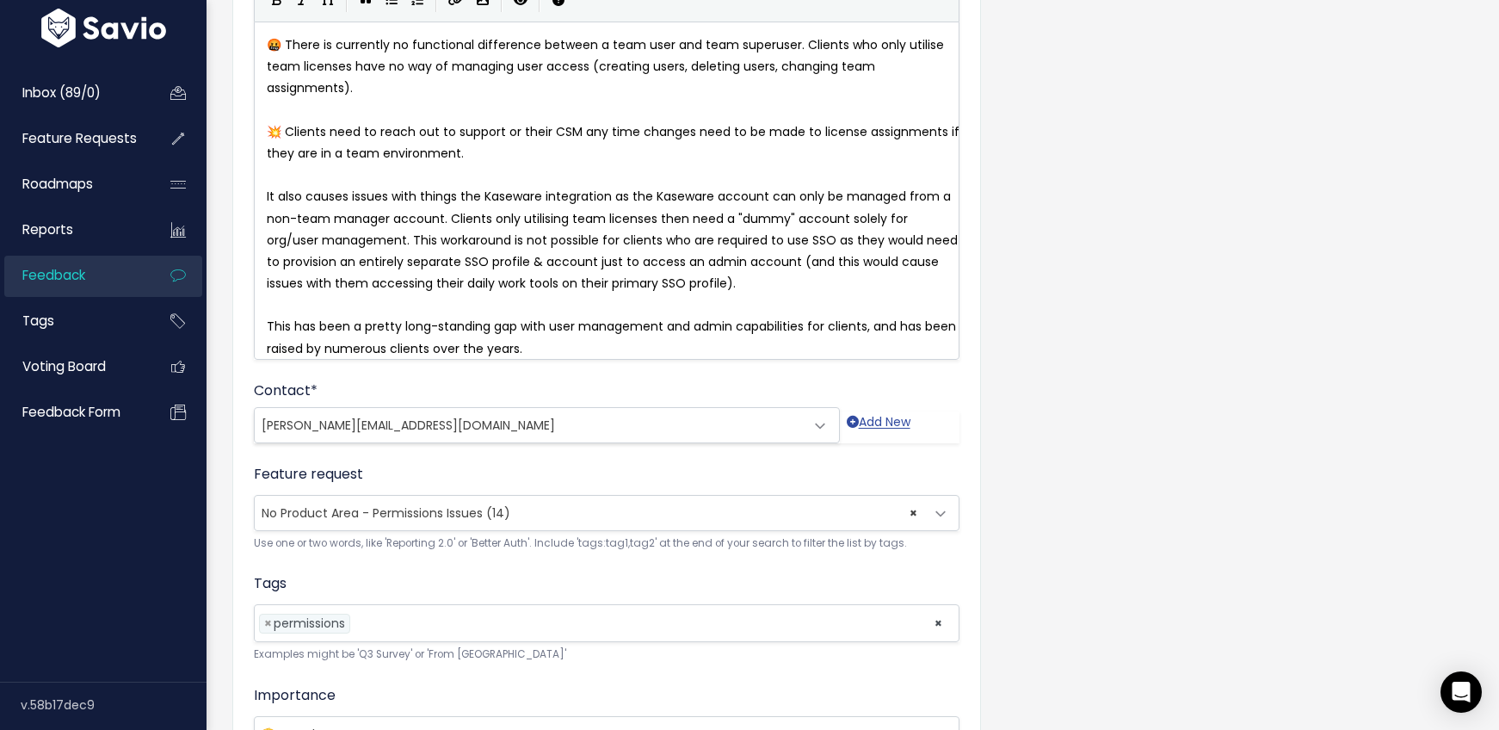
scroll to position [201, 0]
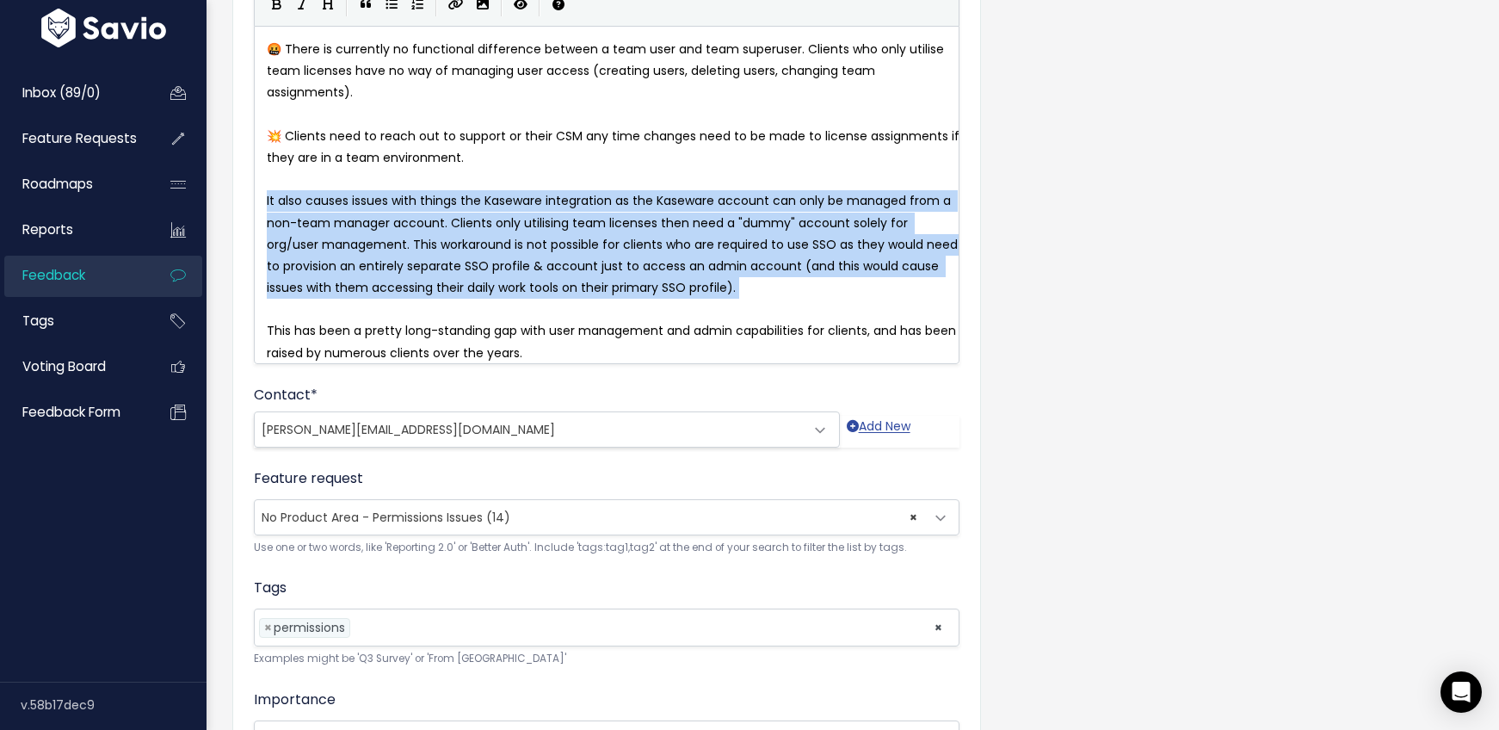
drag, startPoint x: 258, startPoint y: 202, endPoint x: 795, endPoint y: 312, distance: 548.2
click at [795, 312] on div "x 🤬 There is currently no functional difference between a team user and team su…" at bounding box center [607, 195] width 706 height 338
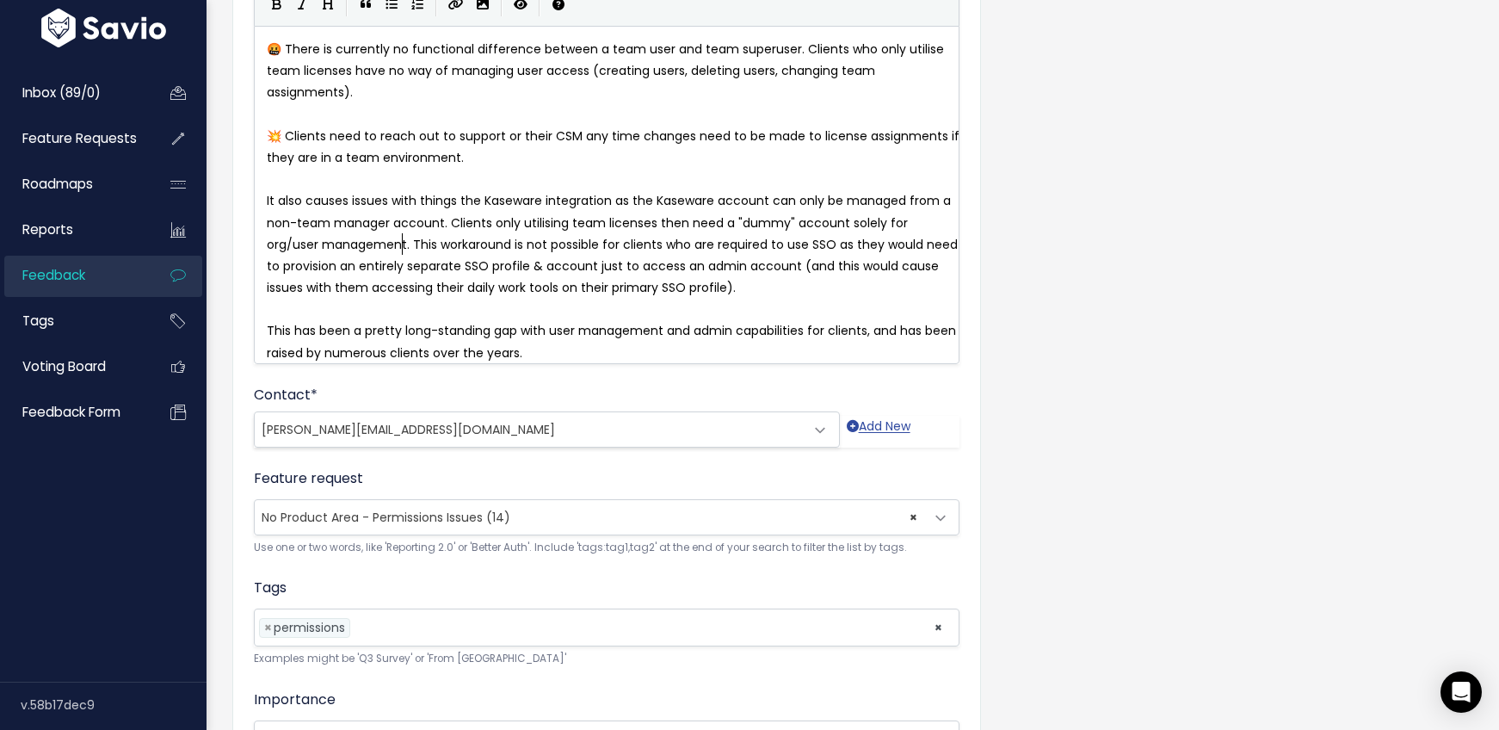
click at [402, 242] on span "It also causes issues with things the Kaseware integration as the Kaseware acco…" at bounding box center [614, 244] width 695 height 104
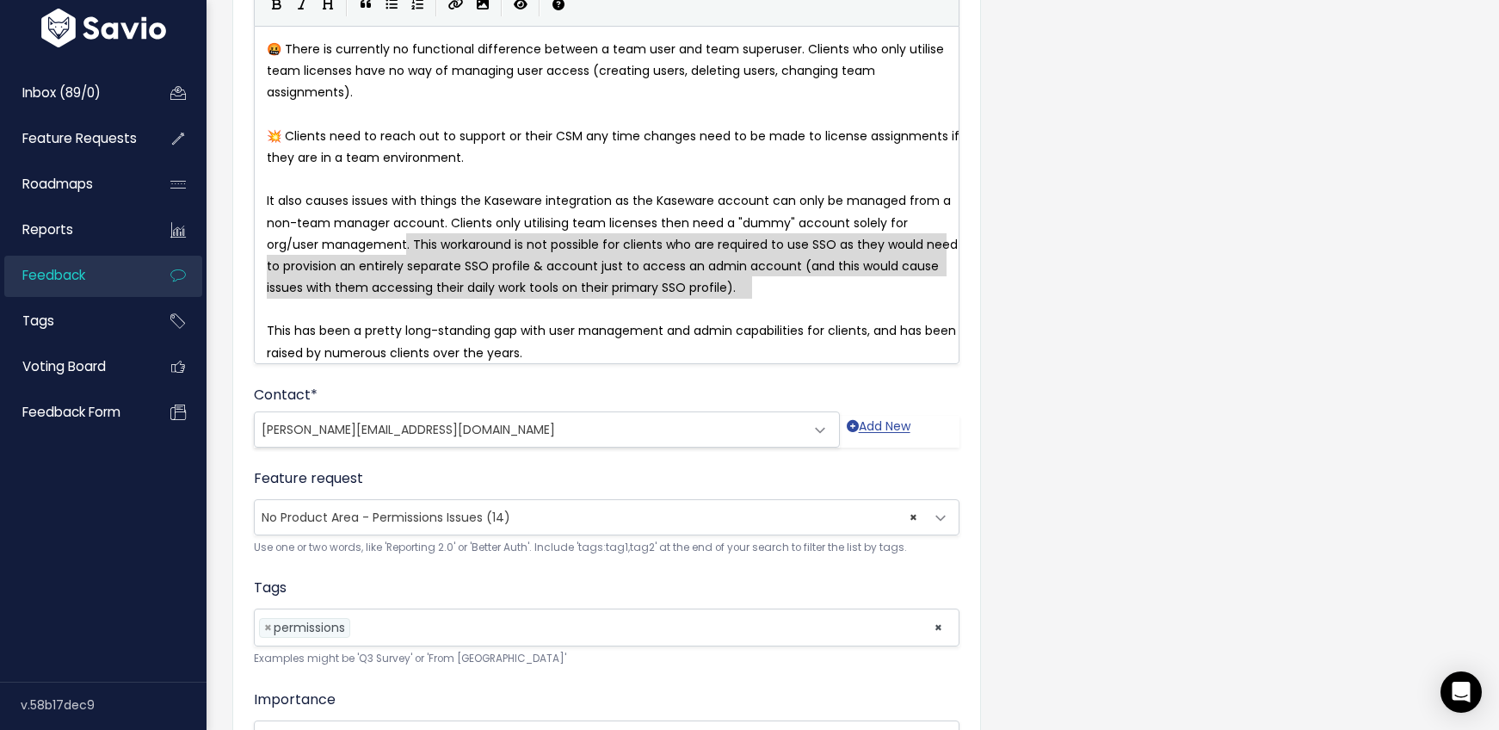
type textarea ". This workaround is not possible for clients who are required to use SSO as th…"
drag, startPoint x: 406, startPoint y: 244, endPoint x: 800, endPoint y: 302, distance: 397.5
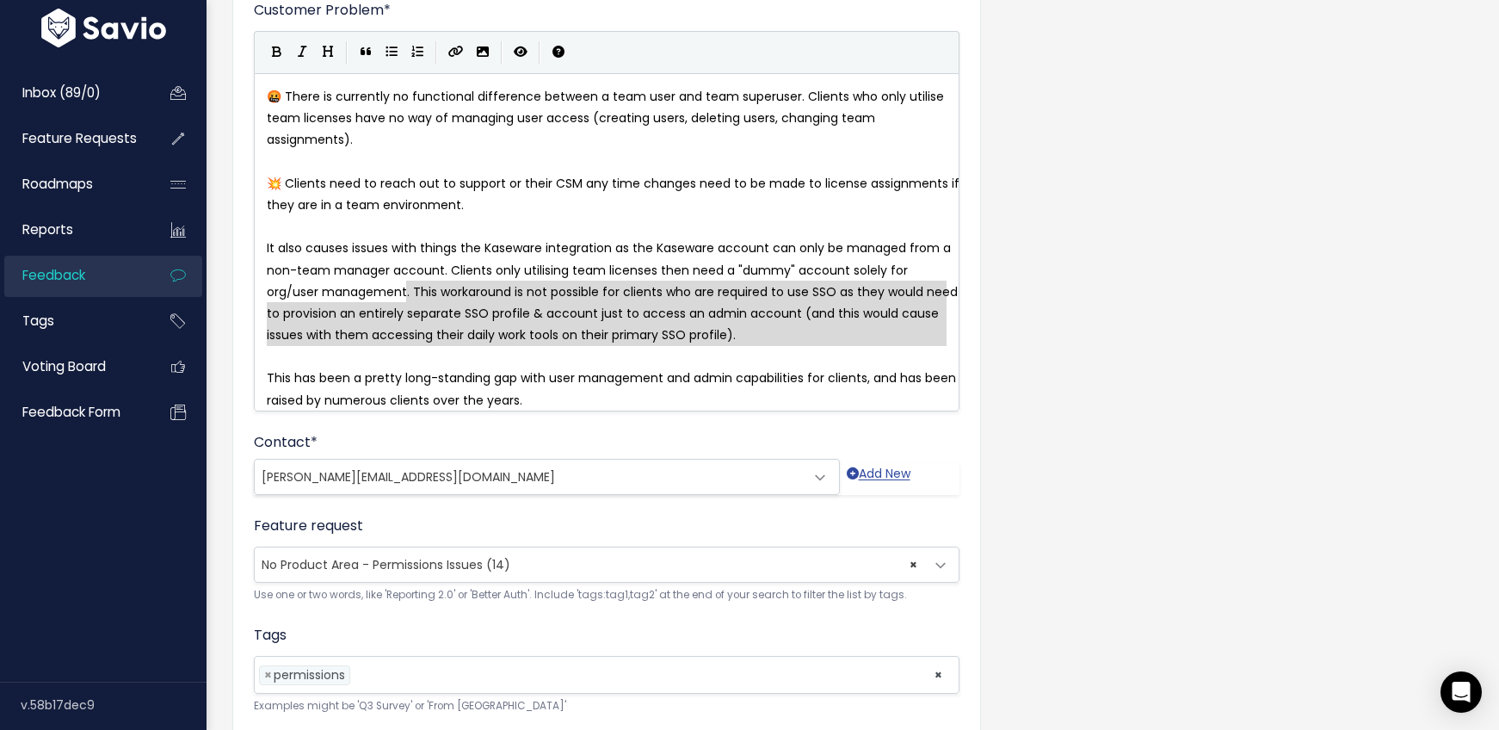
scroll to position [525, 0]
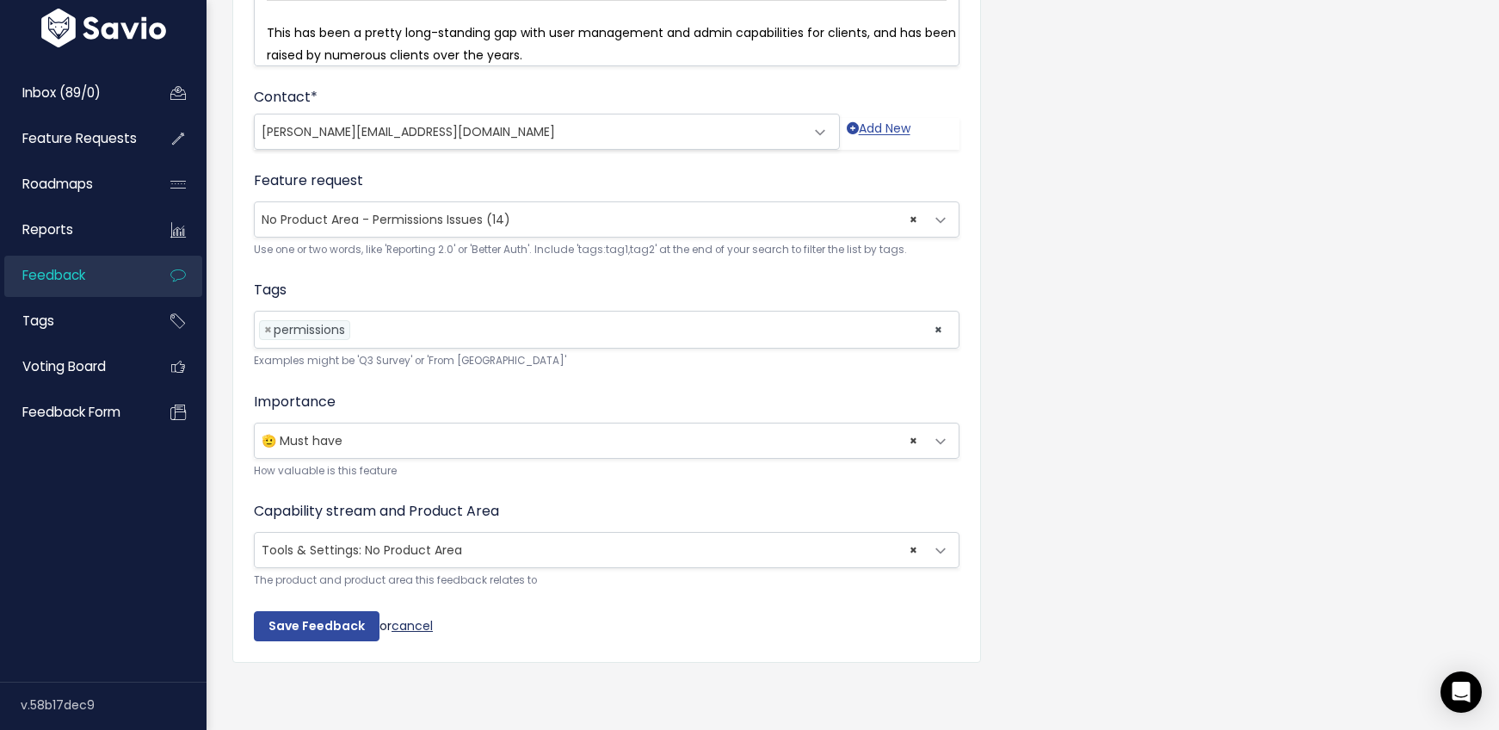
click at [401, 616] on link "cancel" at bounding box center [412, 624] width 41 height 17
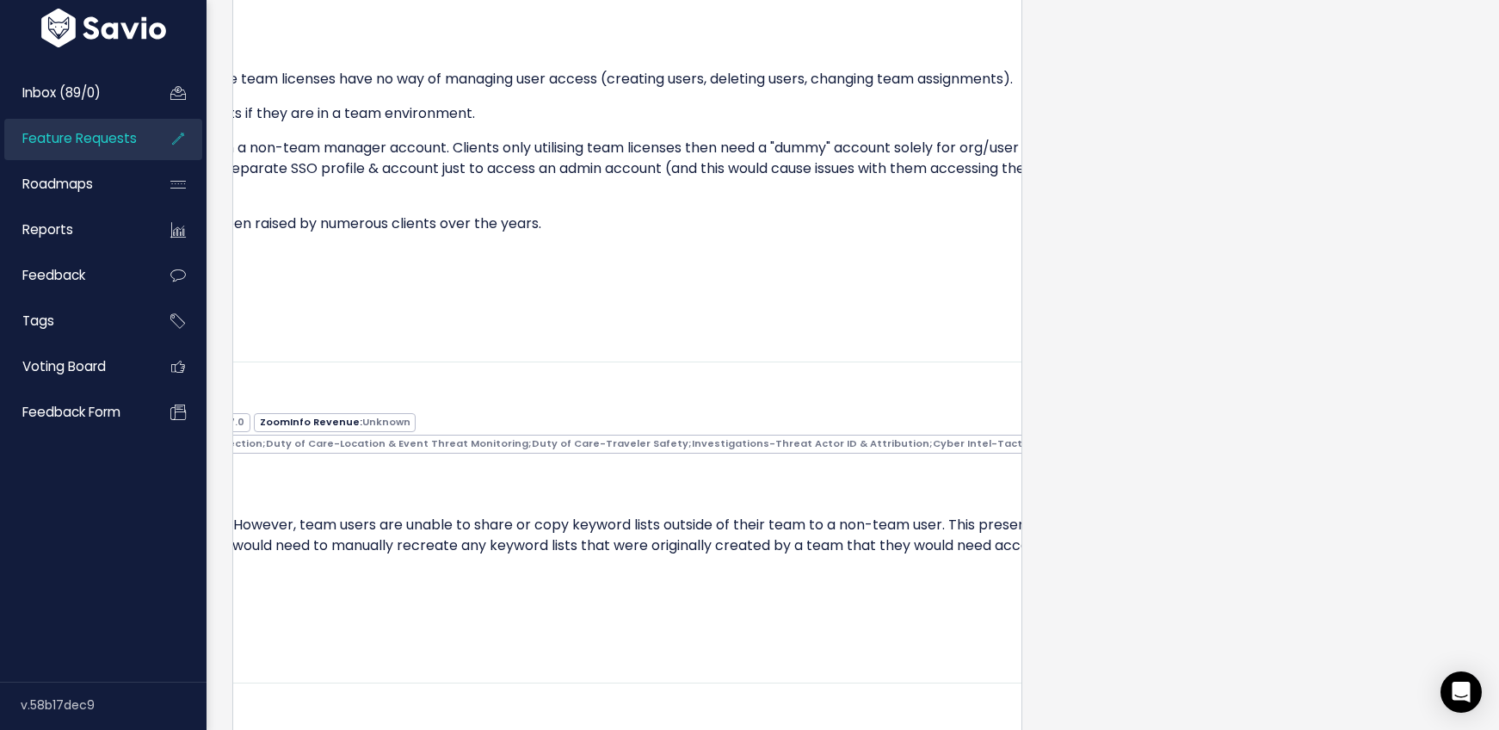
scroll to position [0, 790]
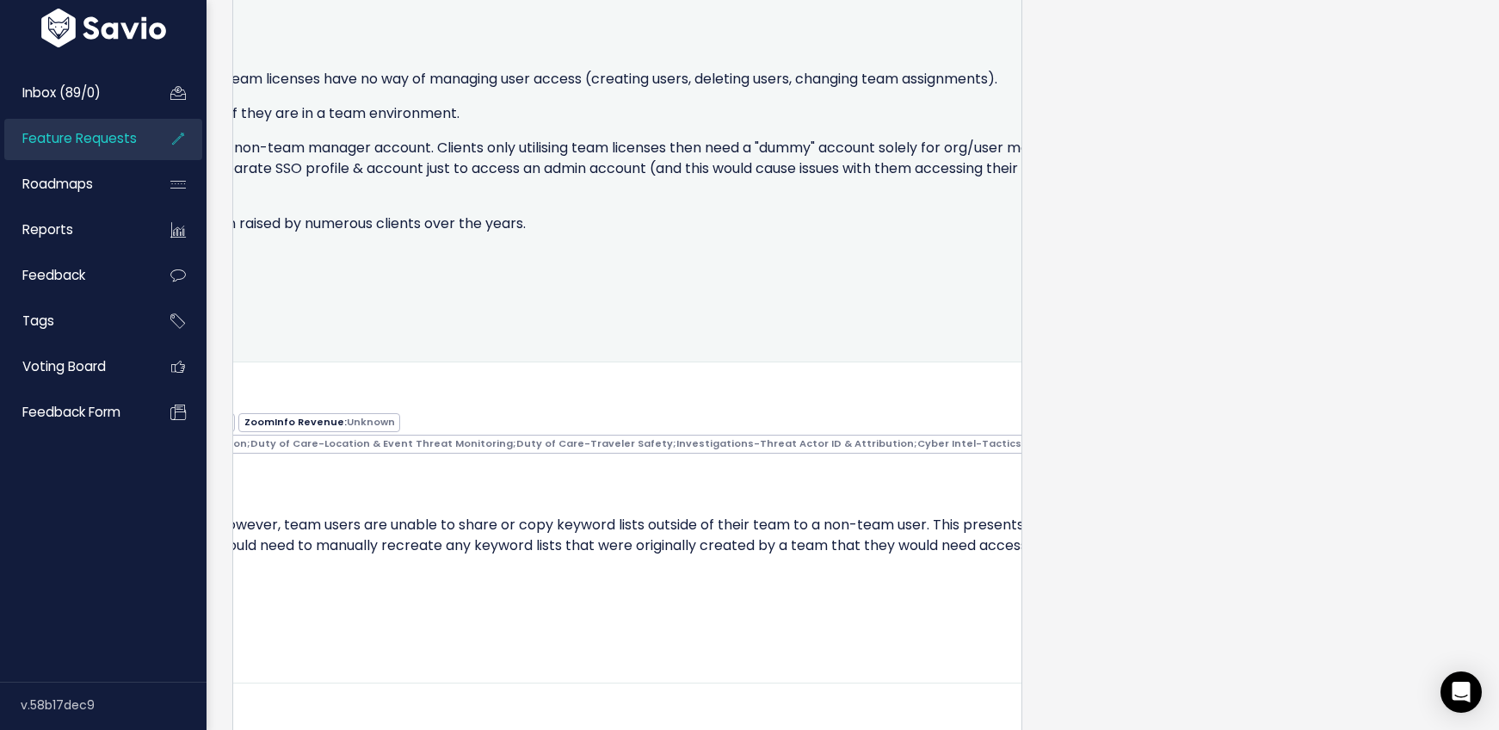
click at [1168, 22] on icon at bounding box center [1172, 16] width 9 height 11
click at [912, 146] on link "Delete" at bounding box center [941, 130] width 124 height 34
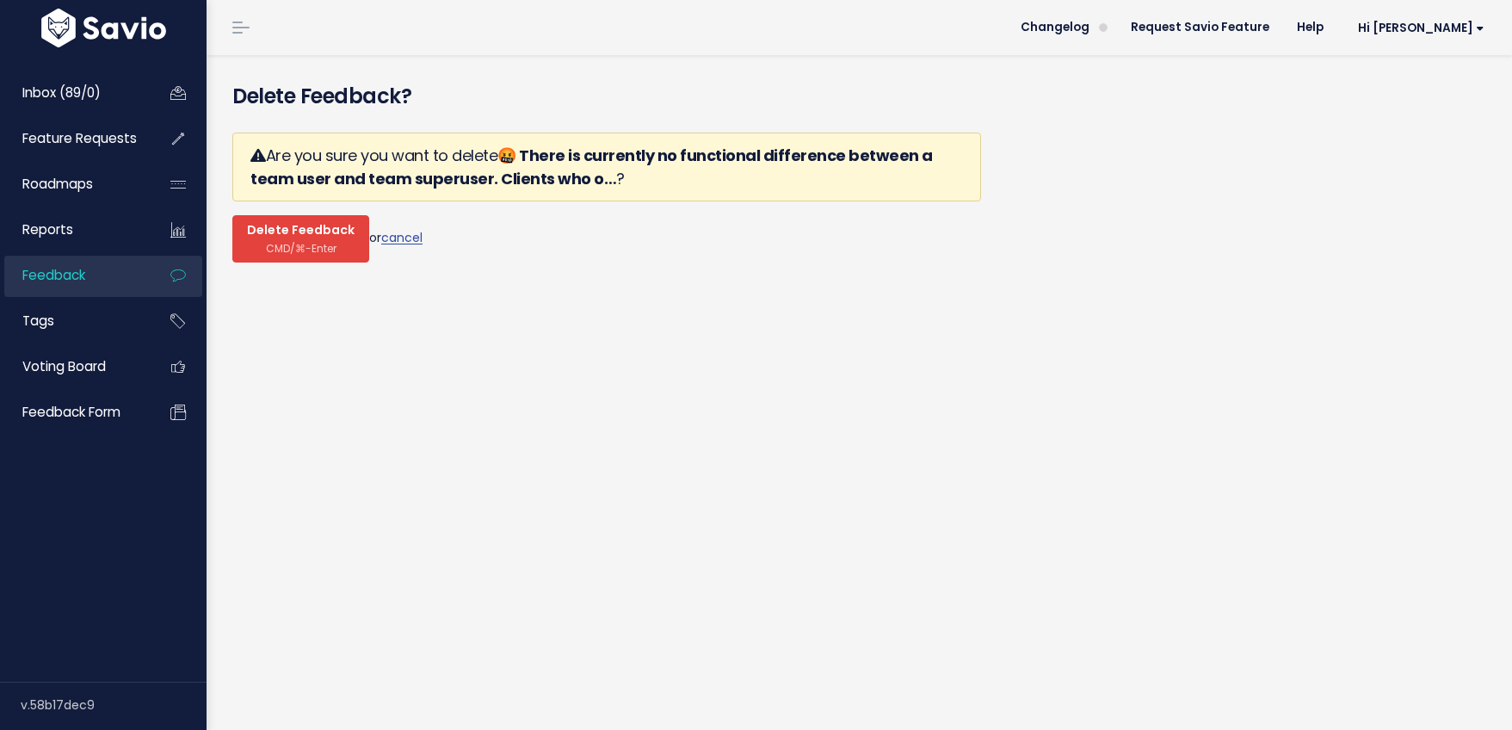
click at [292, 238] on button "Delete Feedback CMD/⌘-Enter" at bounding box center [300, 238] width 137 height 47
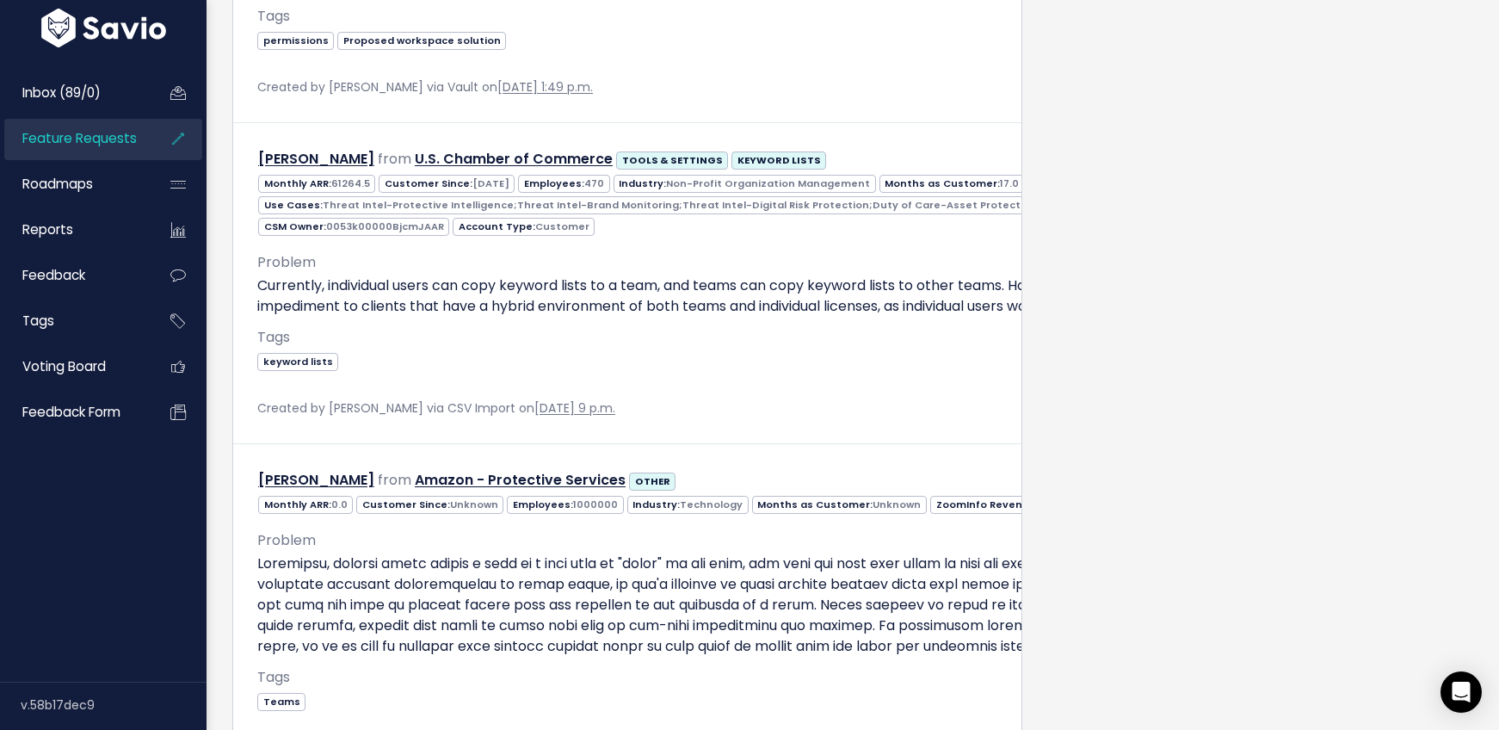
scroll to position [2669, 0]
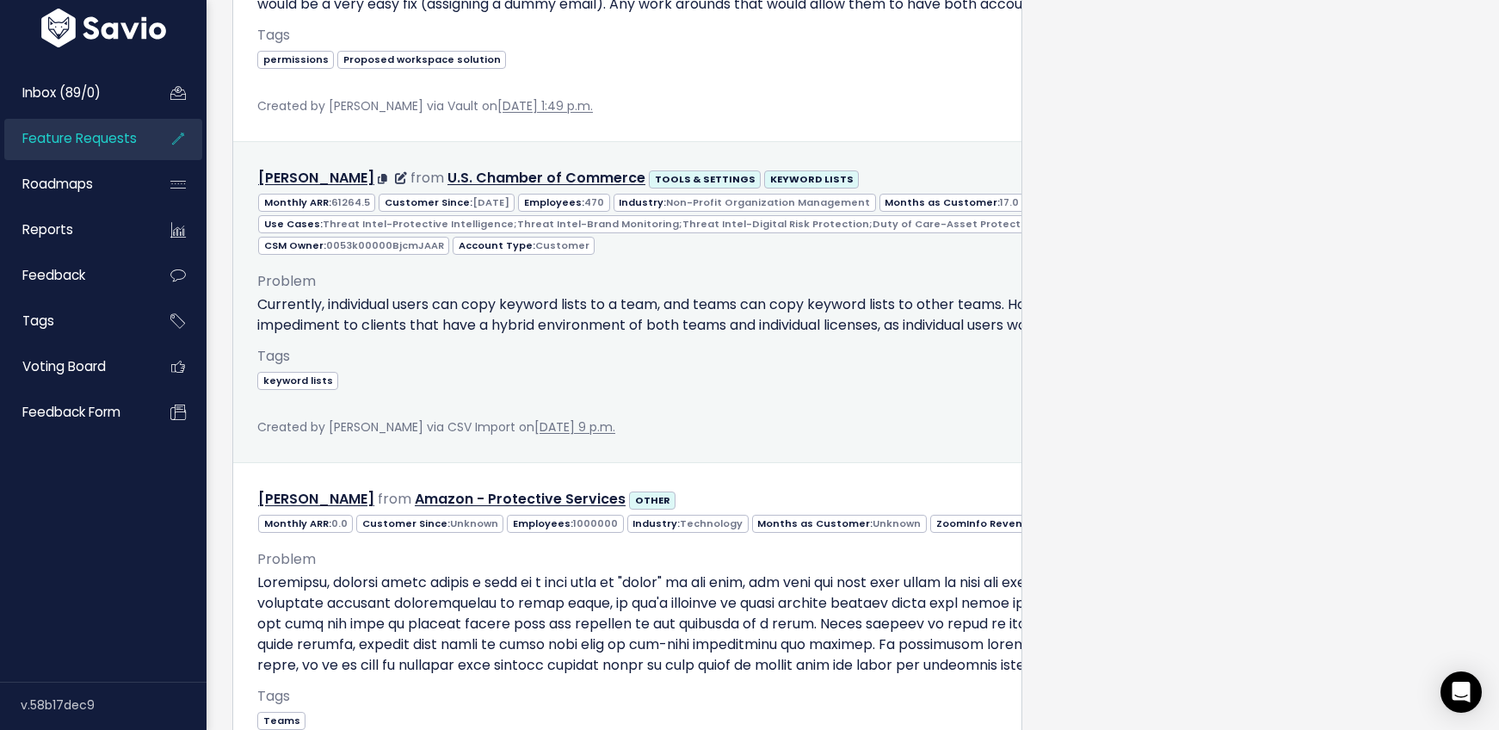
click at [706, 336] on p "Currently, individual users can copy keyword lists to a team, and teams can cop…" at bounding box center [1114, 314] width 1714 height 41
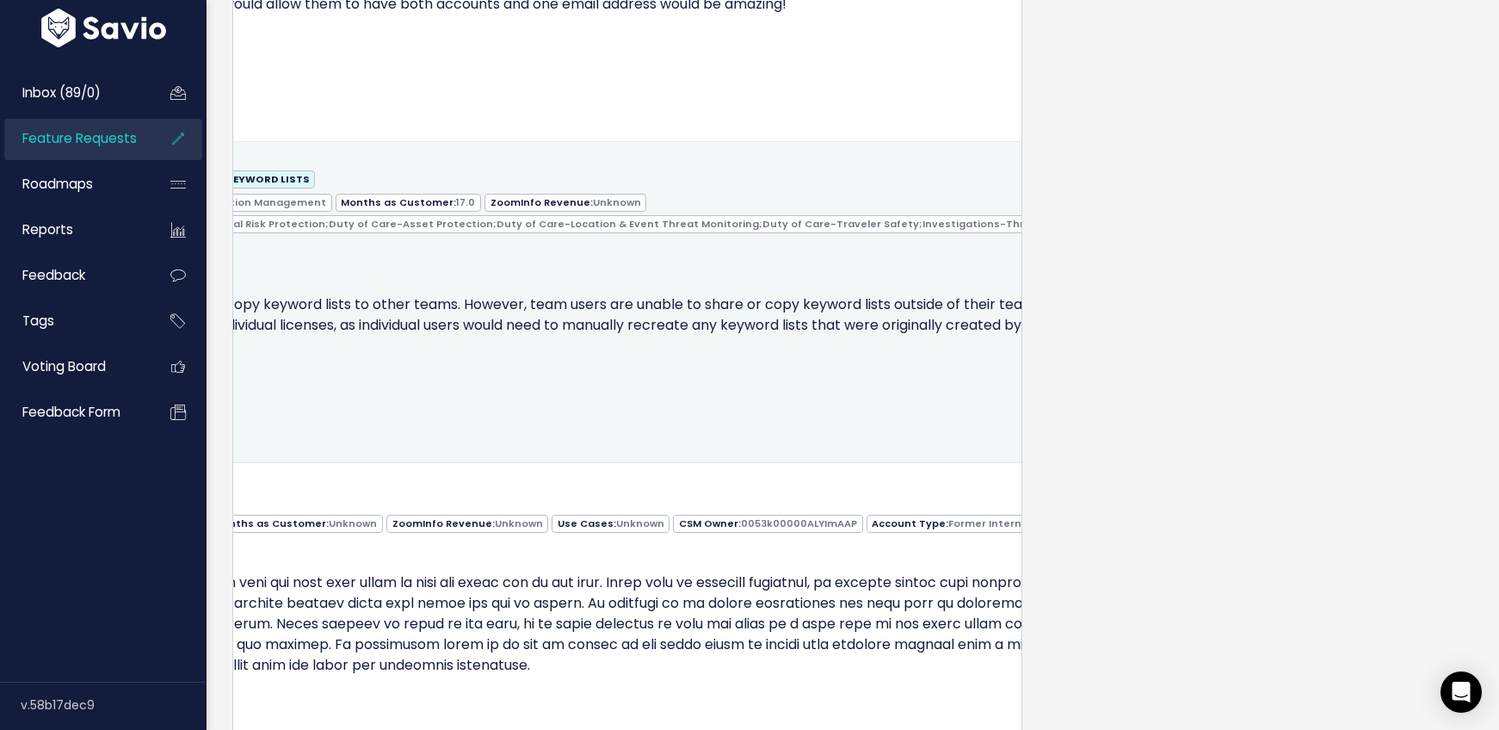
scroll to position [0, 815]
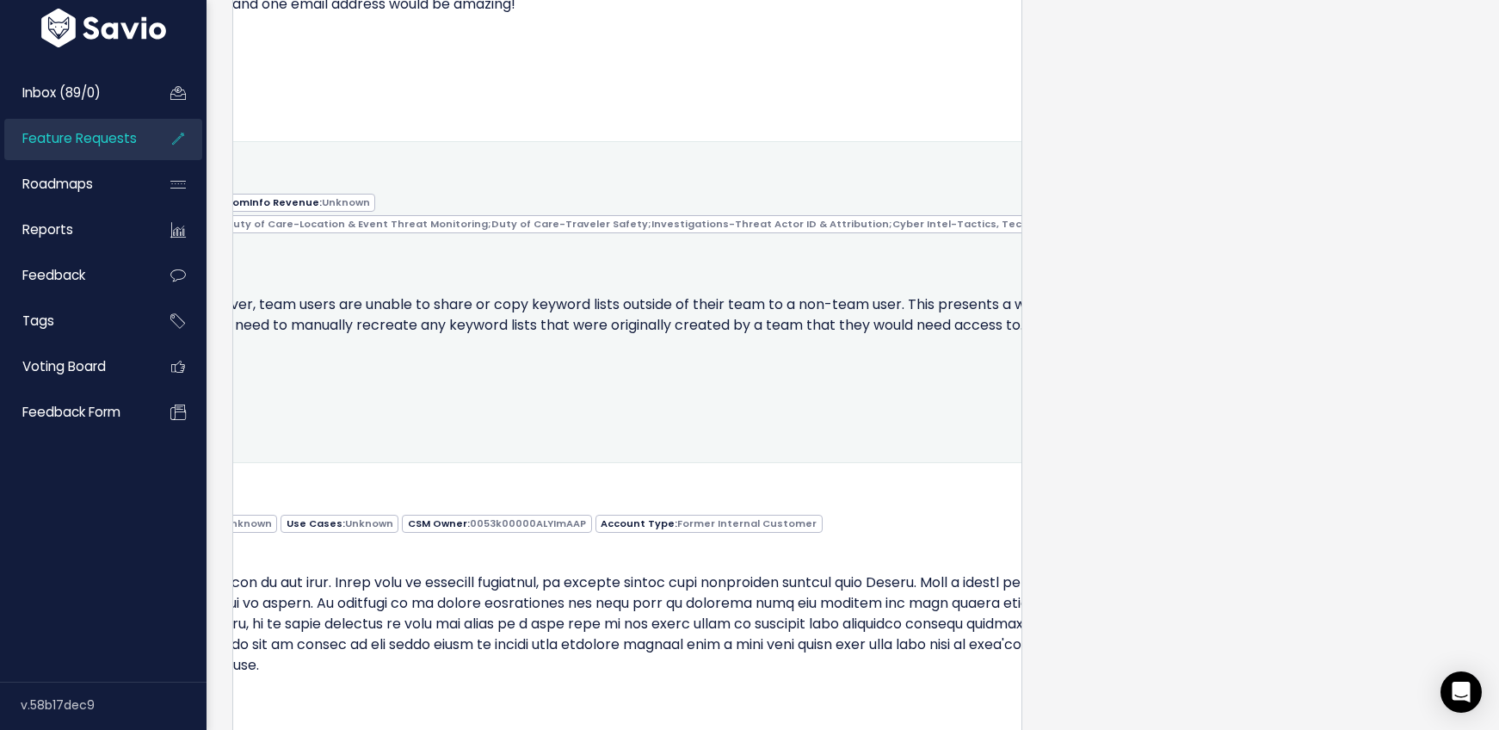
click at [1143, 183] on icon at bounding box center [1147, 177] width 9 height 11
click at [917, 241] on link "Edit" at bounding box center [936, 224] width 124 height 34
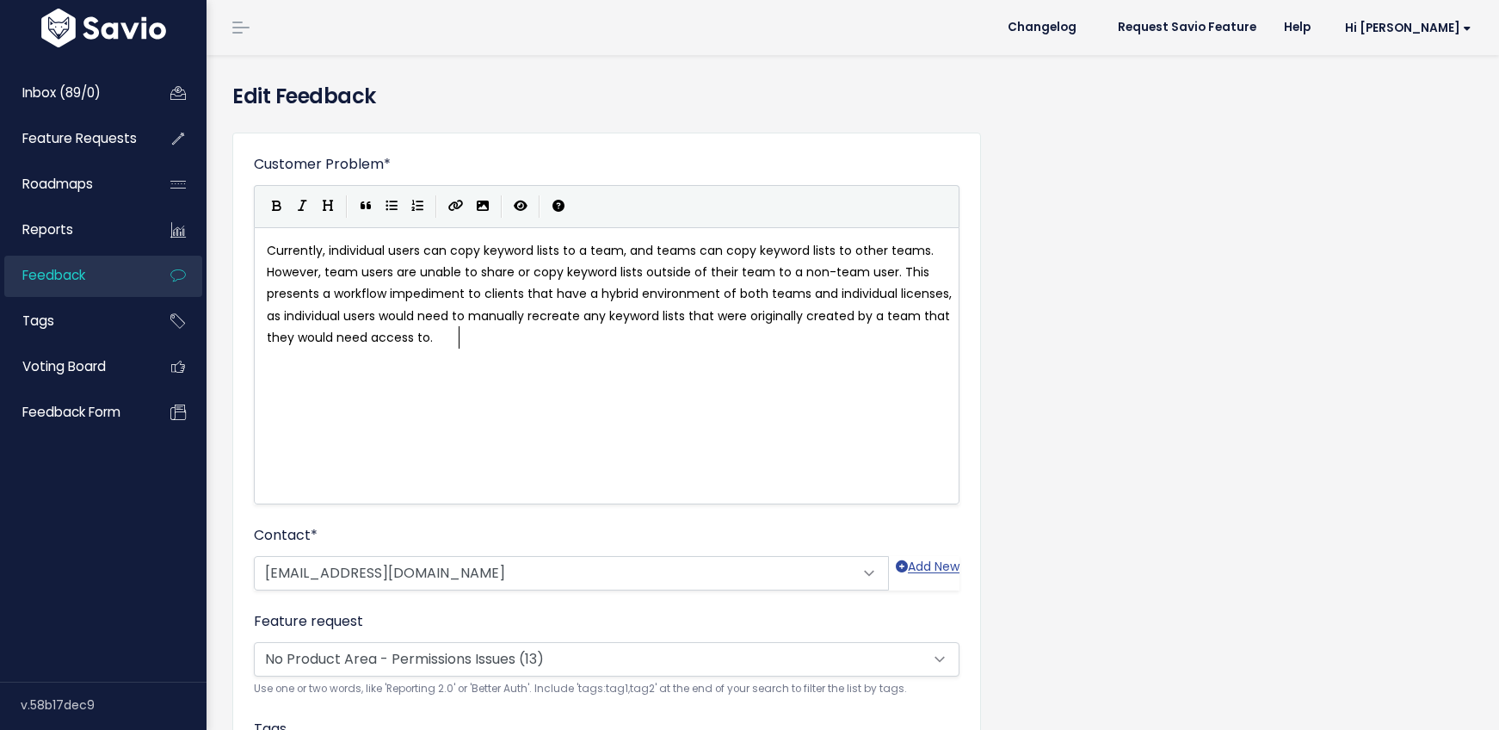
scroll to position [2, 0]
click at [571, 639] on span "× No Product Area - Permissions Issues (13)" at bounding box center [607, 657] width 706 height 36
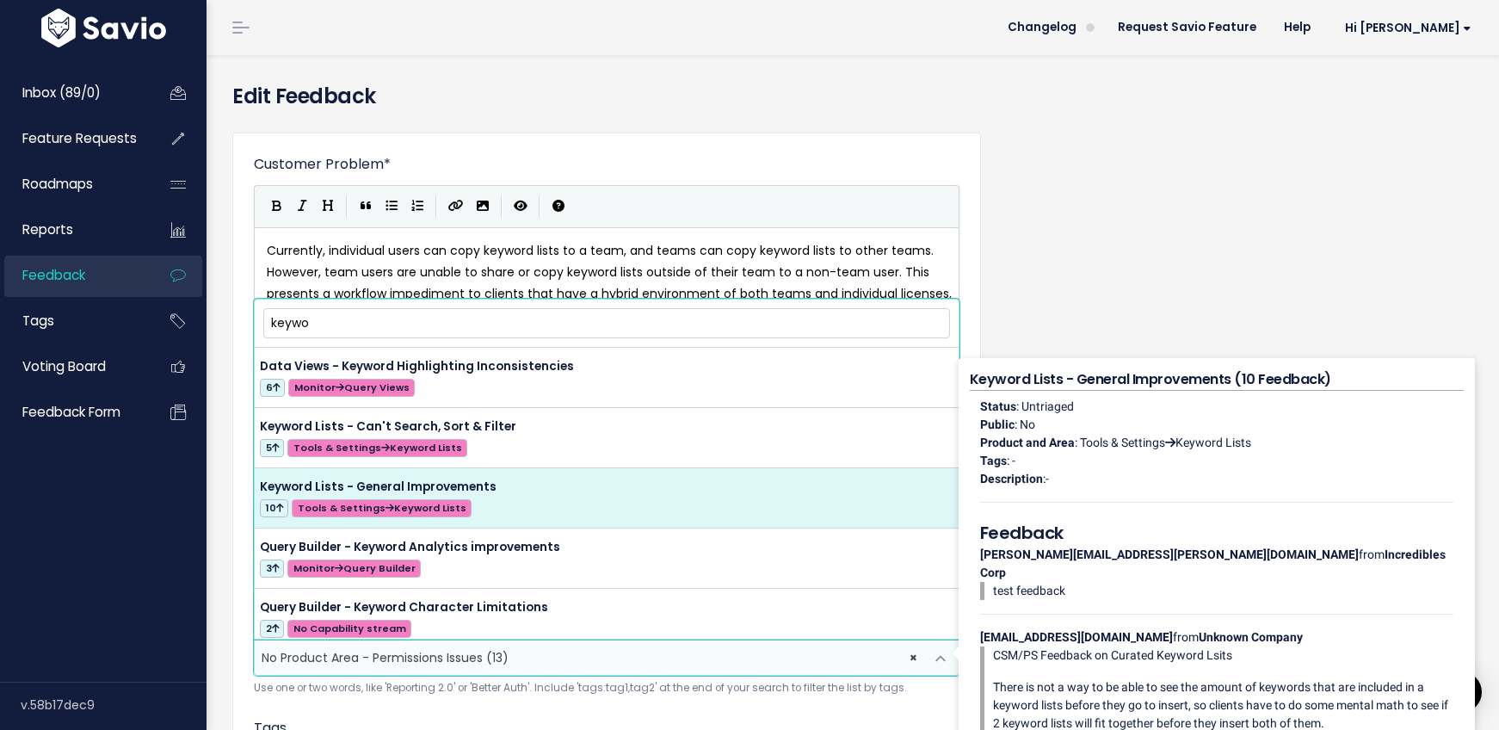
type input "keywo"
select select "56816"
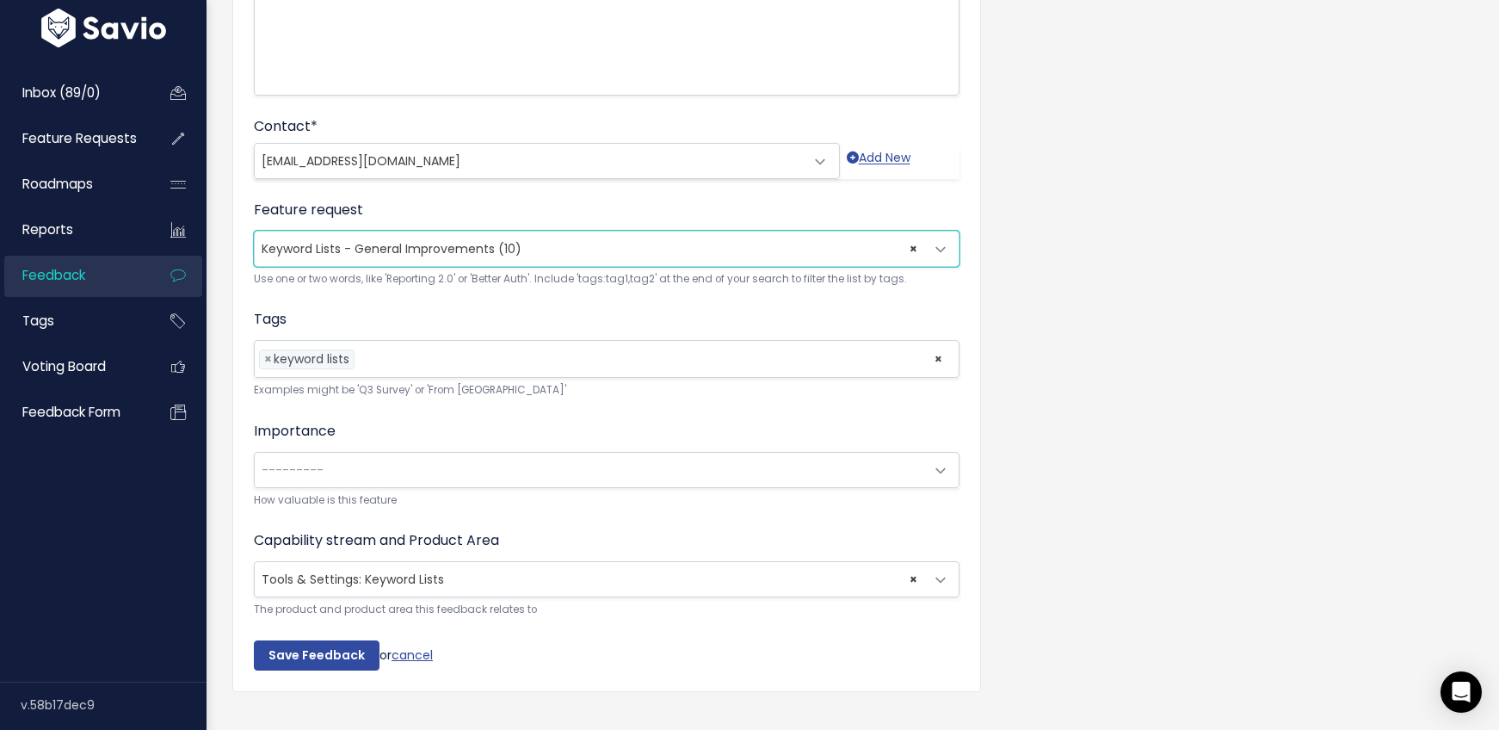
scroll to position [451, 0]
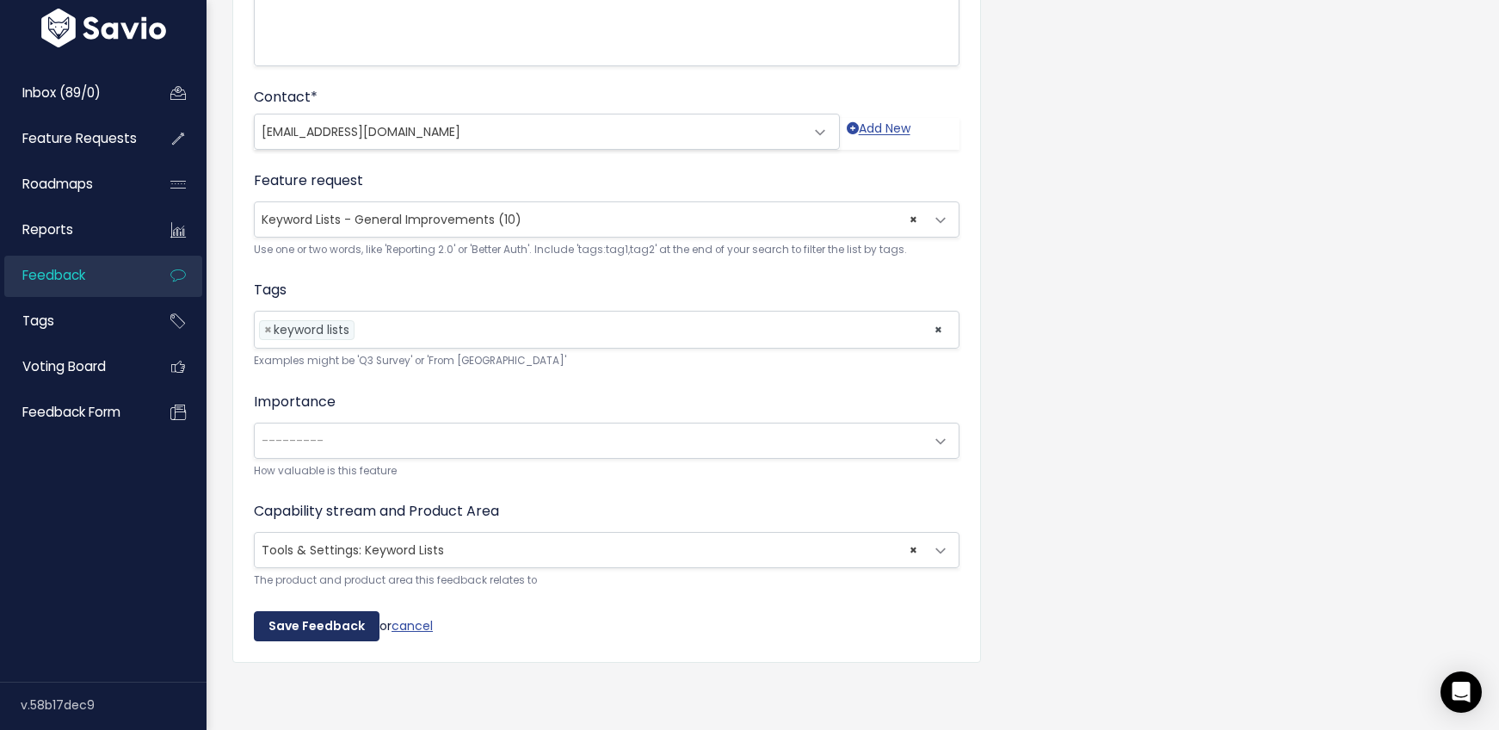
click at [317, 616] on input "Save Feedback" at bounding box center [317, 626] width 126 height 31
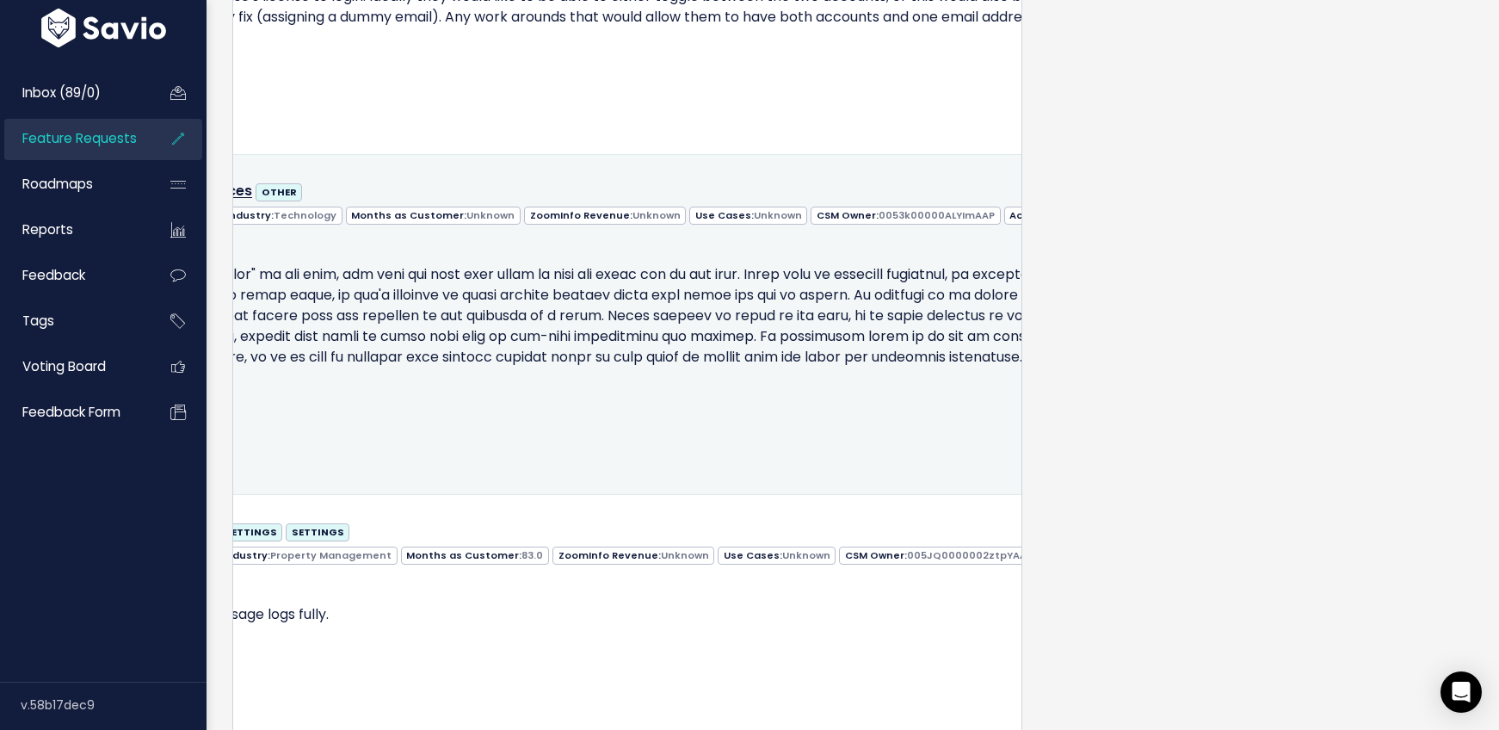
scroll to position [0, 745]
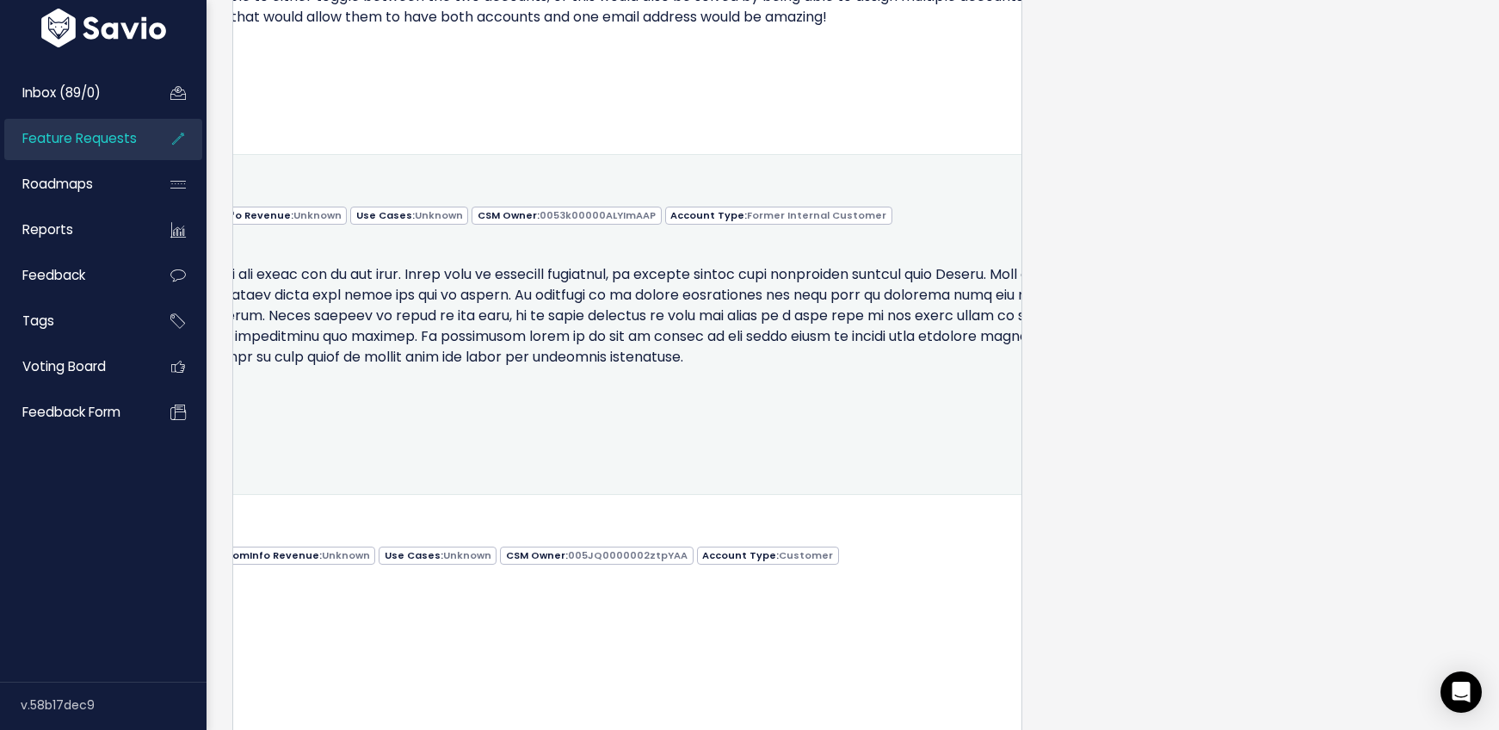
click at [1135, 201] on span at bounding box center [1143, 190] width 16 height 22
click at [923, 254] on link "Edit" at bounding box center [937, 237] width 124 height 34
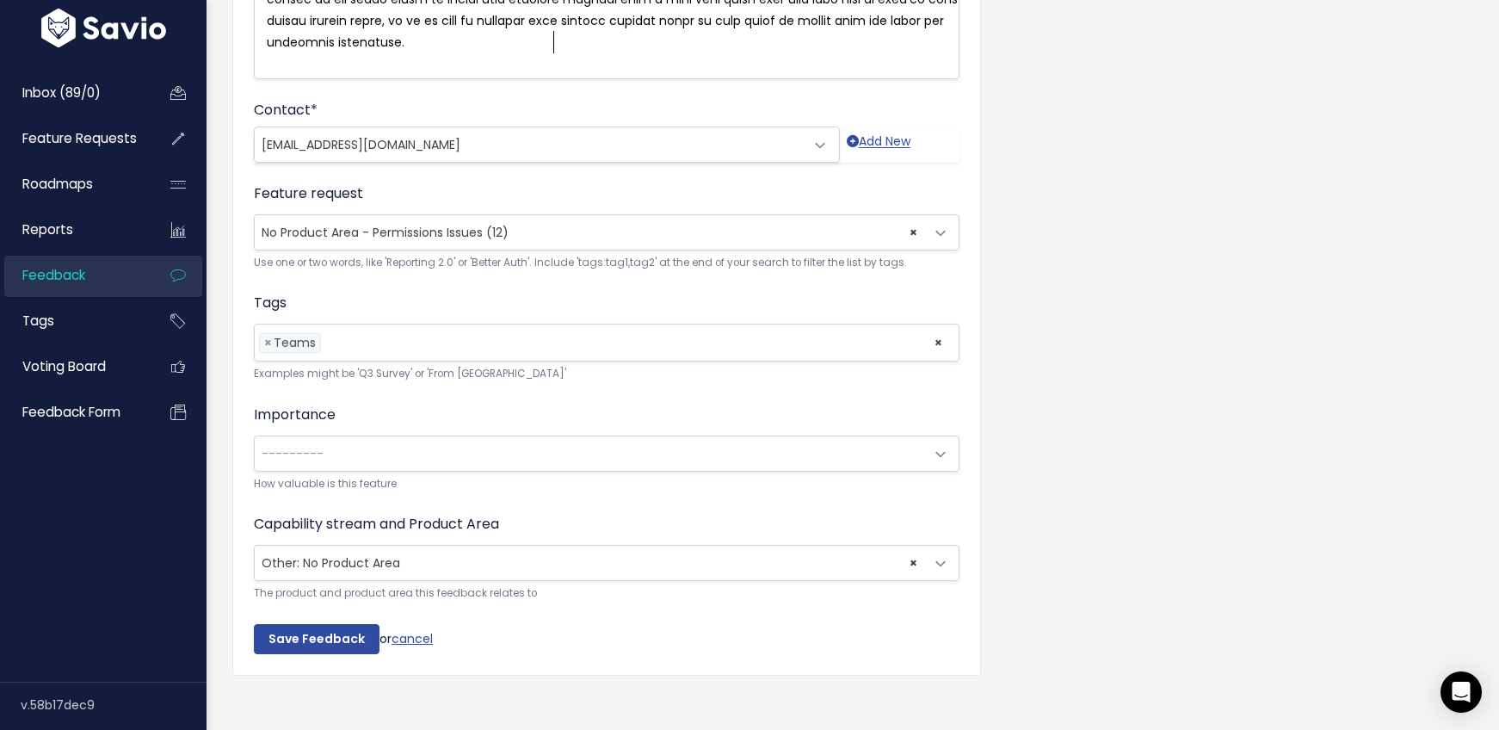
scroll to position [451, 0]
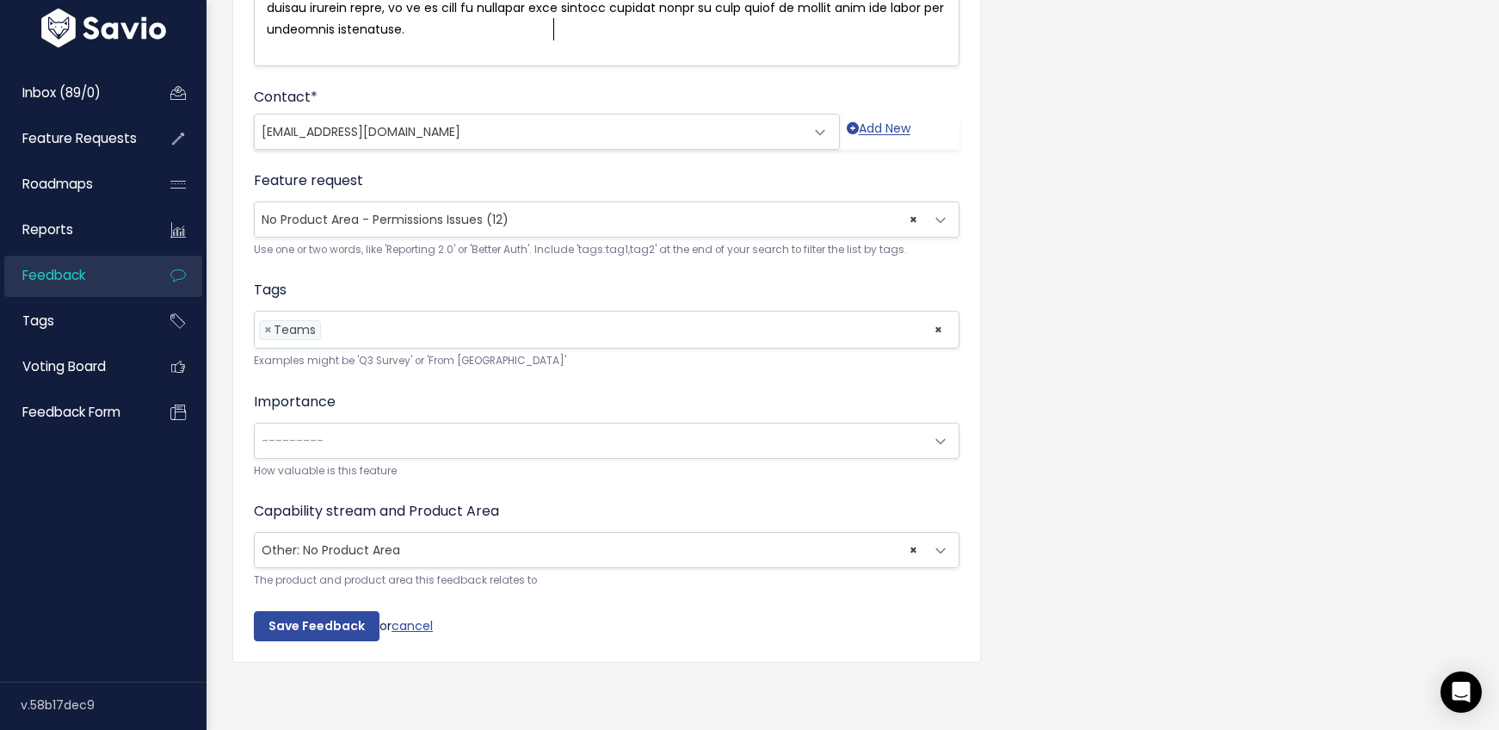
click at [356, 321] on li at bounding box center [623, 330] width 596 height 18
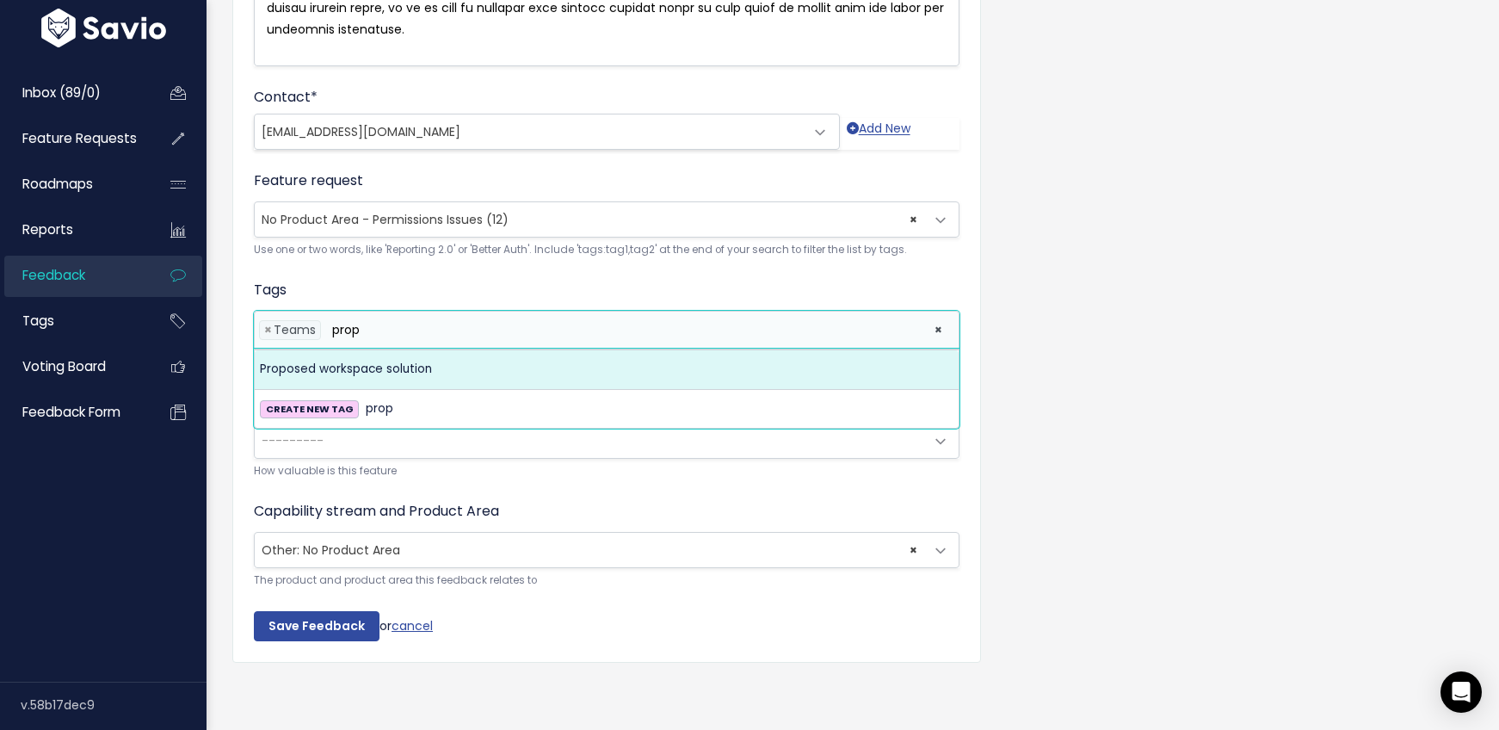
type input "prop"
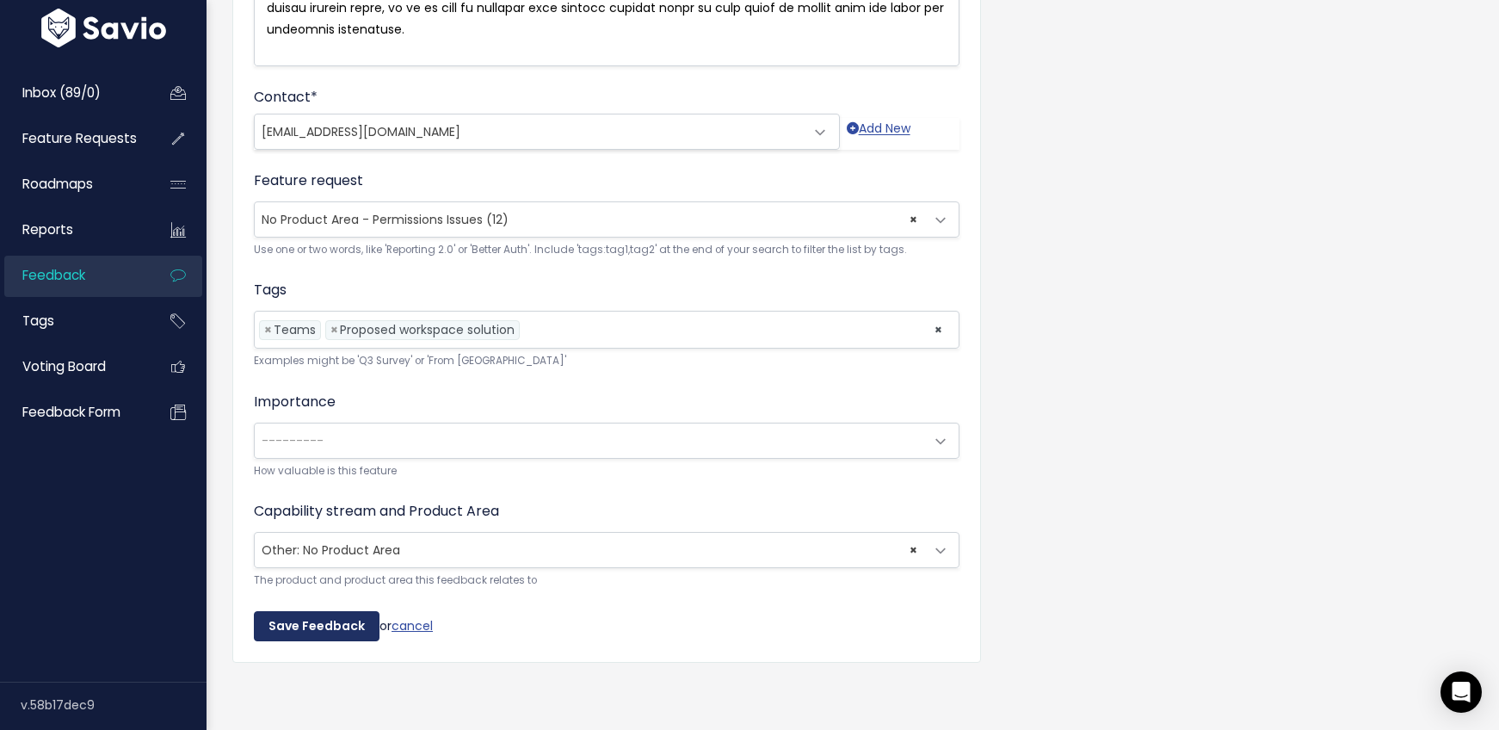
click at [310, 612] on input "Save Feedback" at bounding box center [317, 626] width 126 height 31
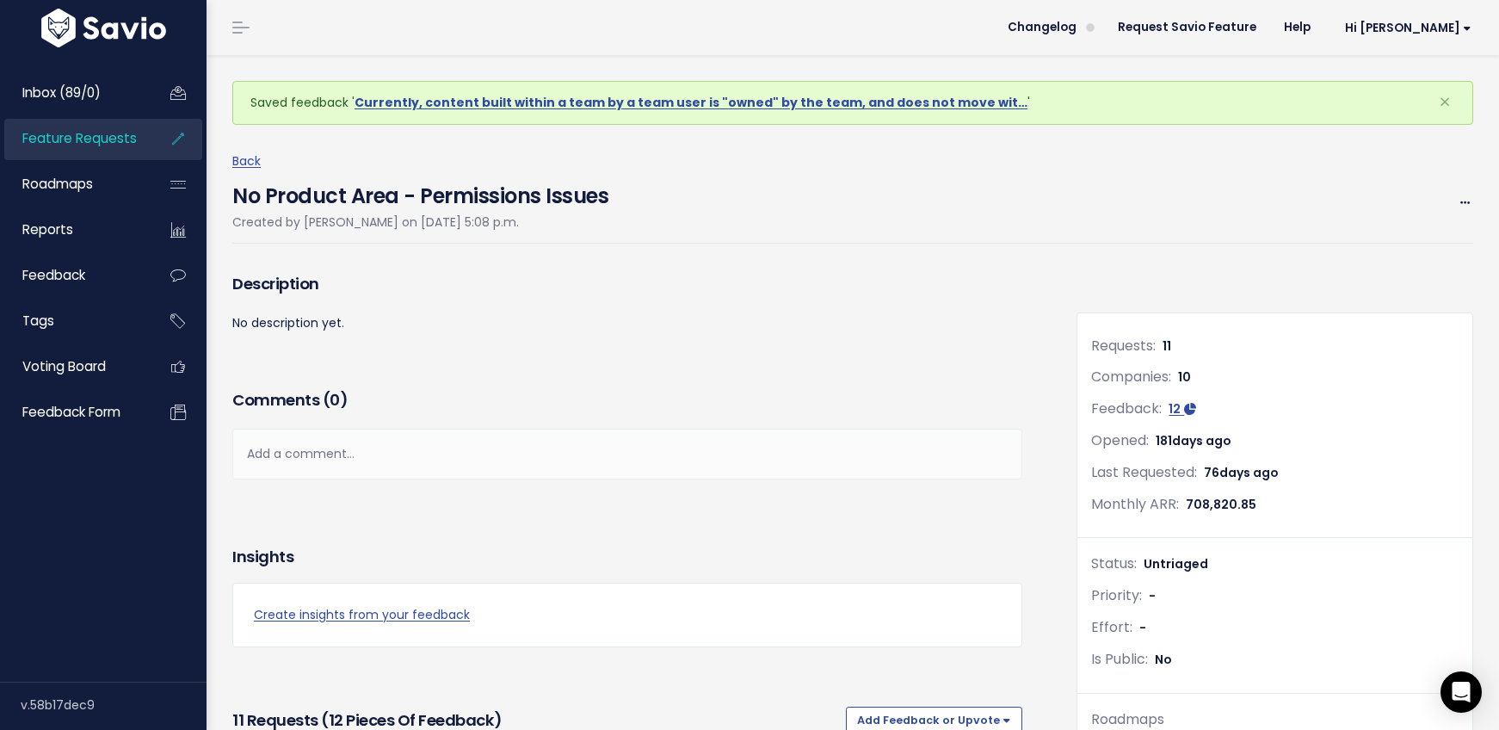
click at [52, 133] on span "Feature Requests" at bounding box center [79, 138] width 114 height 18
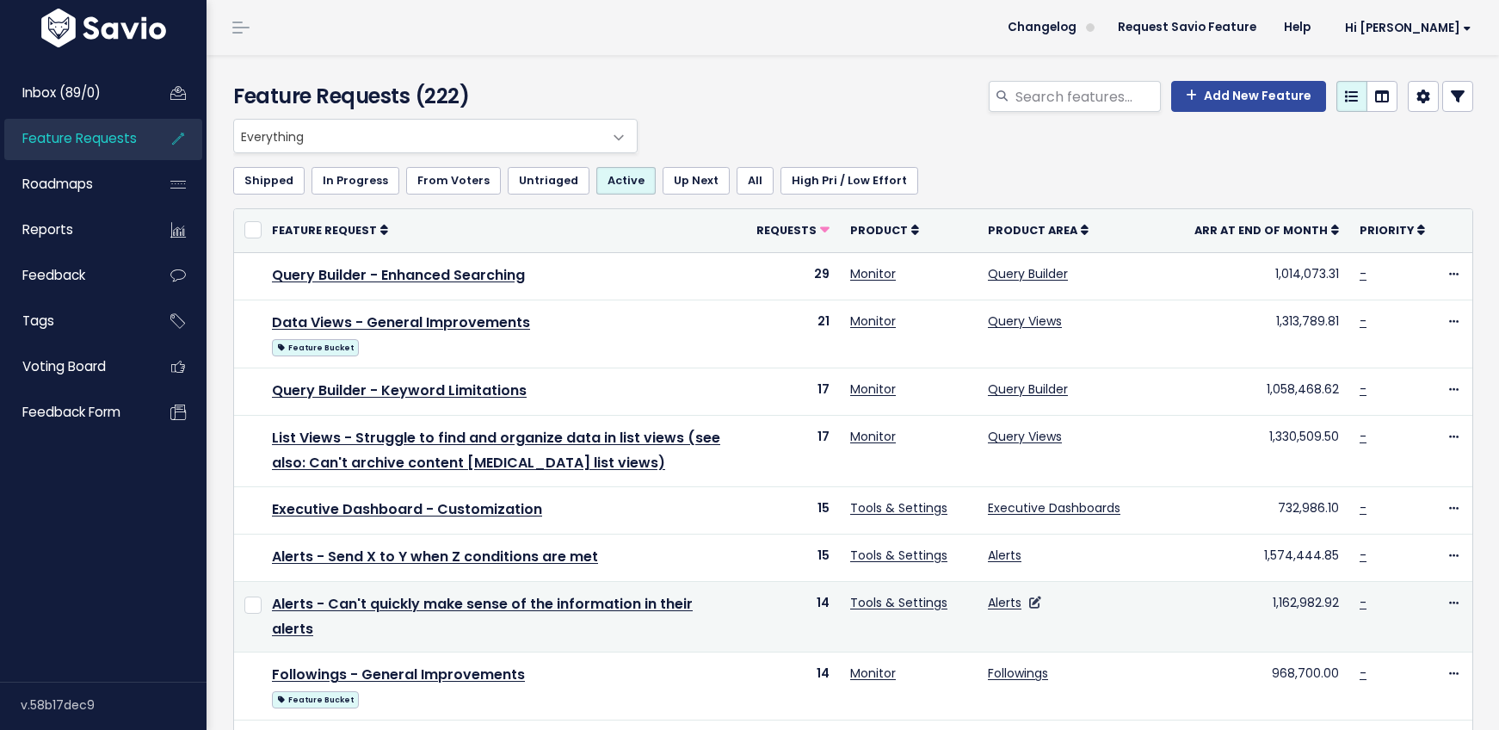
scroll to position [671, 0]
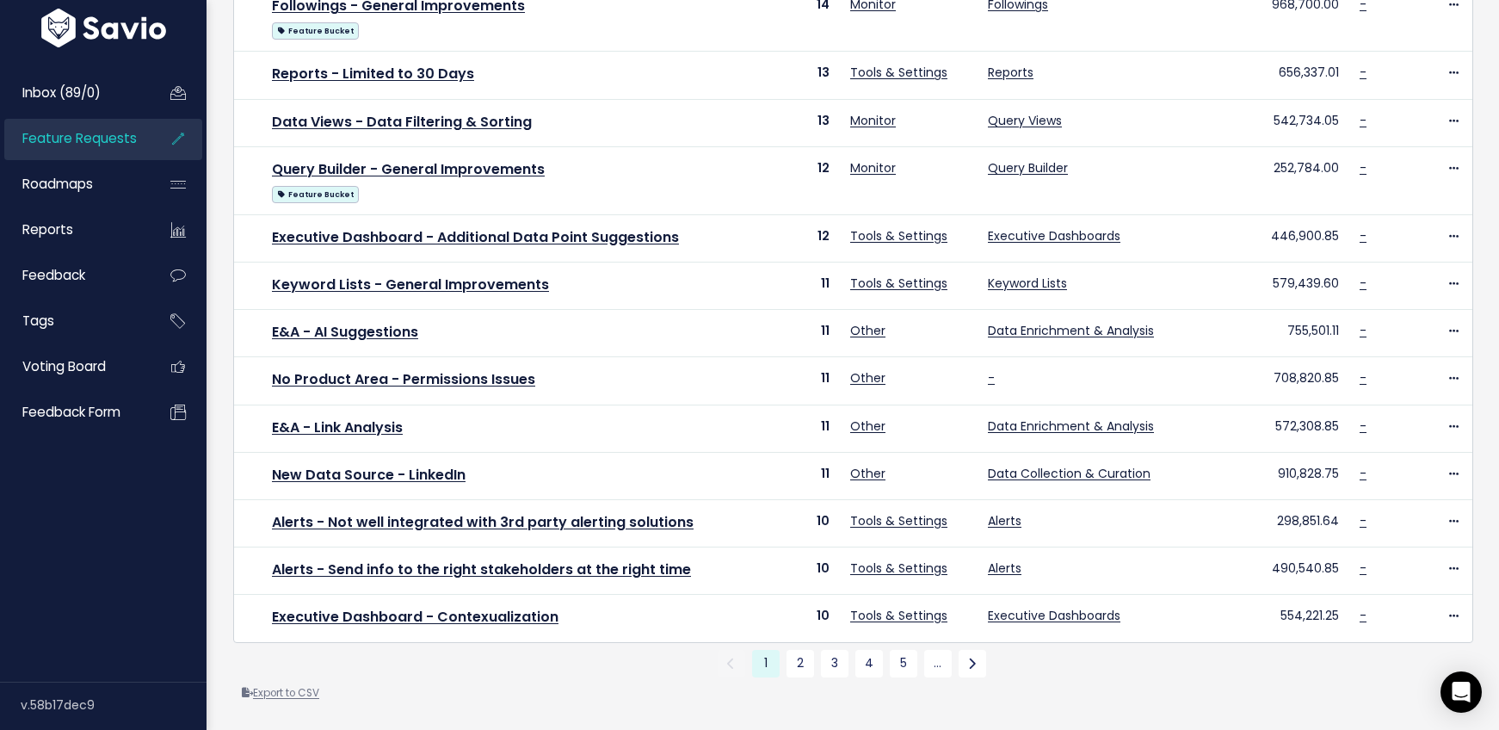
click at [276, 686] on link "Export to CSV" at bounding box center [280, 693] width 77 height 14
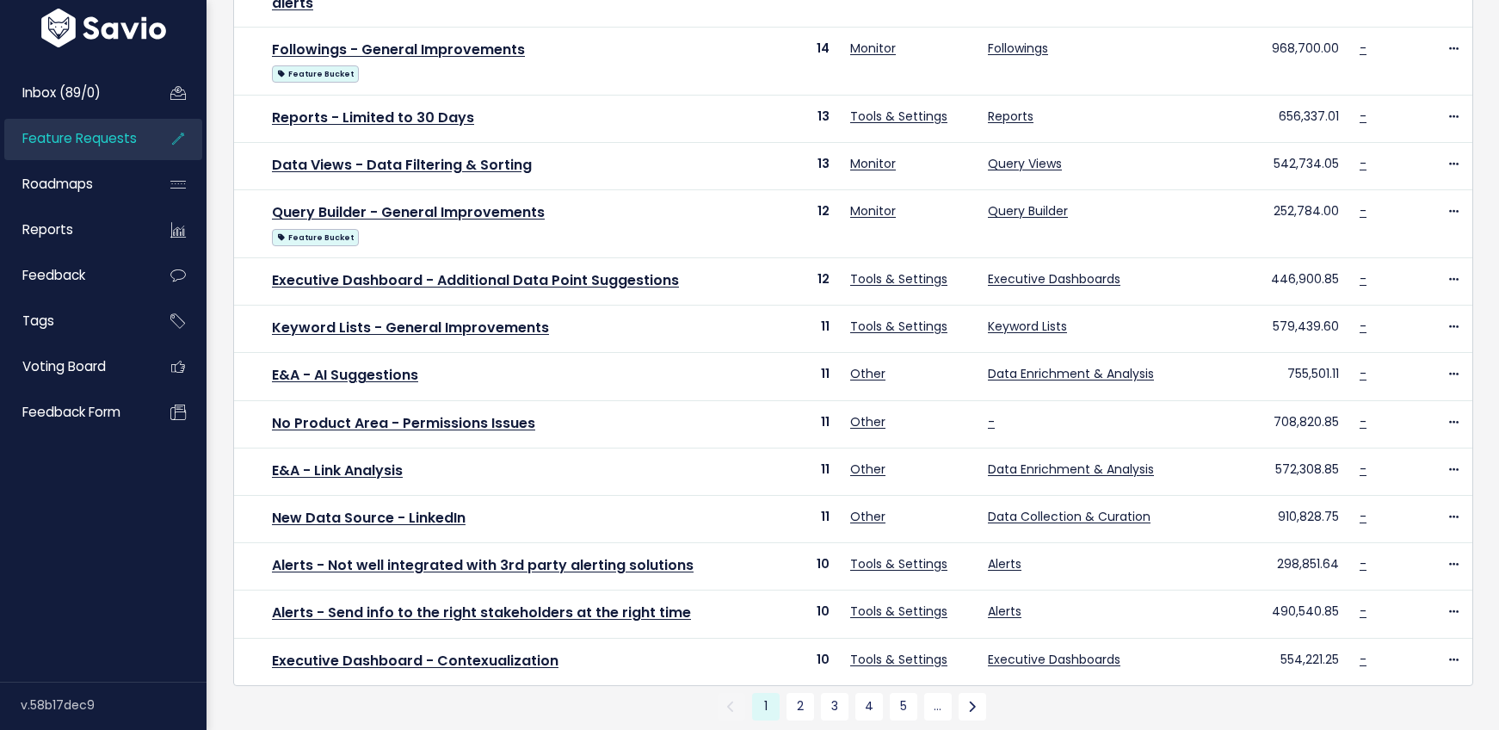
scroll to position [714, 0]
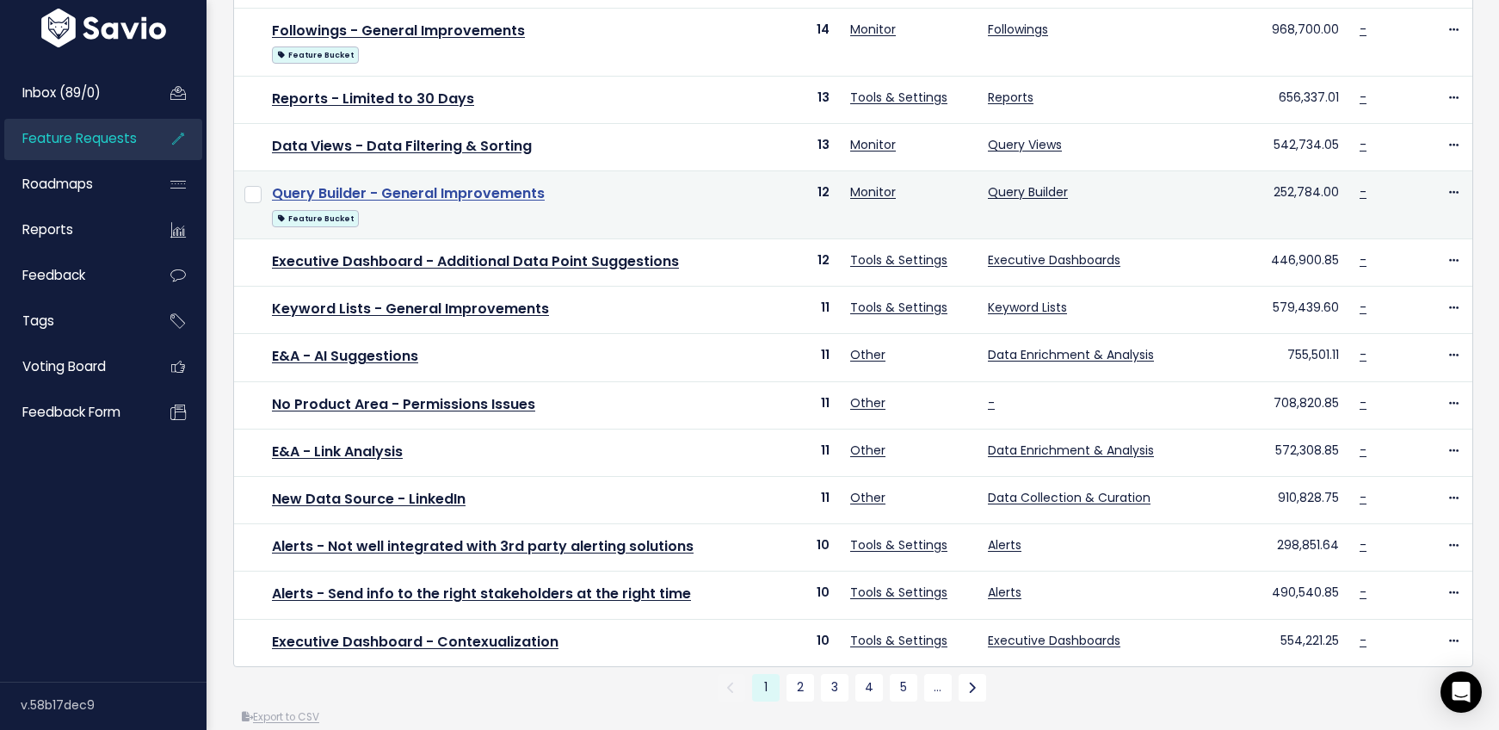
click at [405, 183] on link "Query Builder - General Improvements" at bounding box center [408, 193] width 273 height 20
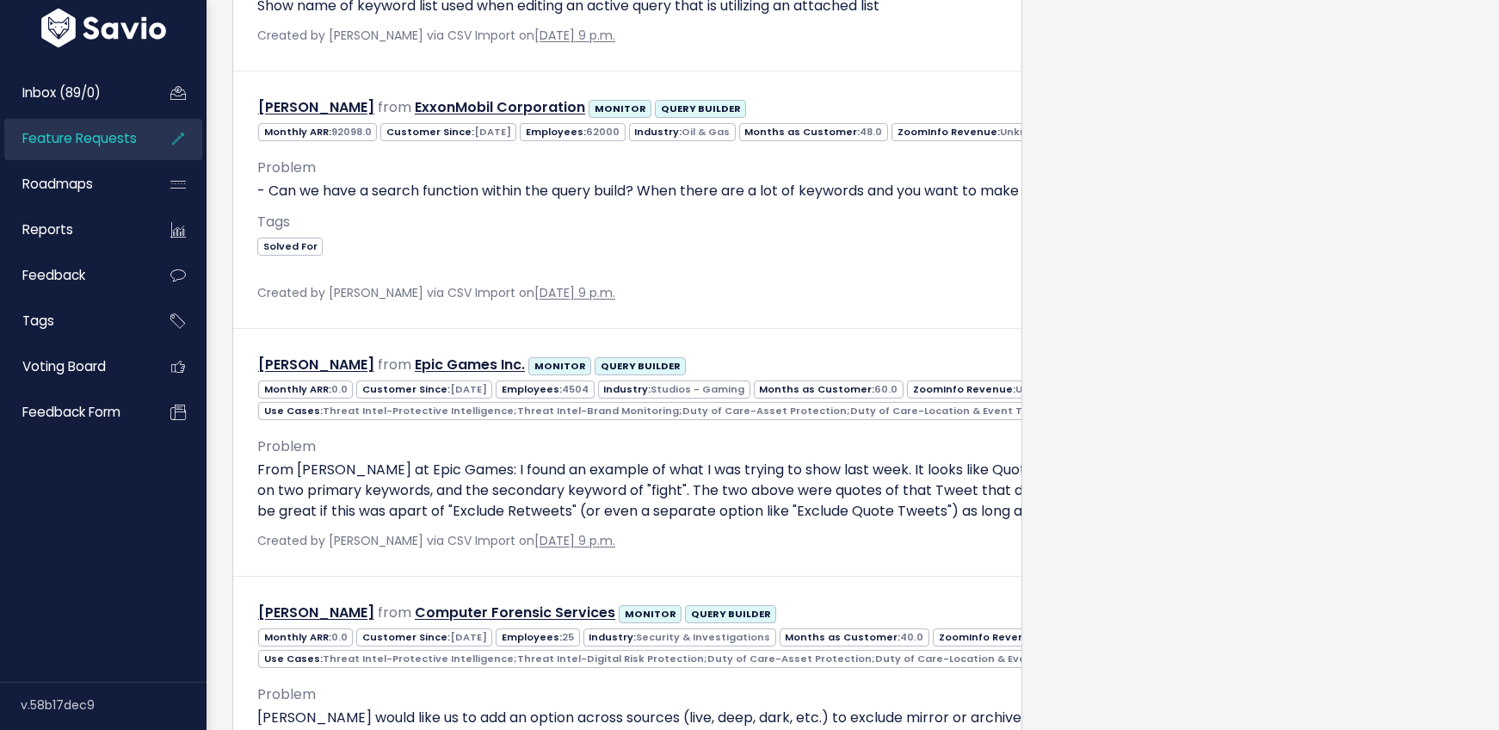
scroll to position [3586, 0]
